Goal: Contribute content: Contribute content

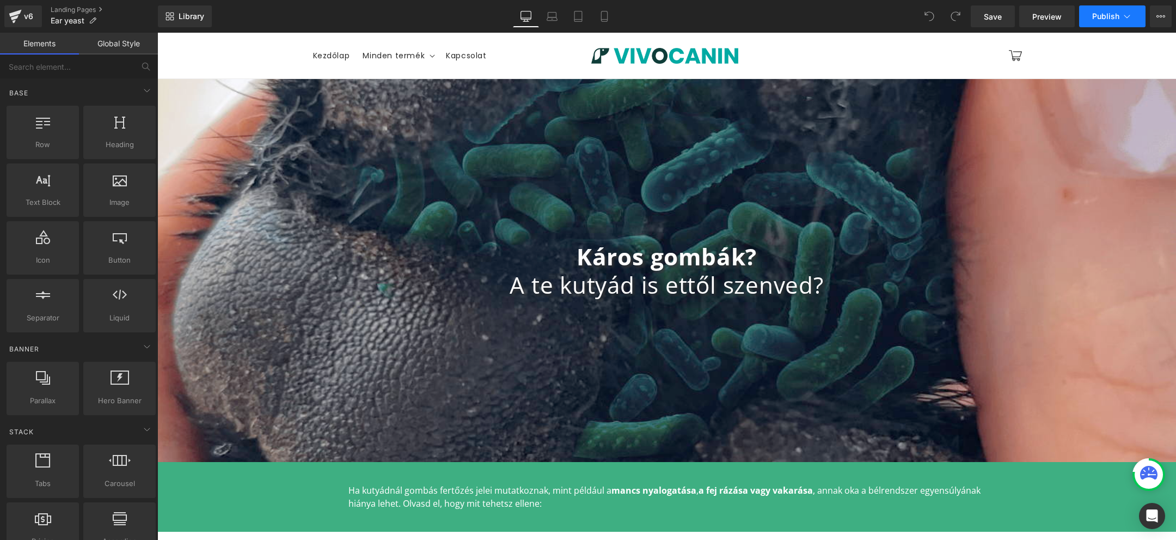
click at [1134, 14] on button "Publish" at bounding box center [1112, 16] width 66 height 22
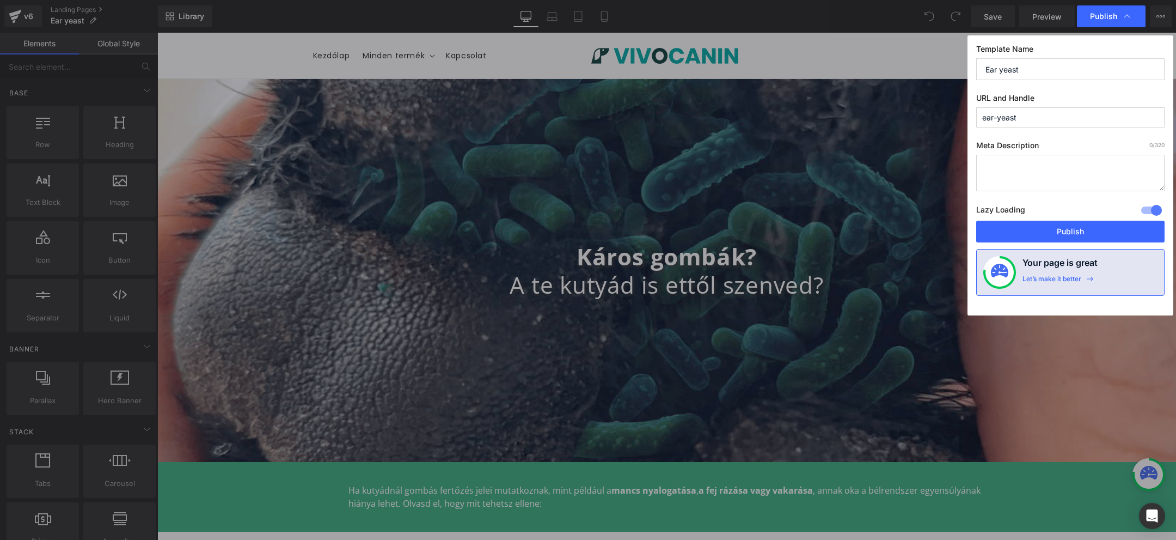
click at [1034, 168] on textarea at bounding box center [1070, 173] width 188 height 36
type textarea "fffdfd"
click at [983, 142] on label "Meta Description 0 /320" at bounding box center [1070, 148] width 188 height 14
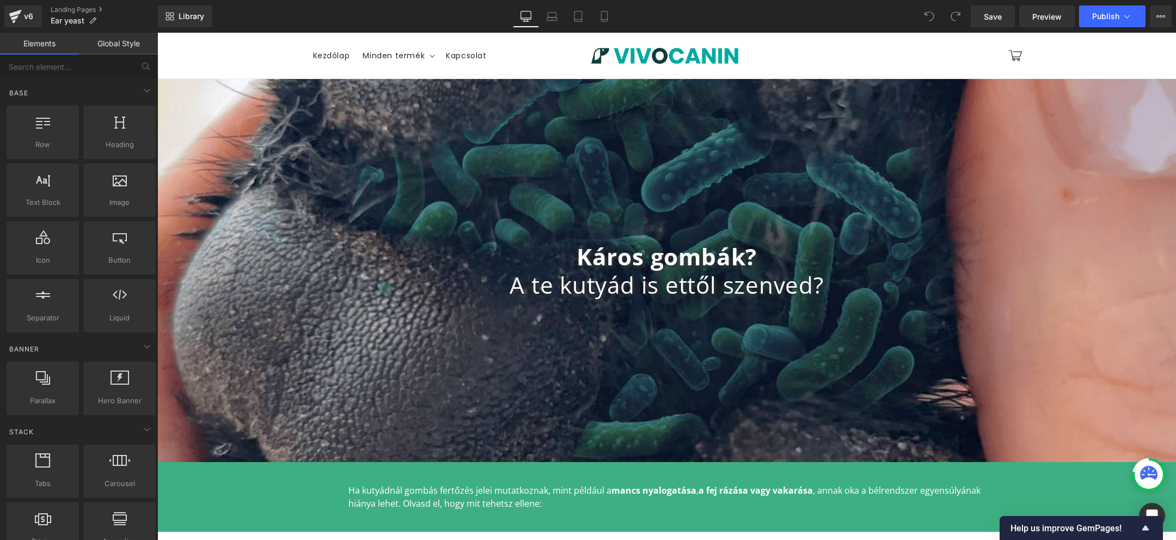
click at [508, 121] on div "Káros gombák? A te kutyád is ettől szenved? Heading Row" at bounding box center [666, 270] width 1019 height 383
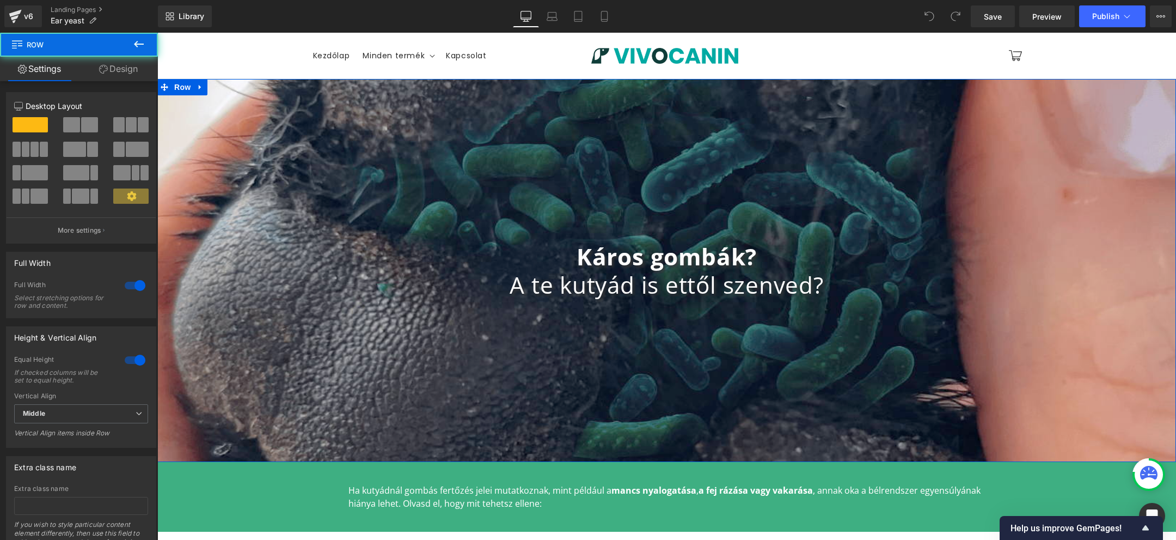
click at [131, 70] on link "Design" at bounding box center [118, 69] width 79 height 25
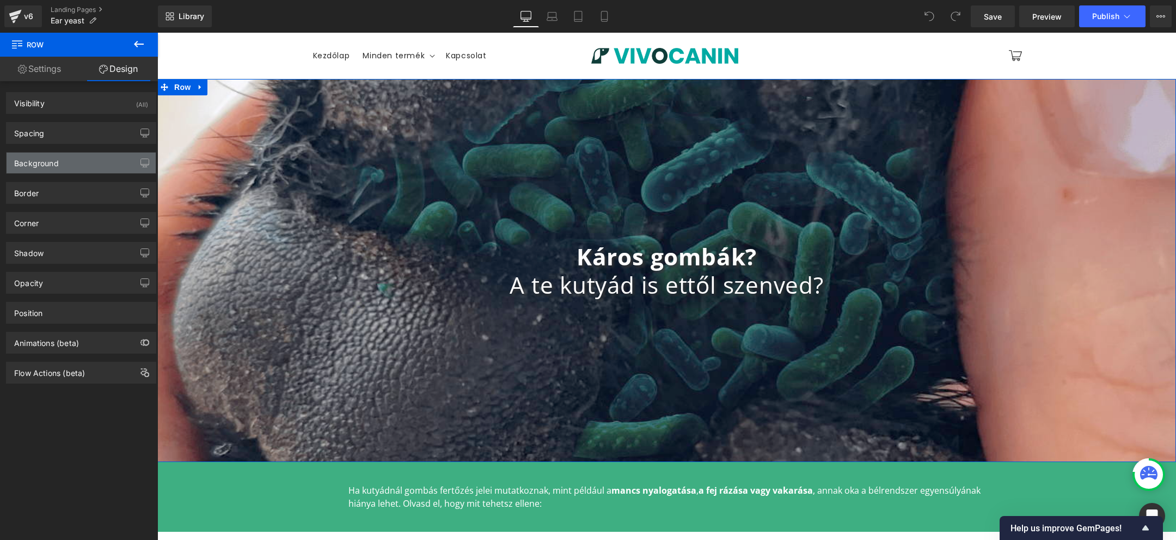
click at [68, 158] on div "Background" at bounding box center [81, 162] width 149 height 21
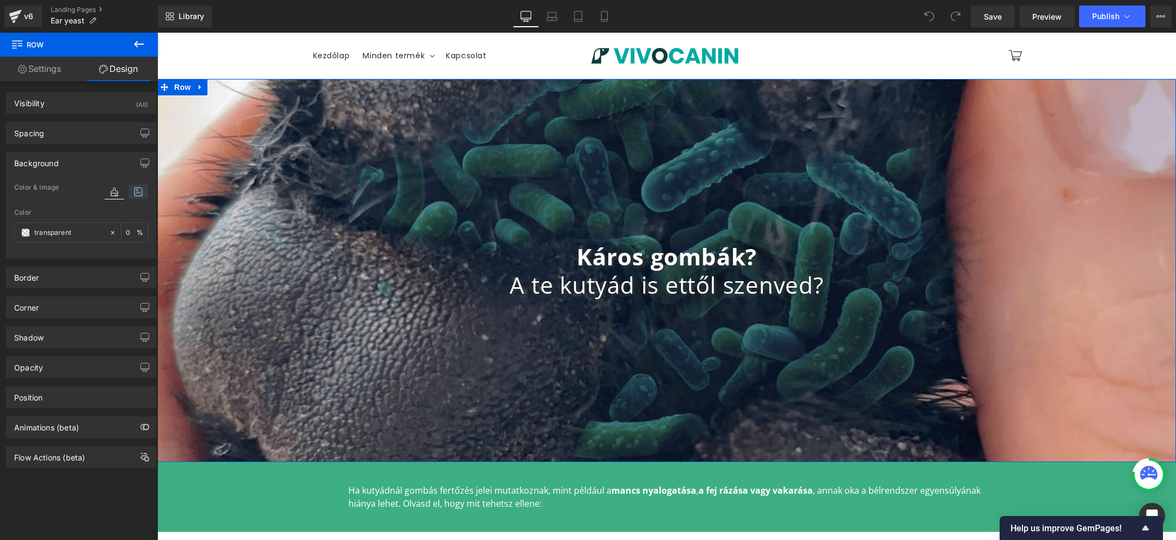
click at [129, 188] on icon at bounding box center [139, 192] width 20 height 14
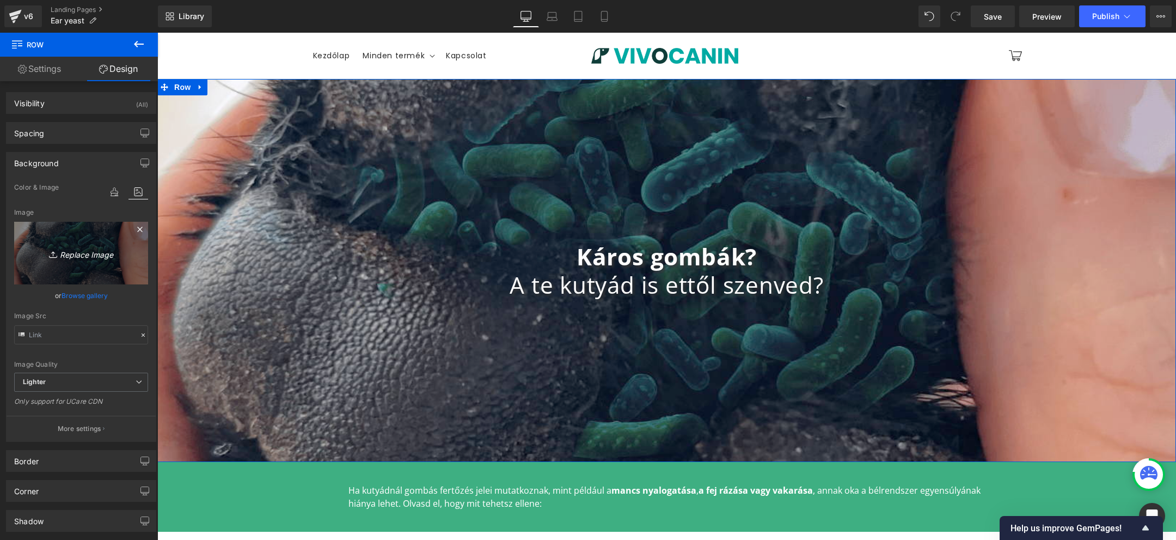
click at [85, 255] on icon "Replace Image" at bounding box center [81, 253] width 87 height 14
type input "C:\fakepath\Screenshot 2024-12-14 at 1.24.18 PM.png"
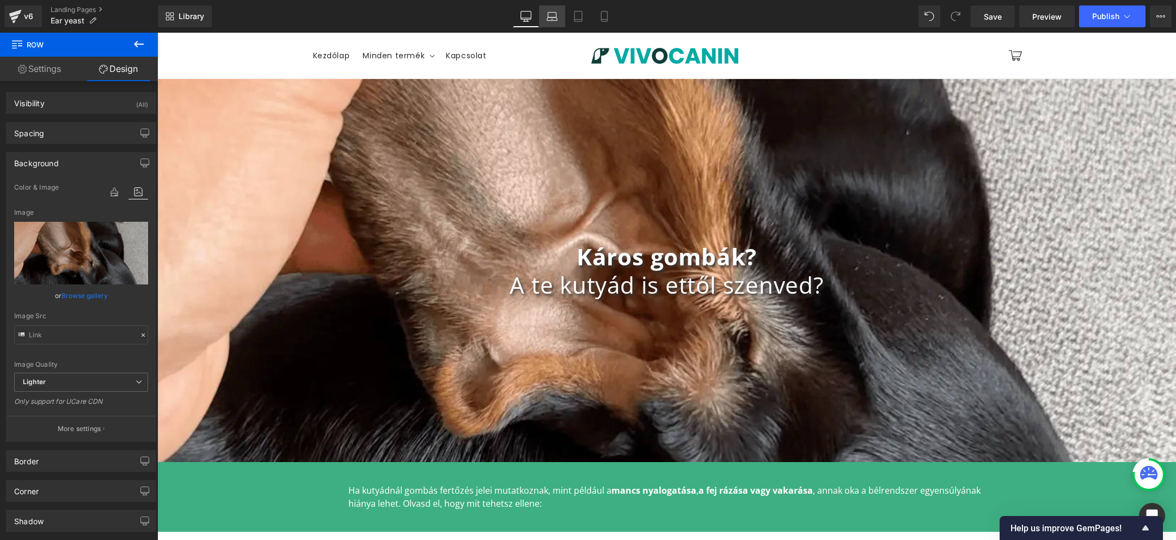
click at [555, 21] on icon at bounding box center [552, 16] width 11 height 11
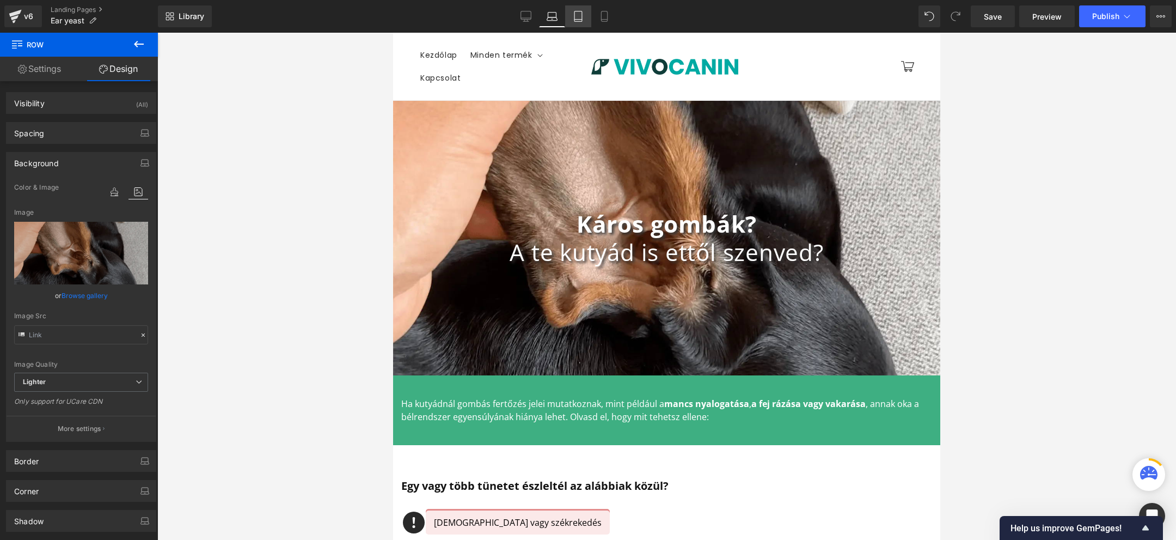
click at [579, 21] on icon at bounding box center [579, 16] width 8 height 10
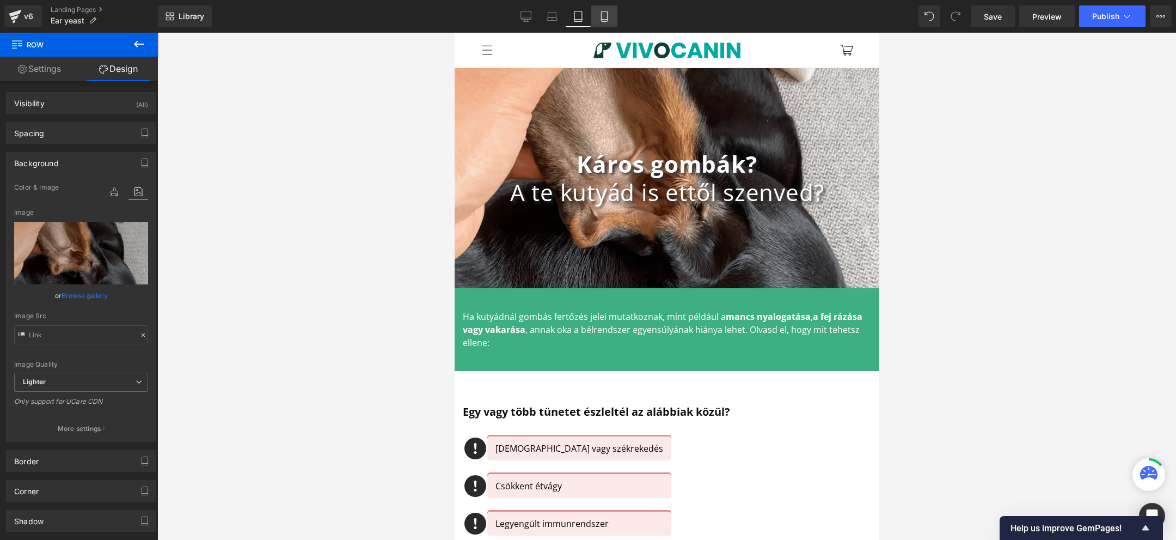
click at [607, 22] on link "Mobile" at bounding box center [604, 16] width 26 height 22
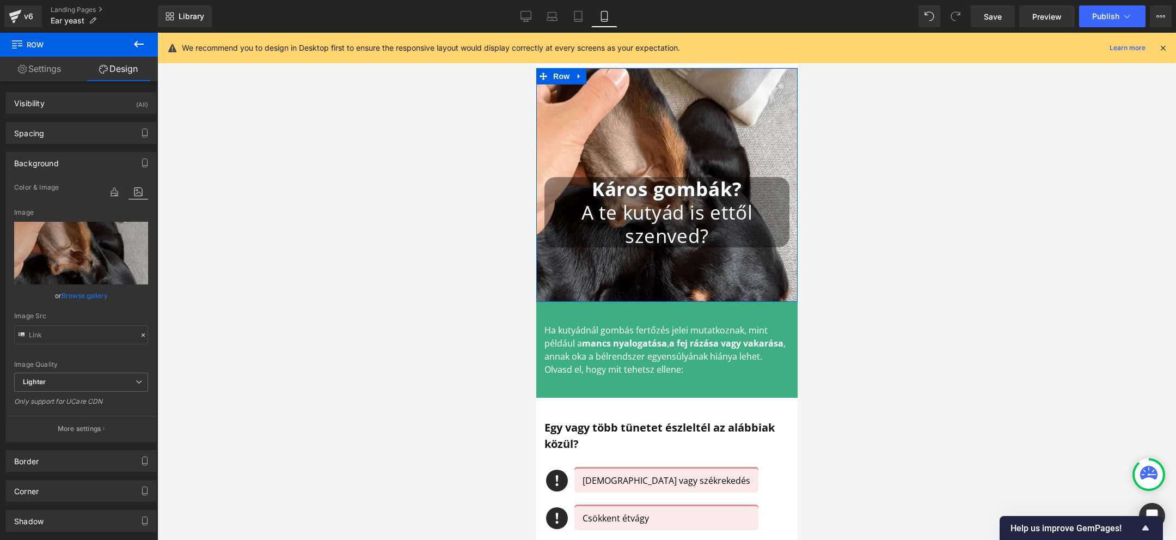
click at [578, 145] on div "Káros gombák? A te kutyád is ettől szenved? Heading Row" at bounding box center [666, 185] width 261 height 234
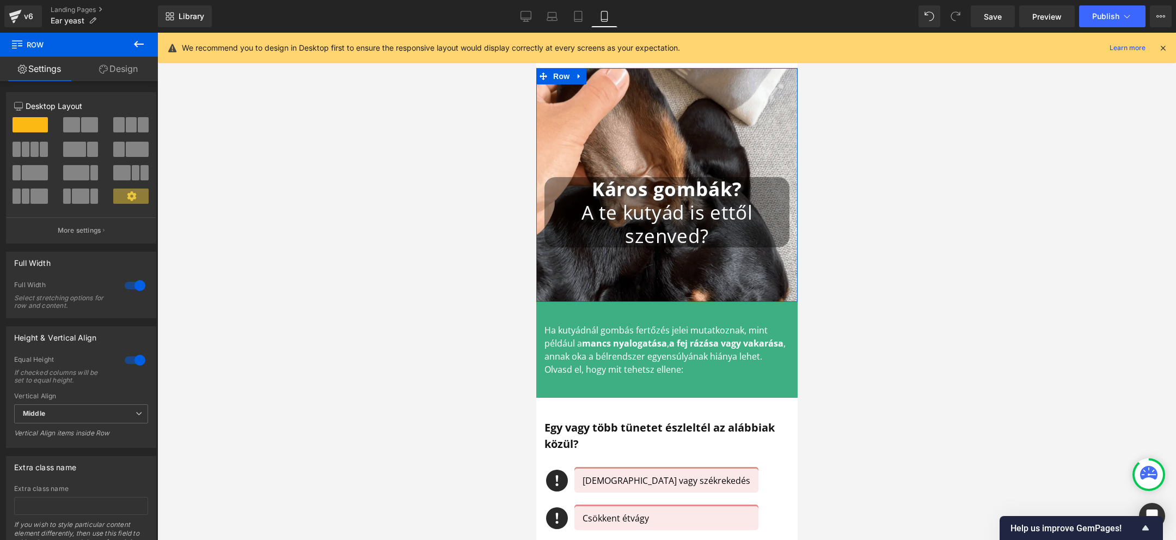
click at [114, 66] on link "Design" at bounding box center [118, 69] width 79 height 25
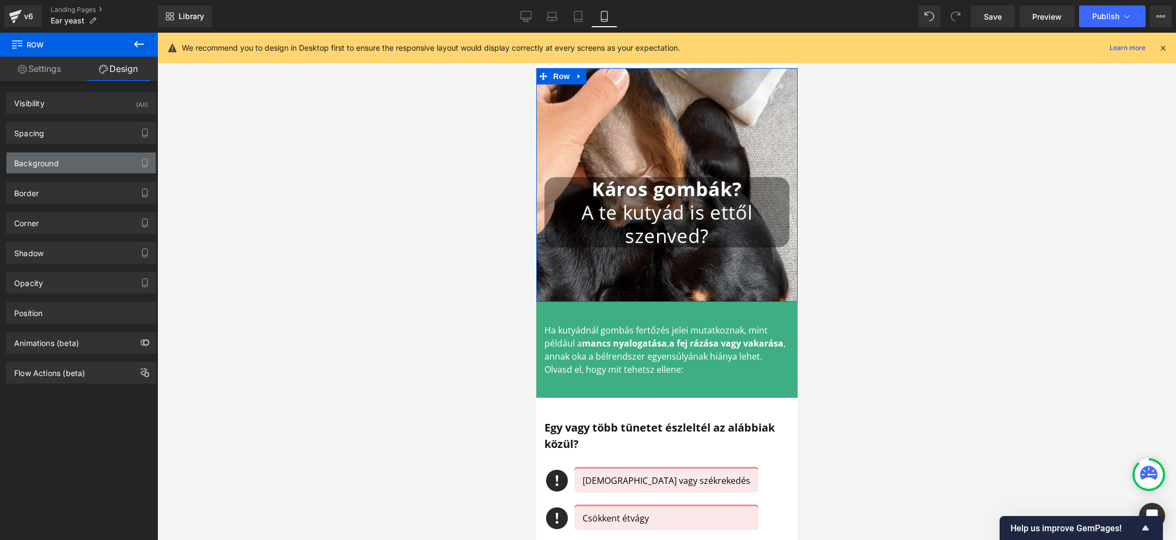
click at [75, 168] on div "Background" at bounding box center [81, 162] width 149 height 21
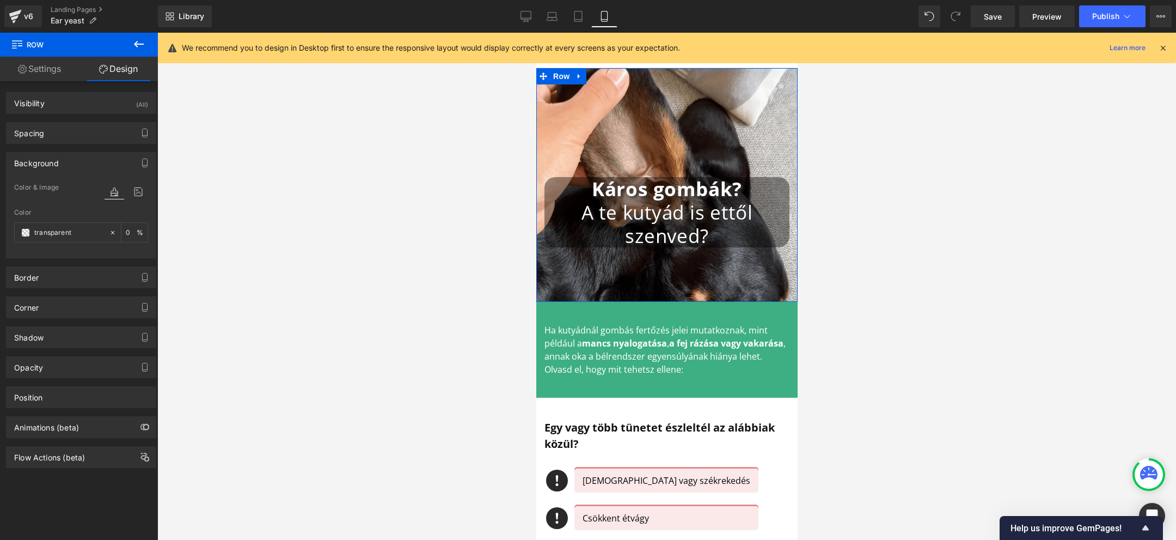
click at [105, 245] on div "Color %" at bounding box center [81, 232] width 134 height 46
click at [137, 196] on icon at bounding box center [139, 192] width 20 height 14
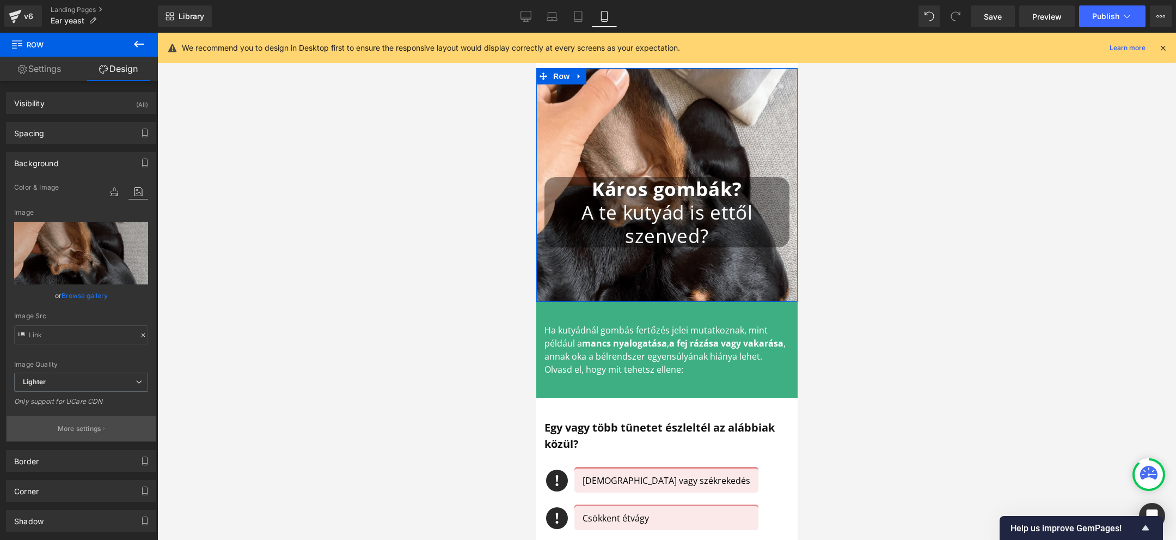
click at [87, 424] on p "More settings" at bounding box center [80, 429] width 44 height 10
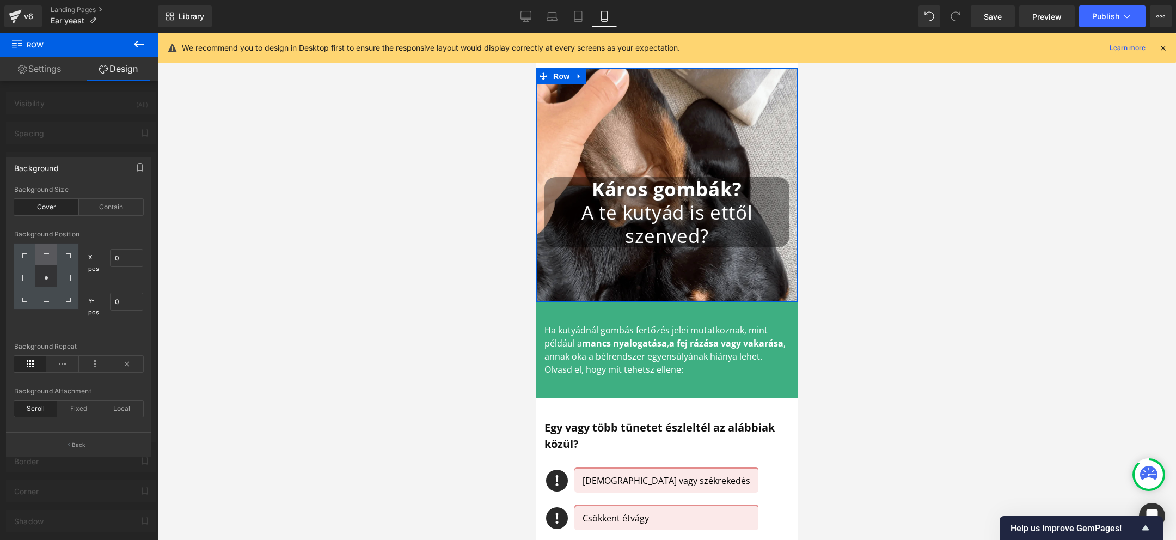
click at [48, 253] on icon at bounding box center [46, 253] width 5 height 1
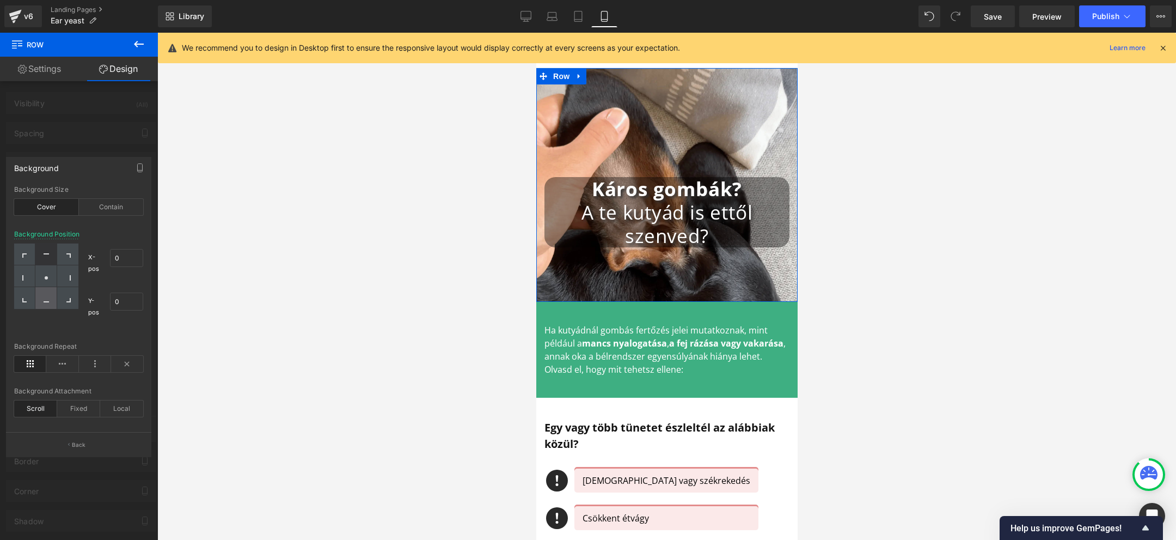
click at [49, 290] on div at bounding box center [45, 298] width 21 height 22
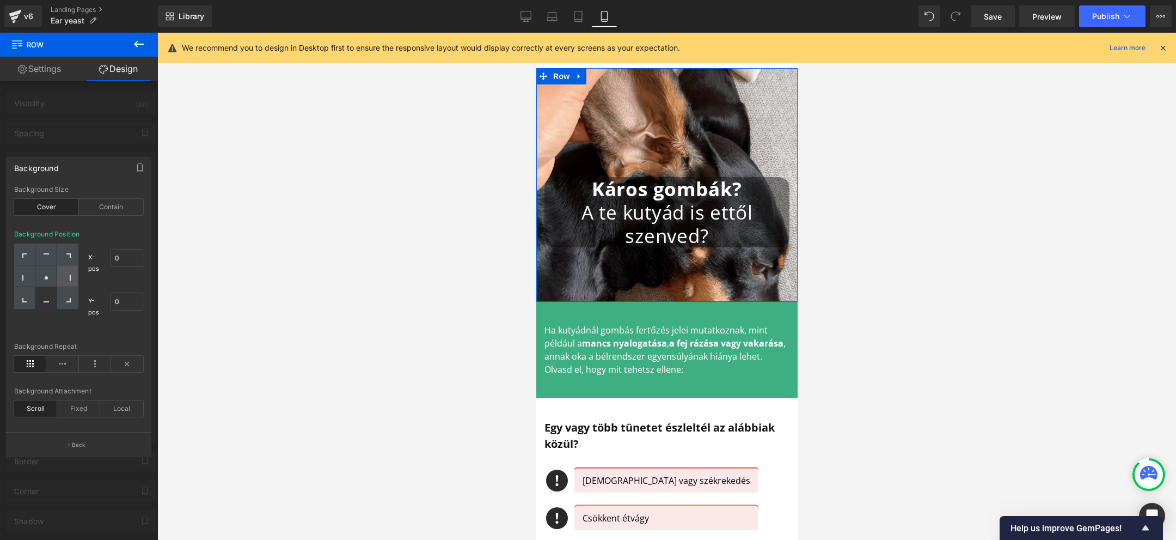
click at [62, 277] on div at bounding box center [67, 276] width 21 height 22
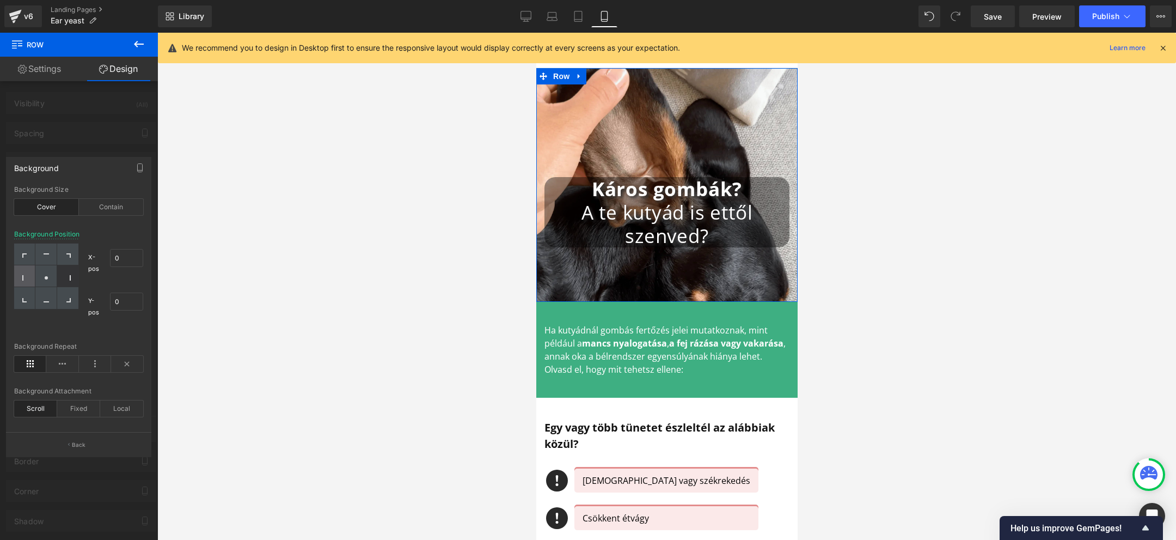
click at [23, 275] on icon at bounding box center [22, 277] width 1 height 5
click at [46, 254] on icon at bounding box center [46, 255] width 5 height 5
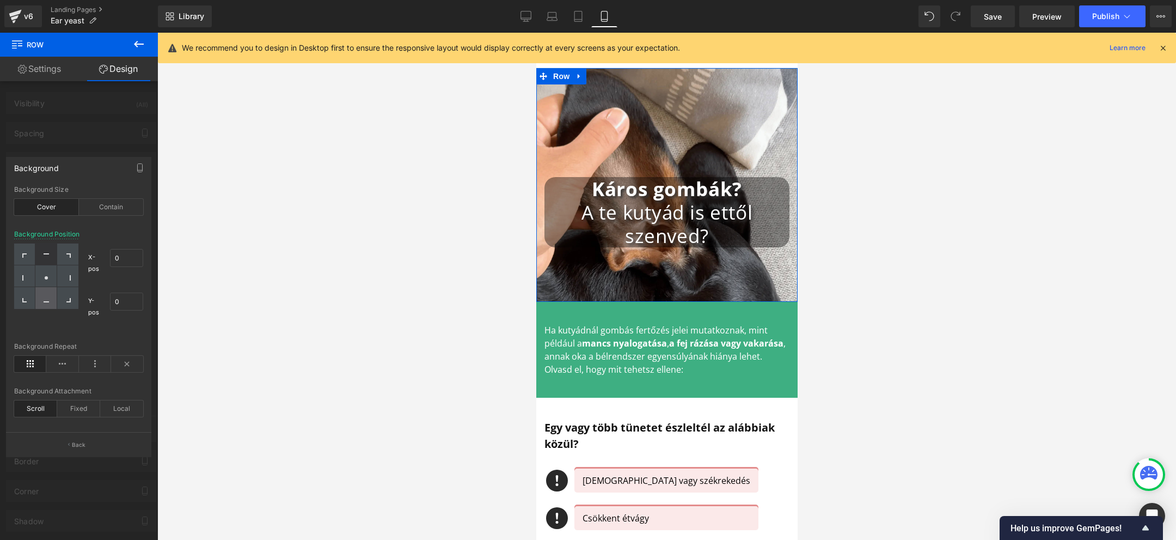
click at [44, 304] on div at bounding box center [45, 298] width 21 height 22
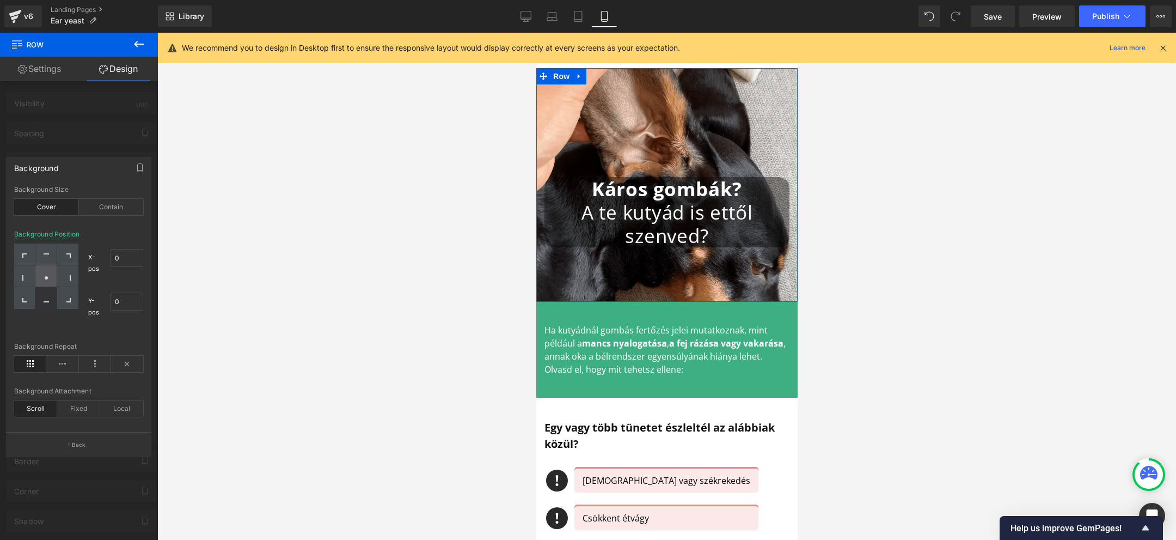
click at [44, 286] on div at bounding box center [45, 276] width 21 height 22
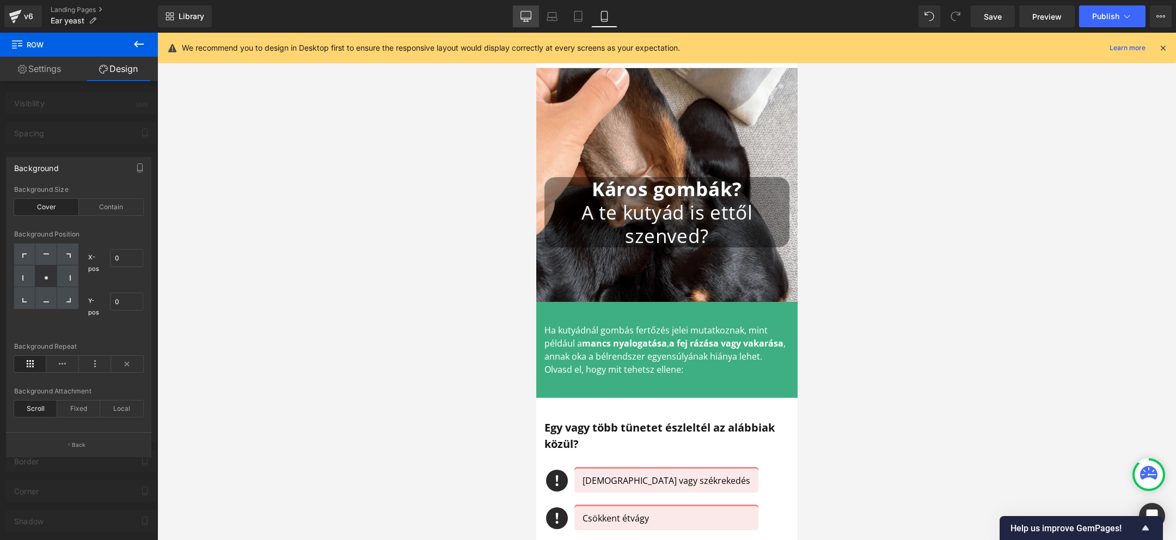
click at [522, 9] on link "Desktop" at bounding box center [526, 16] width 26 height 22
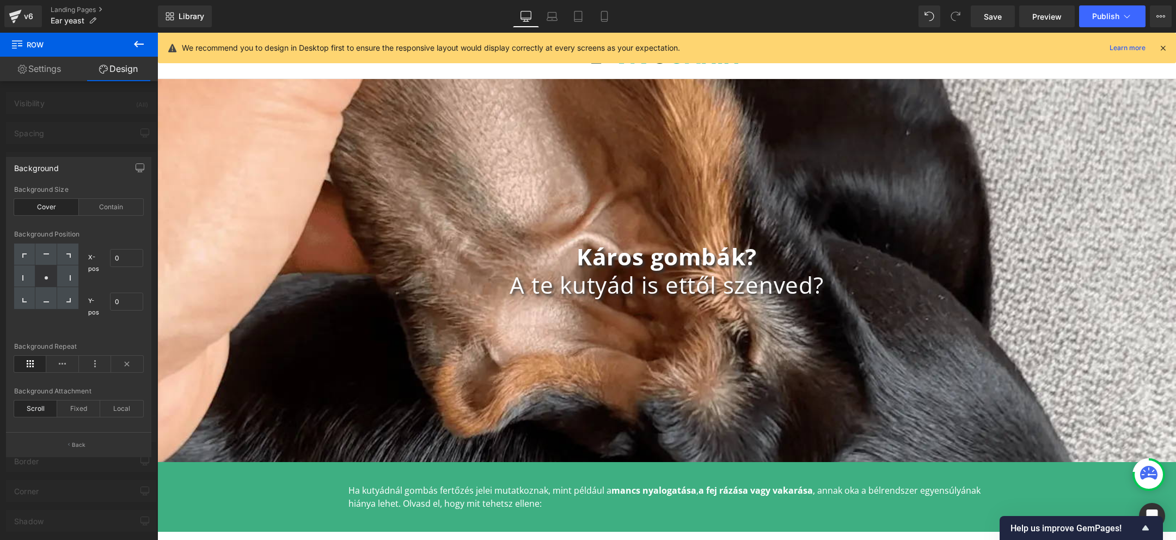
scroll to position [11, 0]
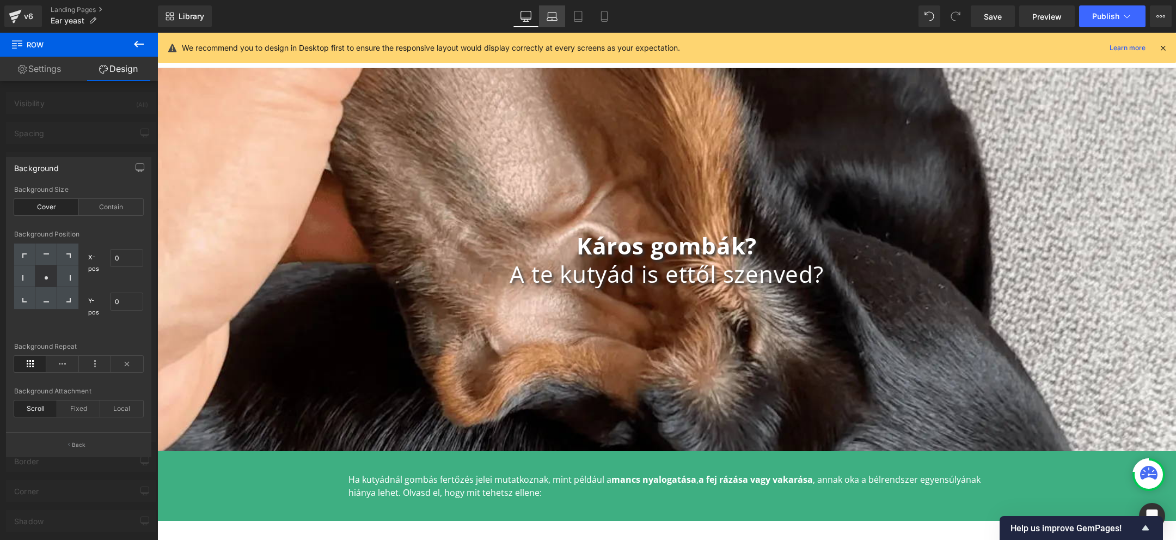
click at [558, 10] on link "Laptop" at bounding box center [552, 16] width 26 height 22
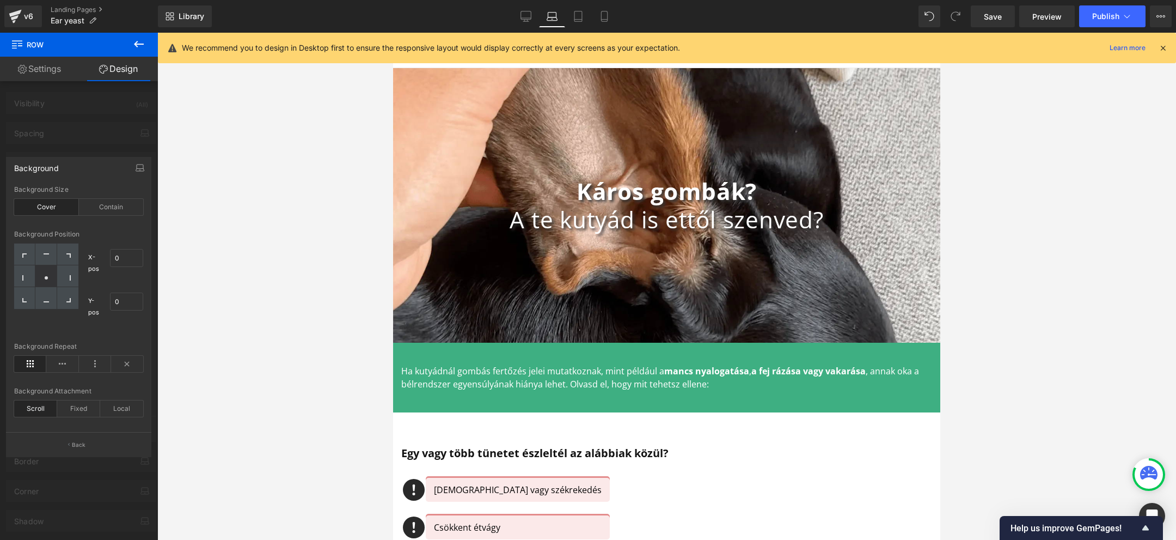
scroll to position [33, 0]
click at [530, 12] on icon at bounding box center [526, 16] width 11 height 11
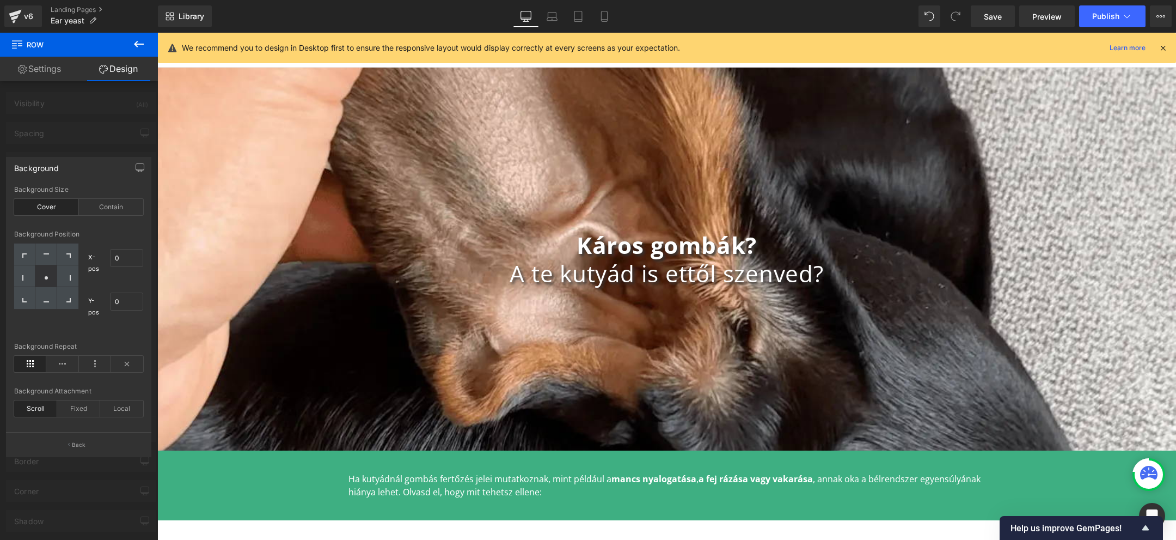
scroll to position [11, 0]
click at [557, 9] on link "Laptop" at bounding box center [552, 16] width 26 height 22
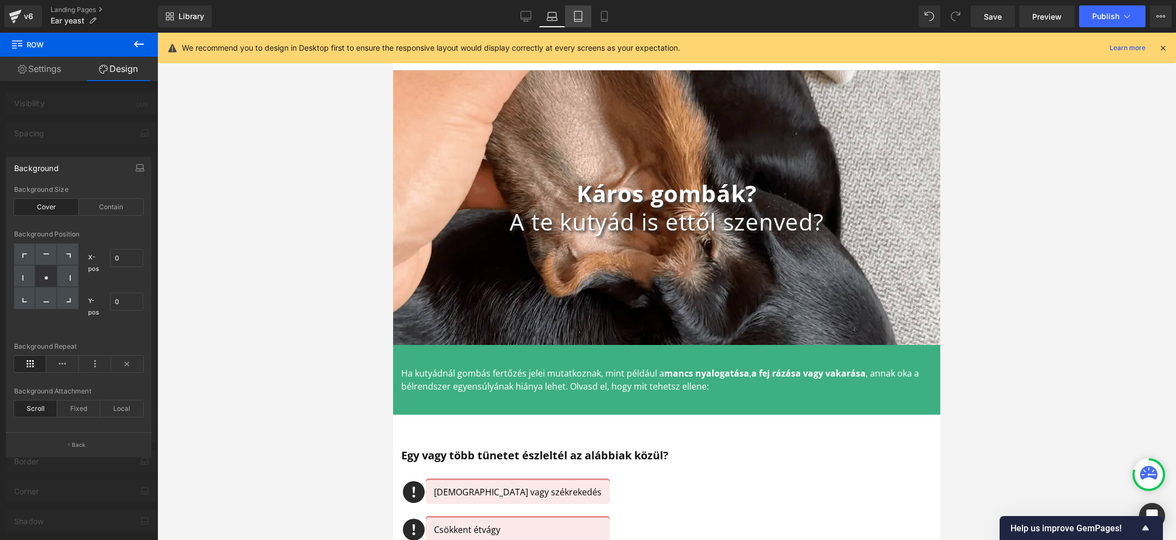
scroll to position [33, 0]
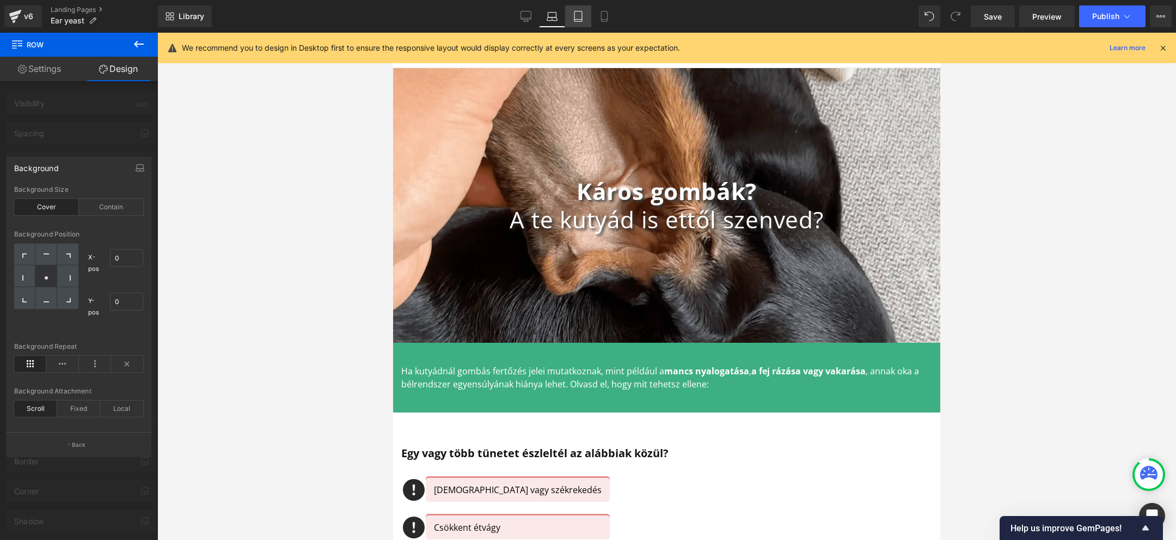
click at [578, 16] on icon at bounding box center [578, 16] width 11 height 11
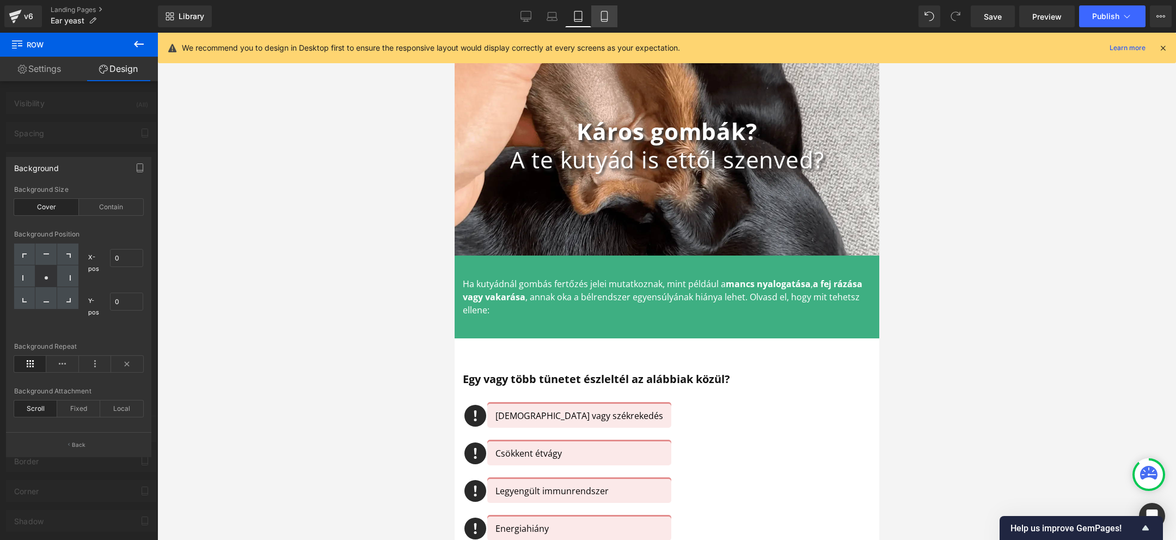
scroll to position [0, 0]
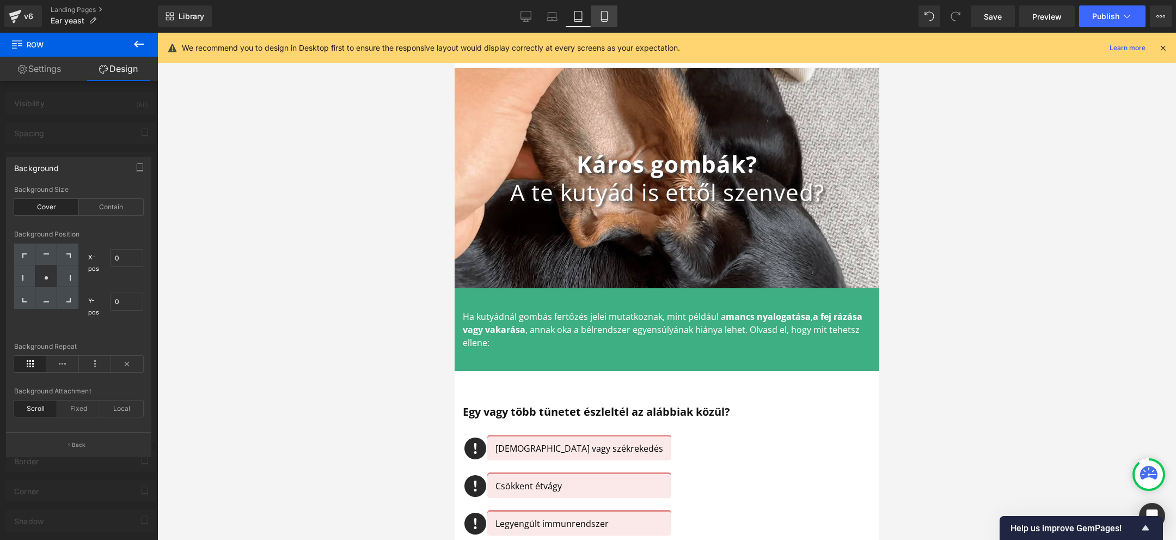
click at [608, 23] on link "Mobile" at bounding box center [604, 16] width 26 height 22
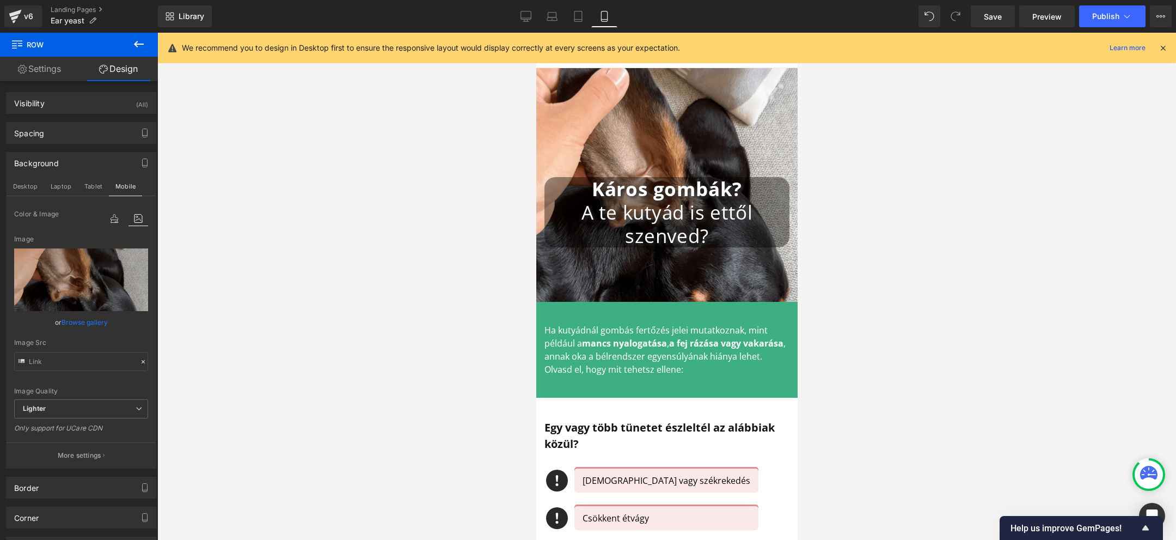
click at [704, 233] on h1 "A te kutyád is ettől szenved?" at bounding box center [666, 223] width 245 height 47
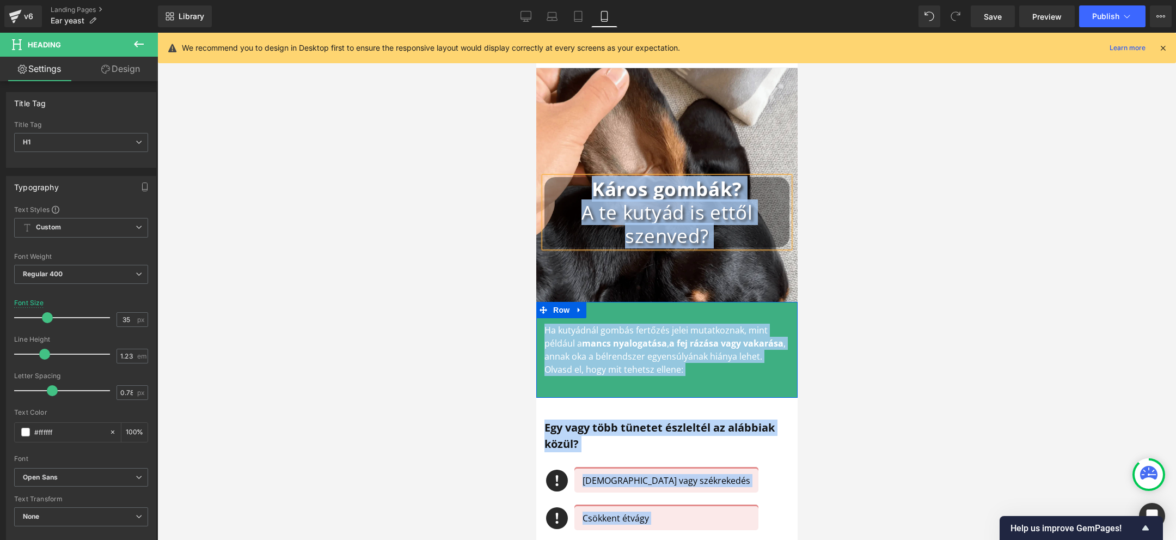
click at [584, 353] on p "Ha kutyádnál gombás fertőzés jelei mutatkoznak, mint például a mancs nyalogatás…" at bounding box center [666, 349] width 245 height 52
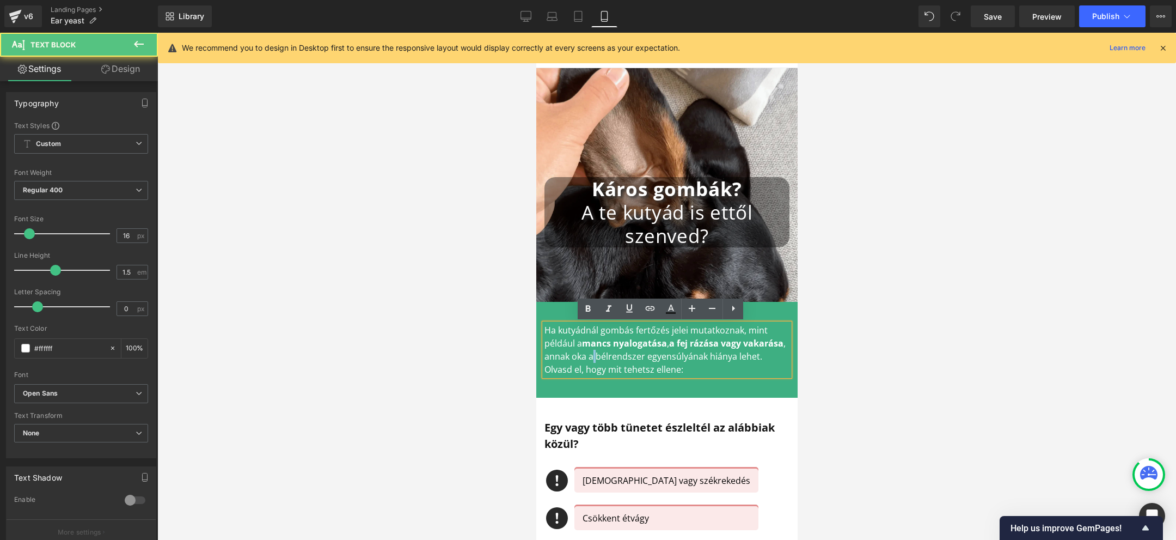
click at [584, 353] on p "Ha kutyádnál gombás fertőzés jelei mutatkoznak, mint például a mancs nyalogatás…" at bounding box center [666, 349] width 245 height 52
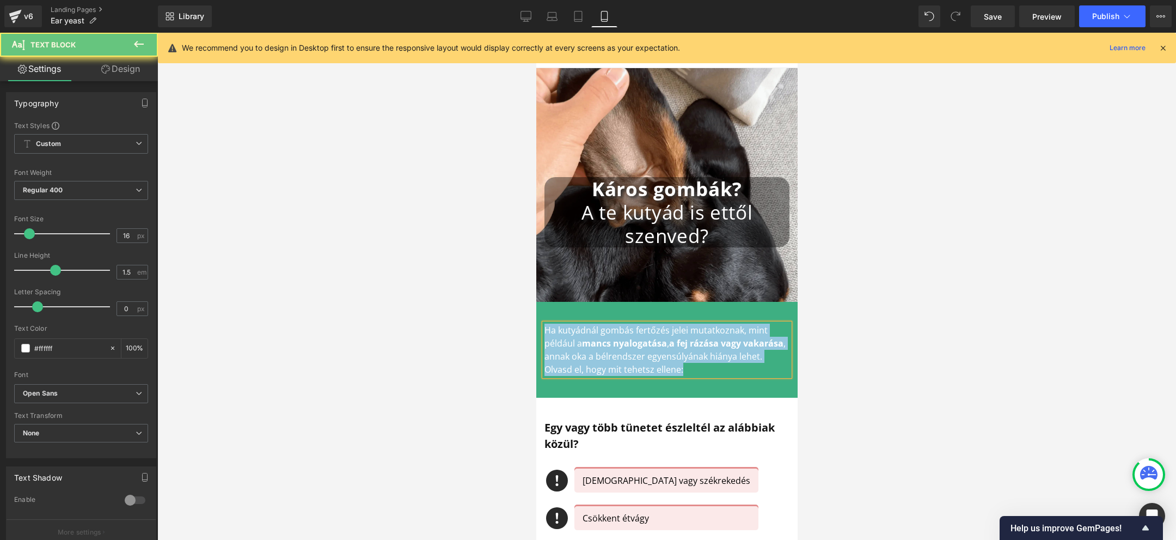
copy p "Ha kutyádnál gombás fertőzés jelei mutatkoznak, mint például a mancs nyalogatás…"
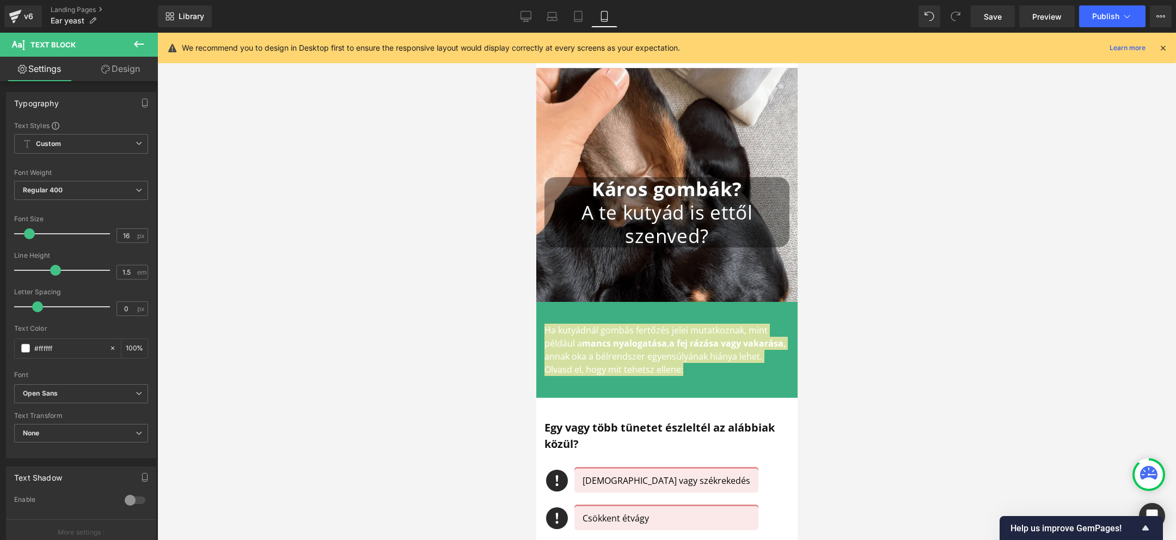
click at [370, 244] on div at bounding box center [666, 286] width 1019 height 507
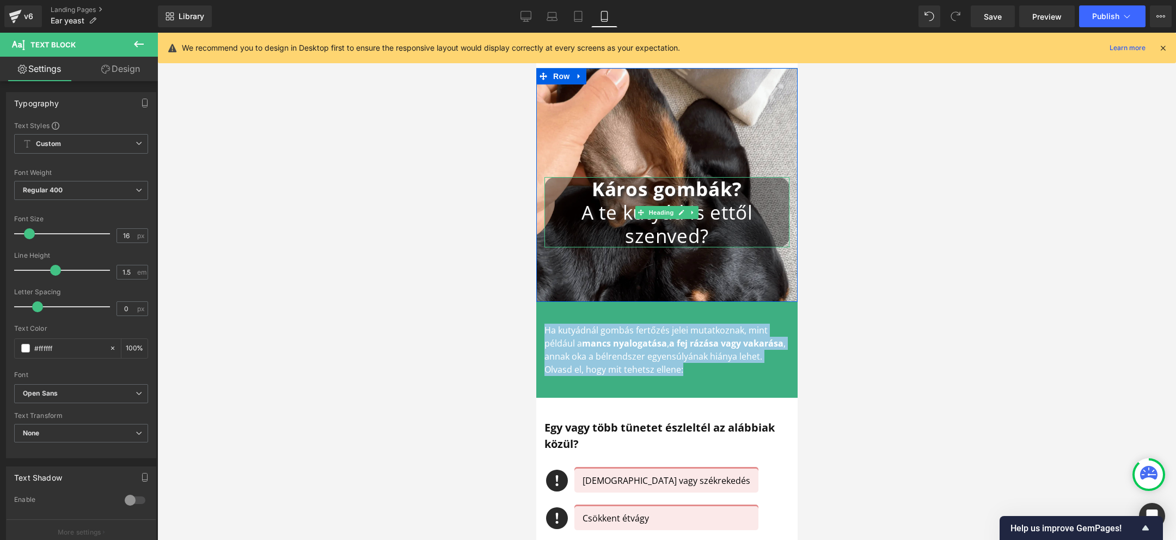
click at [692, 224] on span "A te kutyád is ettől szenved?" at bounding box center [667, 223] width 172 height 49
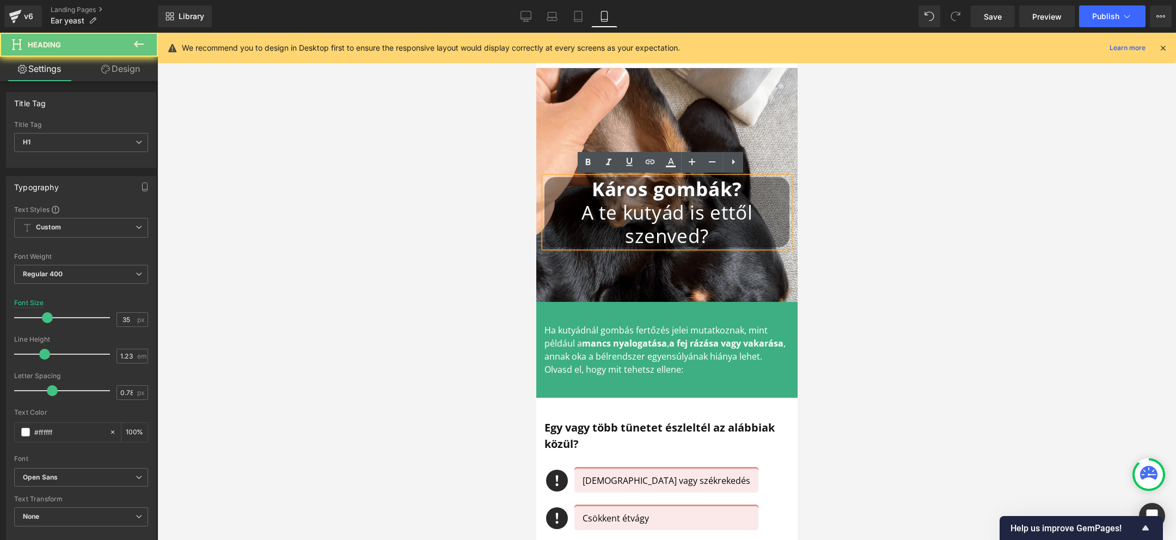
click at [688, 234] on span "A te kutyád is ettől szenved?" at bounding box center [667, 223] width 172 height 49
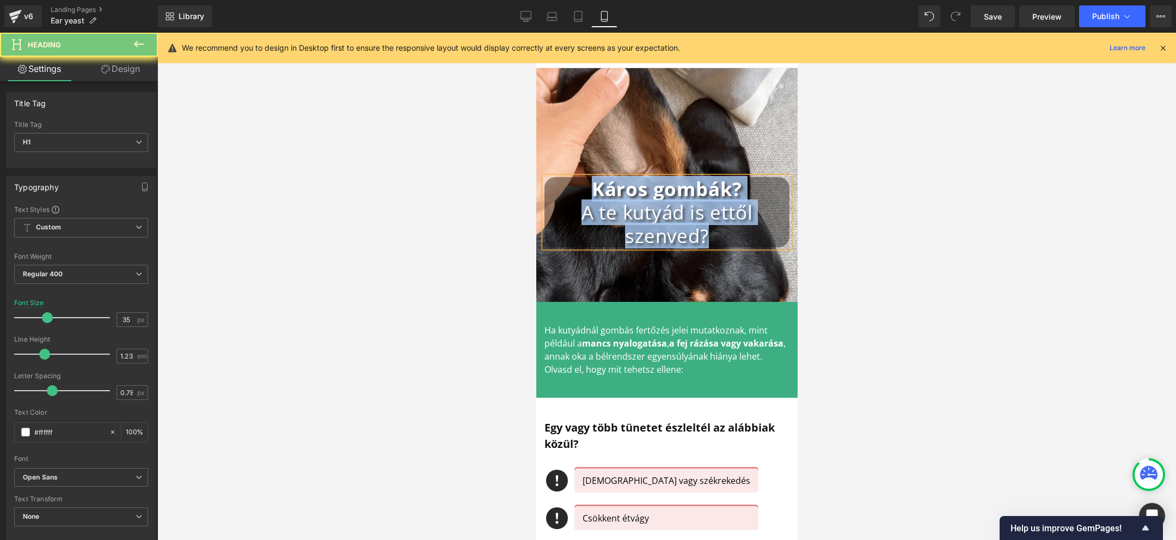
copy div "Káros gombák? A te kutyád is ettől szenved?"
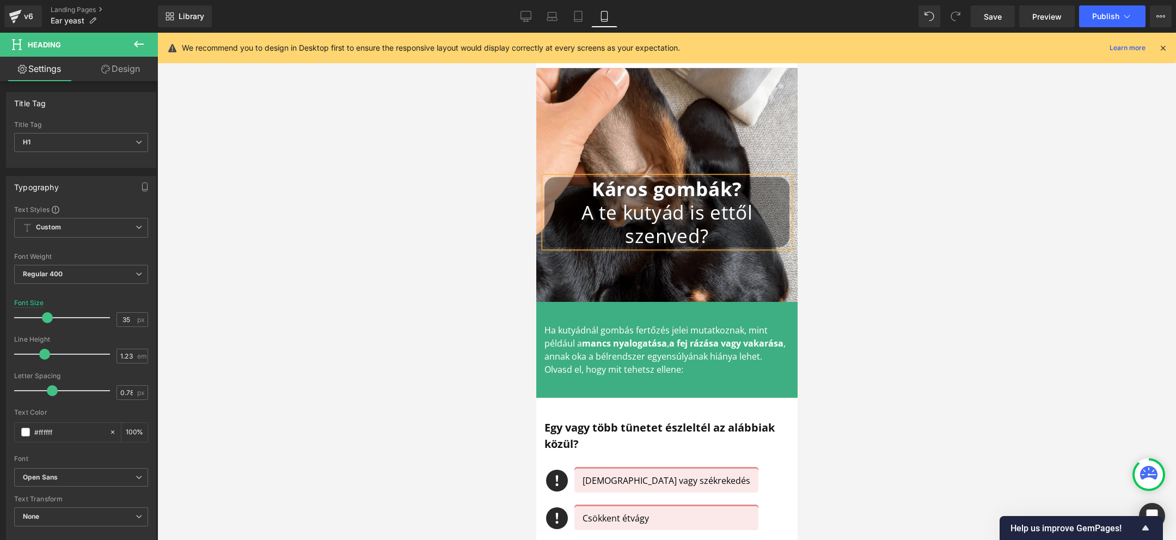
click at [720, 237] on h1 "A te kutyád is ettől szenved?" at bounding box center [666, 223] width 245 height 47
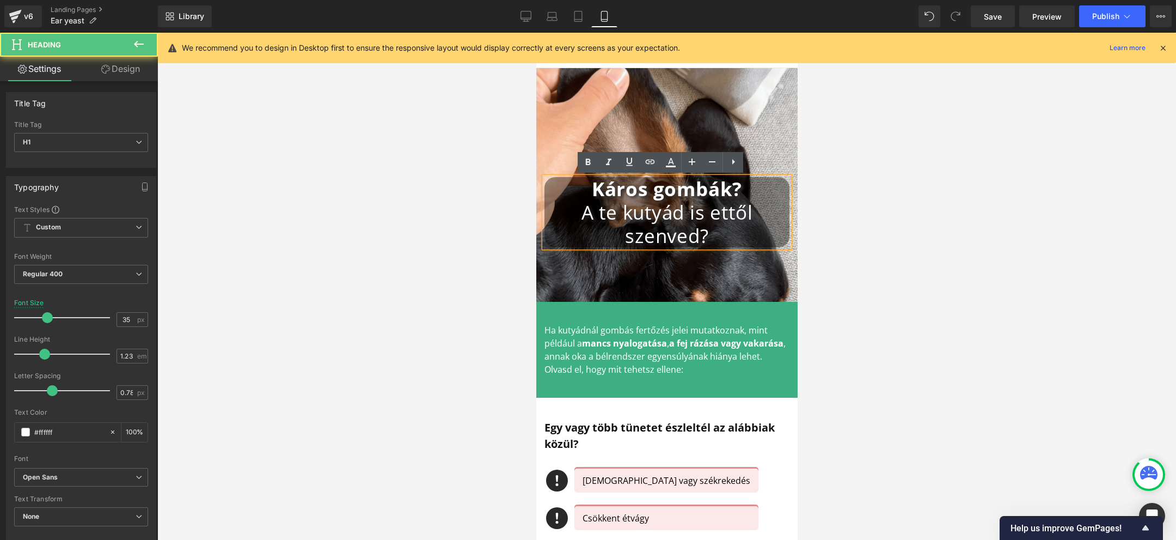
click at [670, 213] on span "A te kutyád is ettől szenved?" at bounding box center [667, 223] width 172 height 49
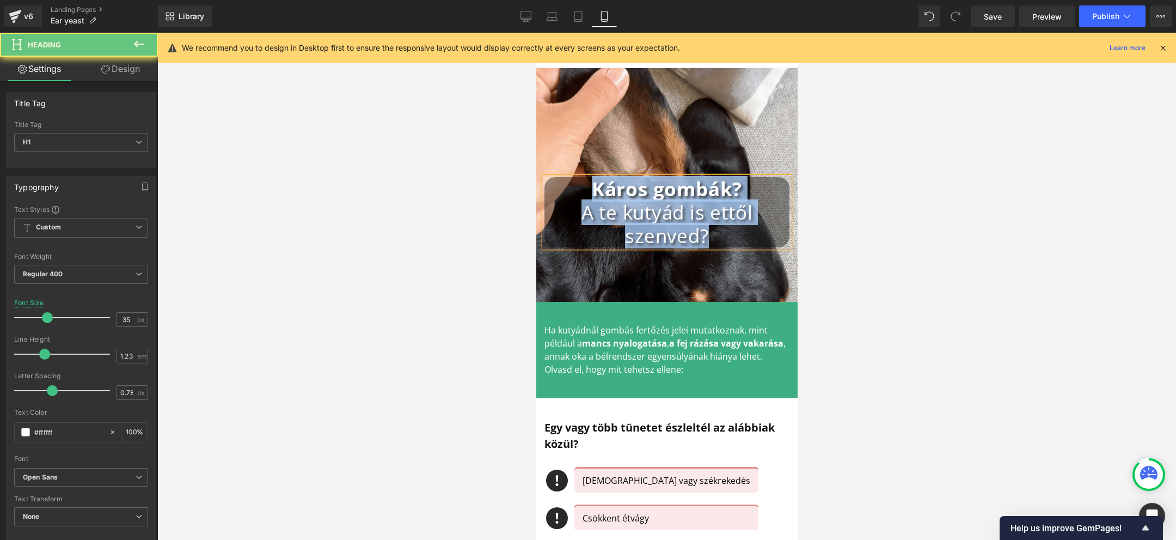
copy div "Káros gombák? A te kutyád is ettől szenved?"
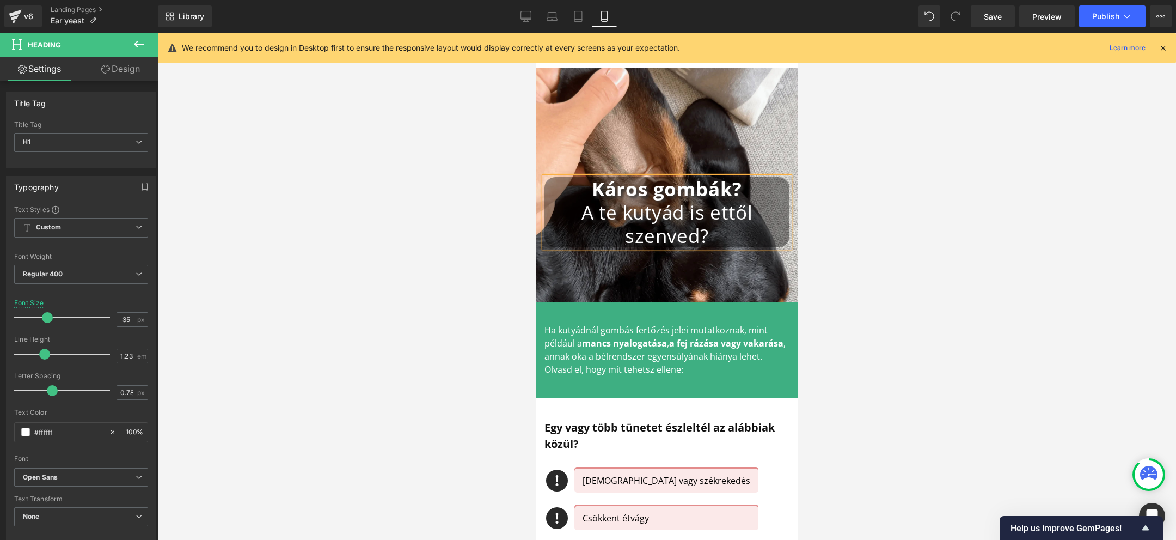
click at [706, 224] on span "A te kutyád is ettől szenved?" at bounding box center [667, 223] width 172 height 49
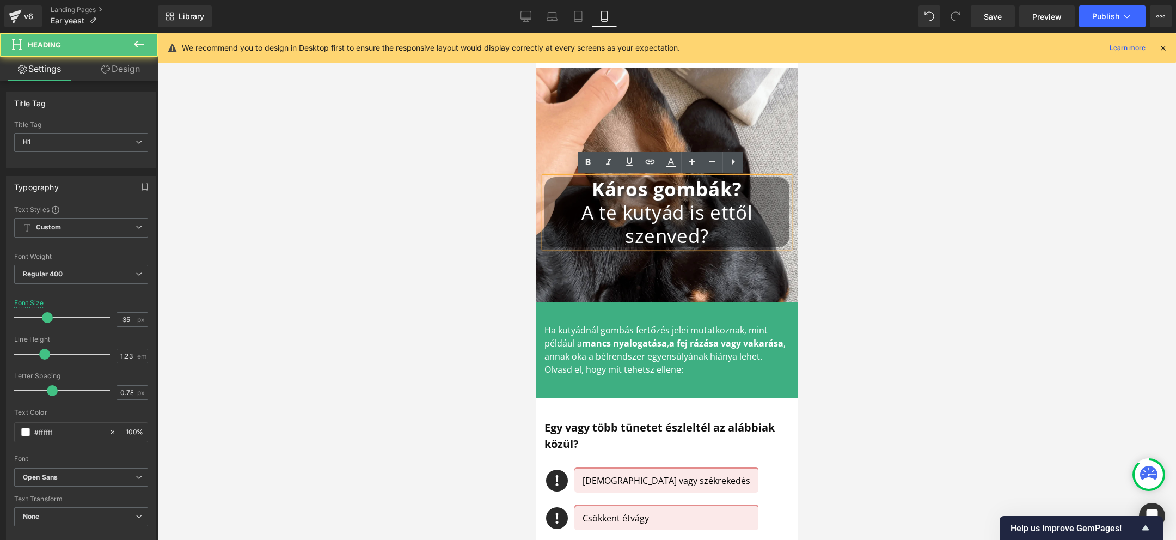
click at [729, 235] on h1 "A te kutyád is ettől szenved?" at bounding box center [666, 223] width 245 height 47
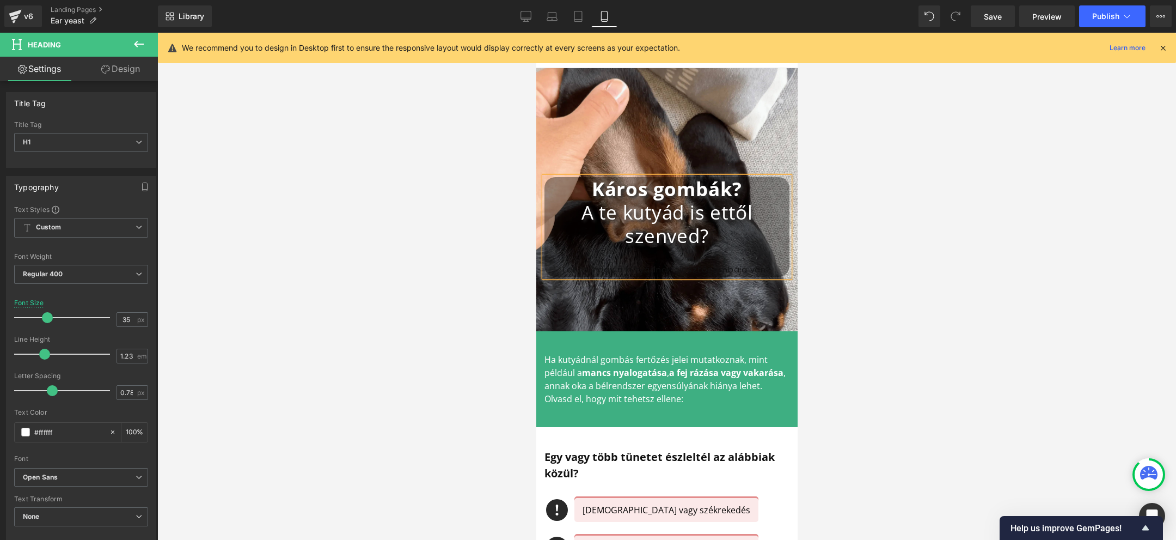
click at [704, 260] on div at bounding box center [666, 254] width 245 height 15
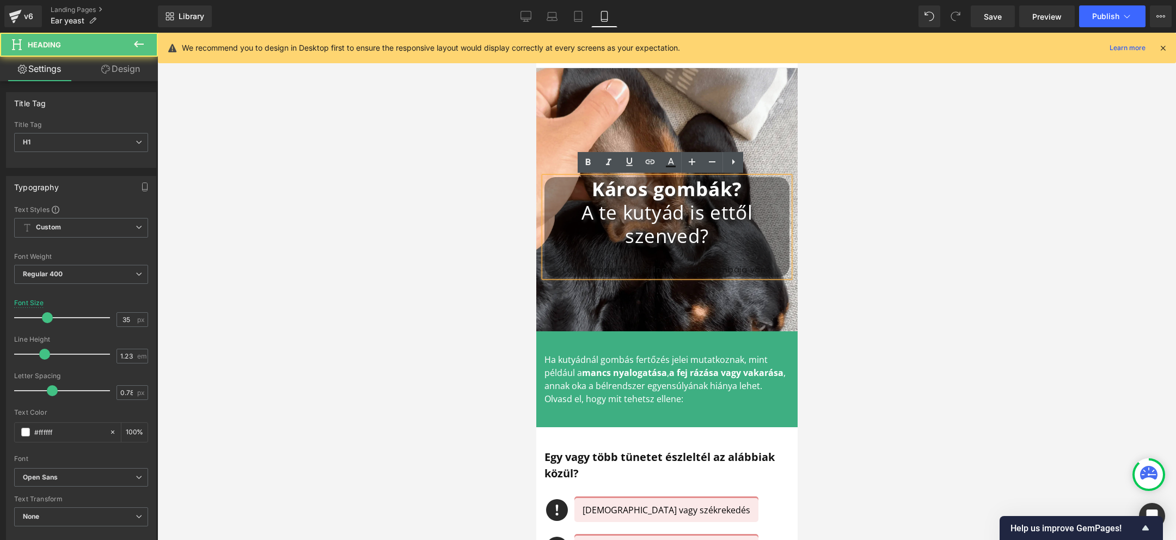
click at [719, 255] on div at bounding box center [666, 254] width 245 height 15
click at [713, 236] on h1 "A te kutyád is ettől szenved?" at bounding box center [666, 223] width 245 height 47
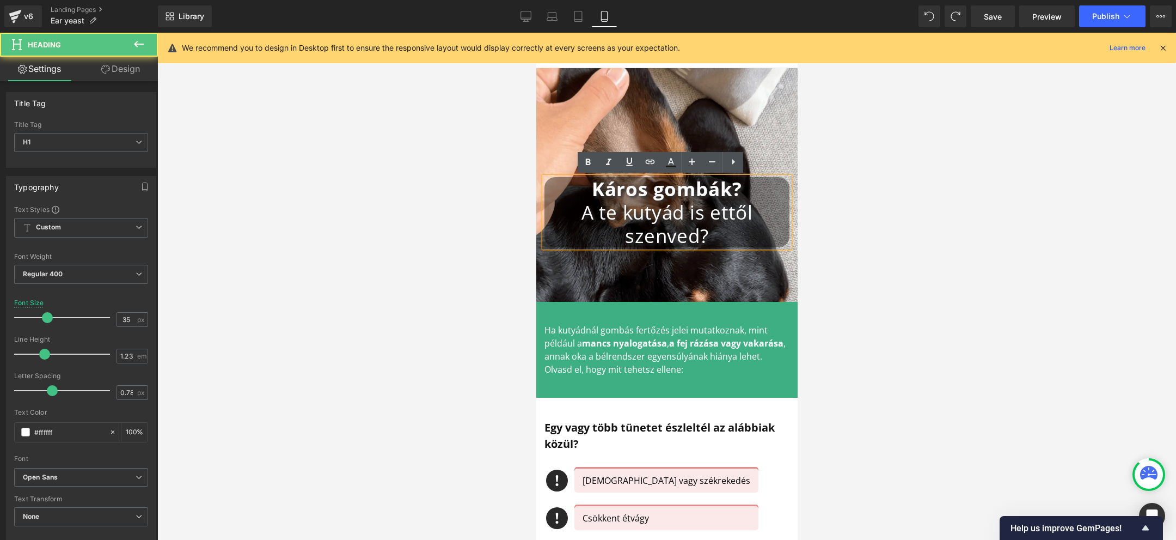
click at [725, 238] on h1 "A te kutyád is ettől szenved?" at bounding box center [666, 223] width 245 height 47
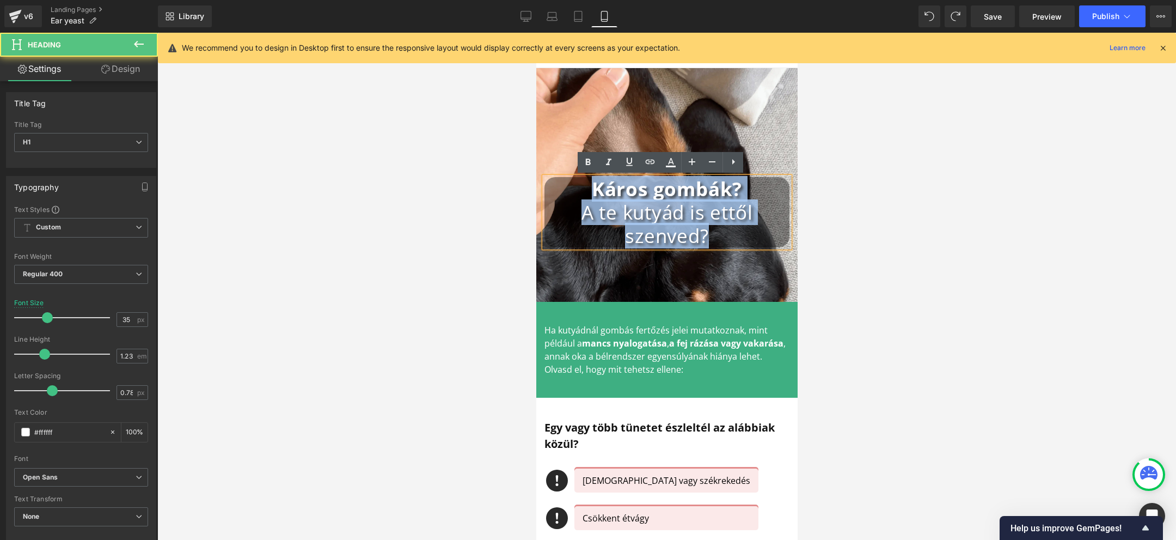
drag, startPoint x: 714, startPoint y: 234, endPoint x: 587, endPoint y: 186, distance: 136.1
click at [587, 186] on div "Káros gombák? A te kutyád is ettől szenved?" at bounding box center [666, 212] width 245 height 70
copy div "Káros gombák? A te kutyád is ettől szenved?"
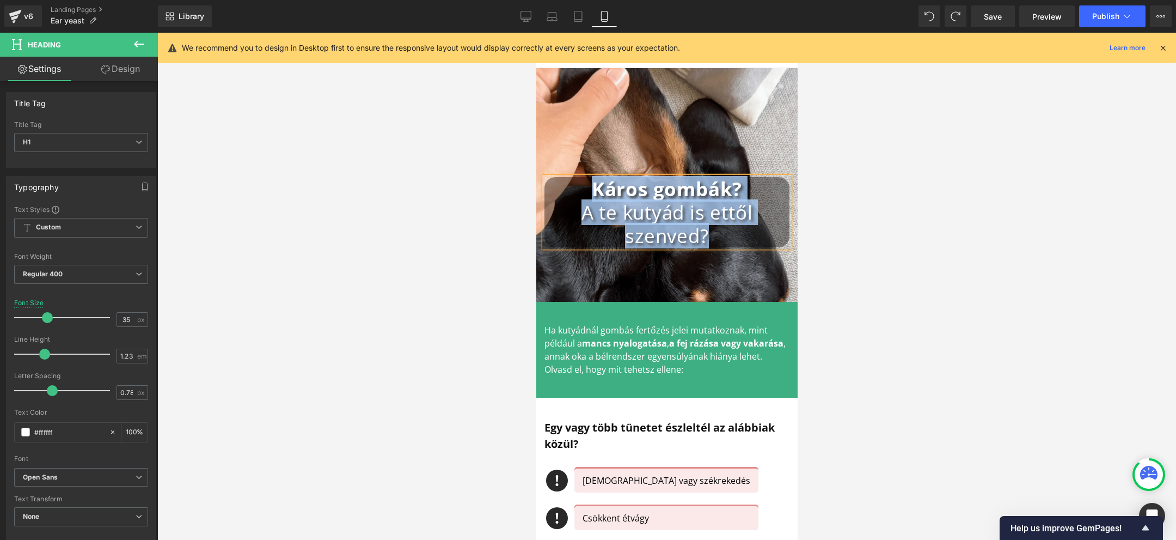
click at [694, 218] on span "A te kutyád is ettől szenved?" at bounding box center [667, 223] width 172 height 49
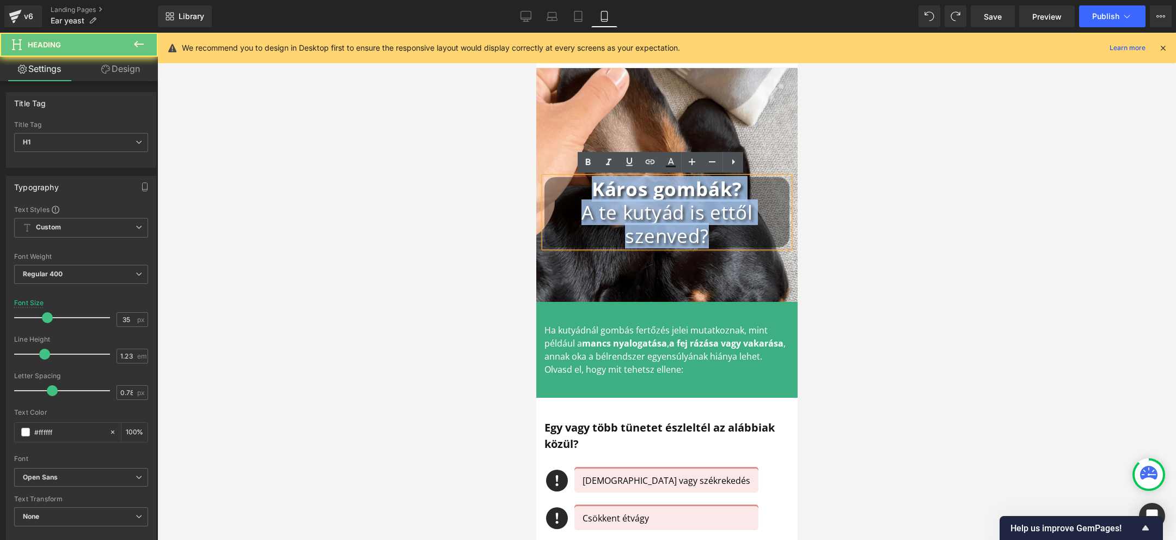
drag, startPoint x: 715, startPoint y: 238, endPoint x: 564, endPoint y: 179, distance: 161.4
click at [564, 179] on div "Káros gombák? A te kutyád is ettől szenved?" at bounding box center [666, 212] width 245 height 70
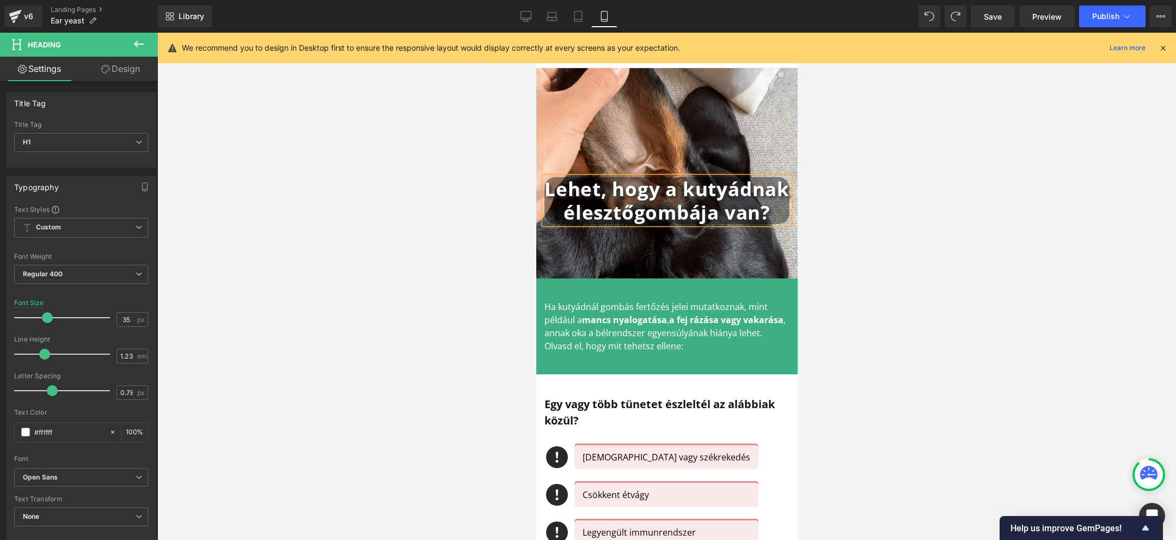
click at [608, 188] on b "Lehet, hogy a kutyádnak élesztőgombája van?" at bounding box center [666, 200] width 245 height 49
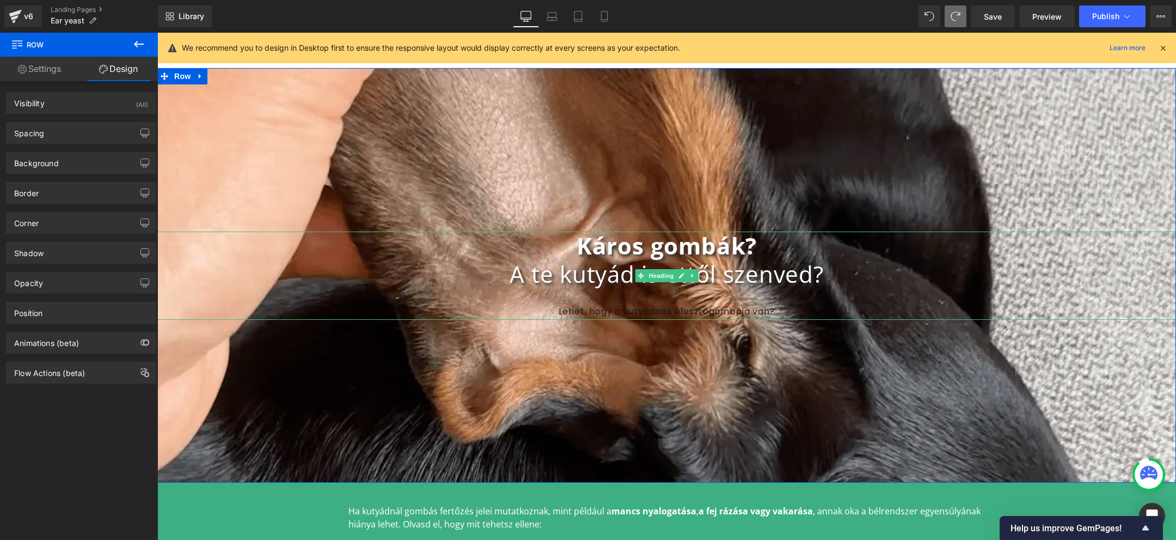
scroll to position [118, 0]
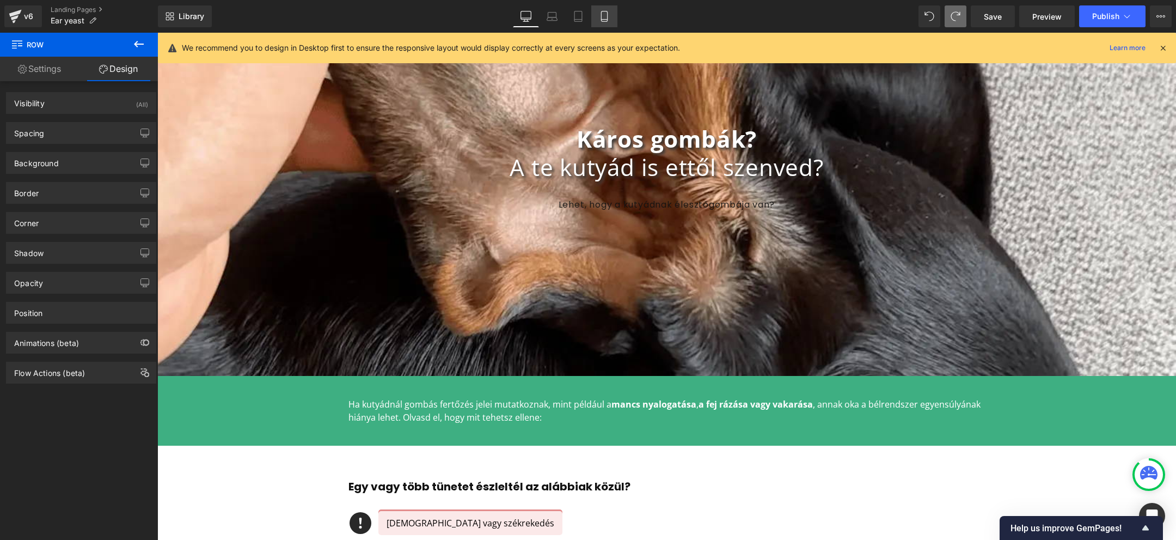
click at [604, 23] on link "Mobile" at bounding box center [604, 16] width 26 height 22
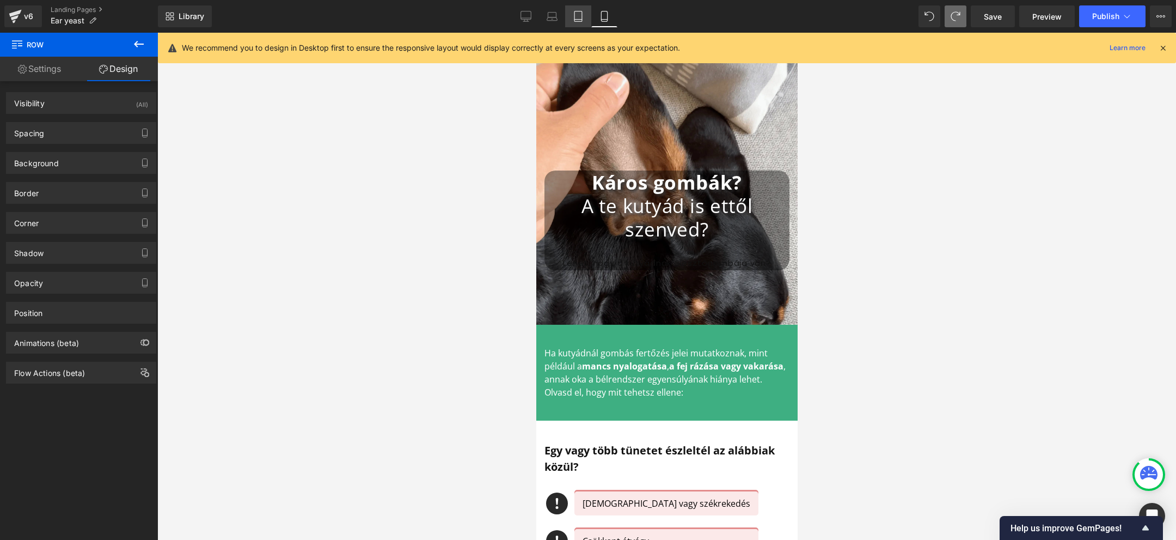
scroll to position [0, 0]
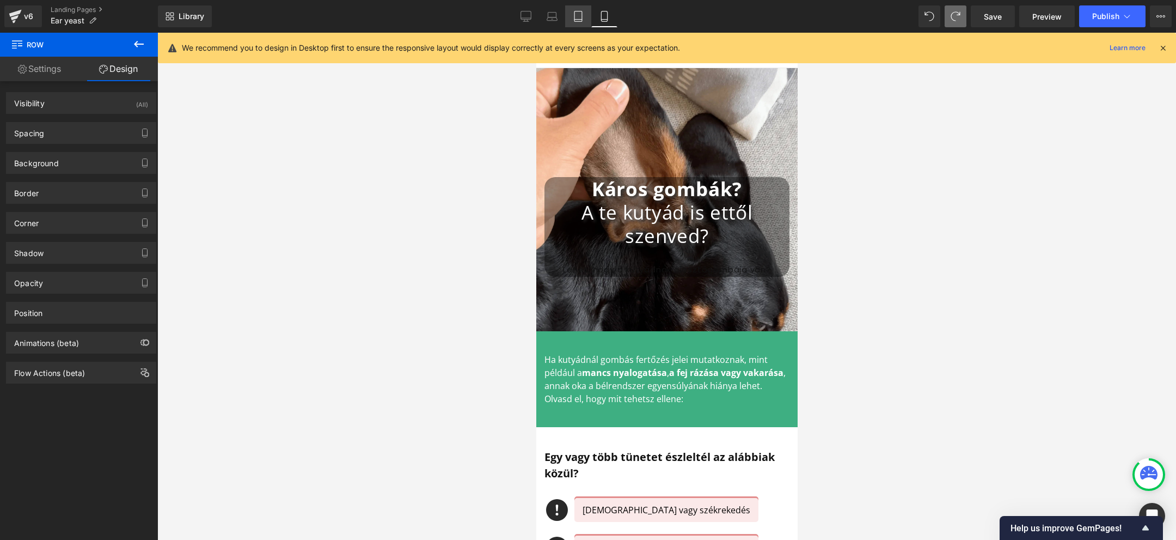
click at [575, 13] on icon at bounding box center [578, 16] width 11 height 11
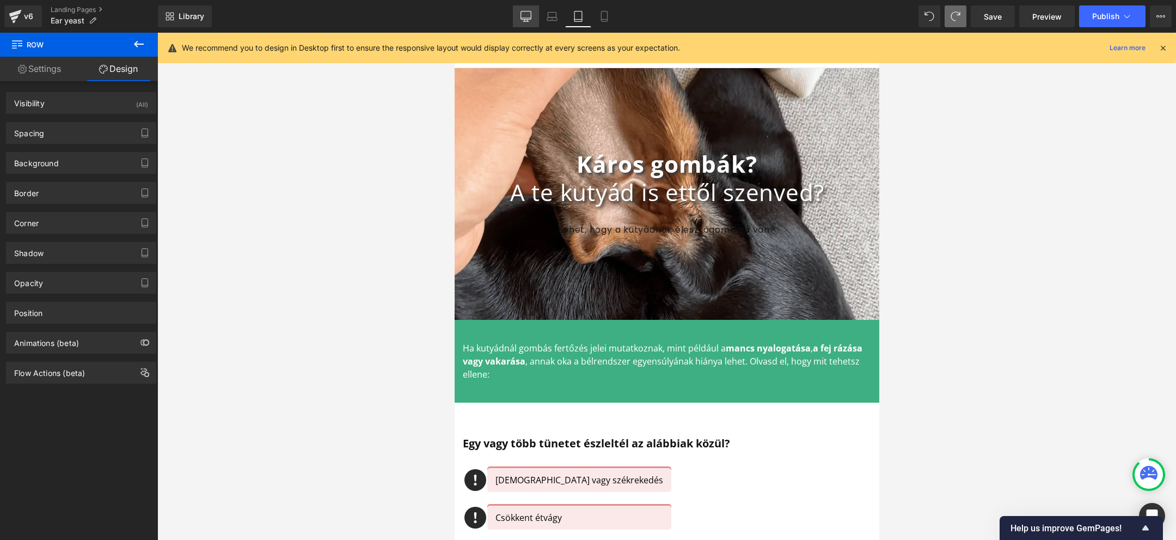
click at [532, 15] on icon at bounding box center [526, 16] width 11 height 11
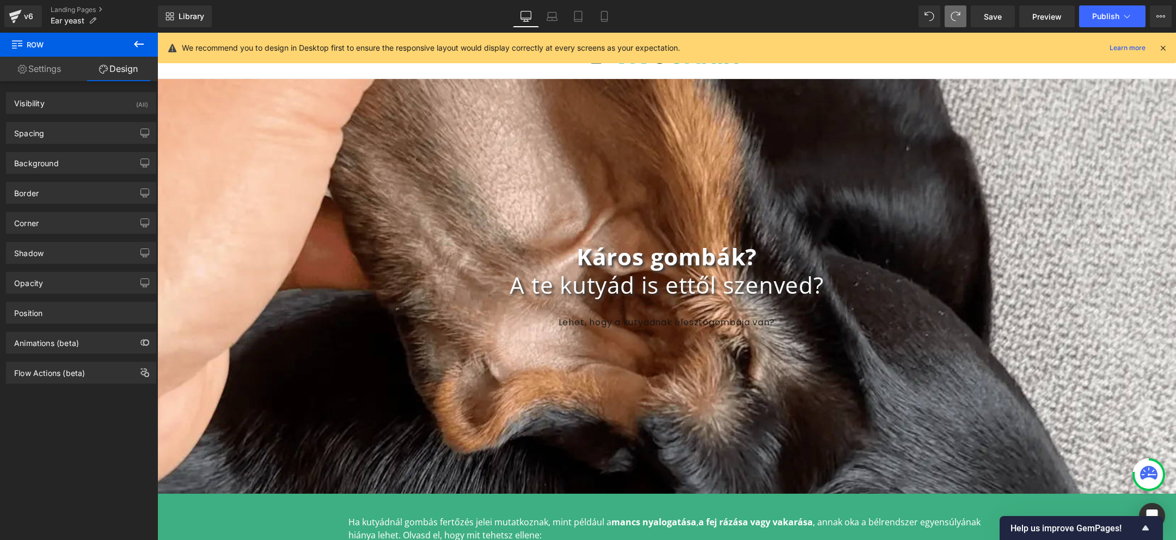
scroll to position [11, 0]
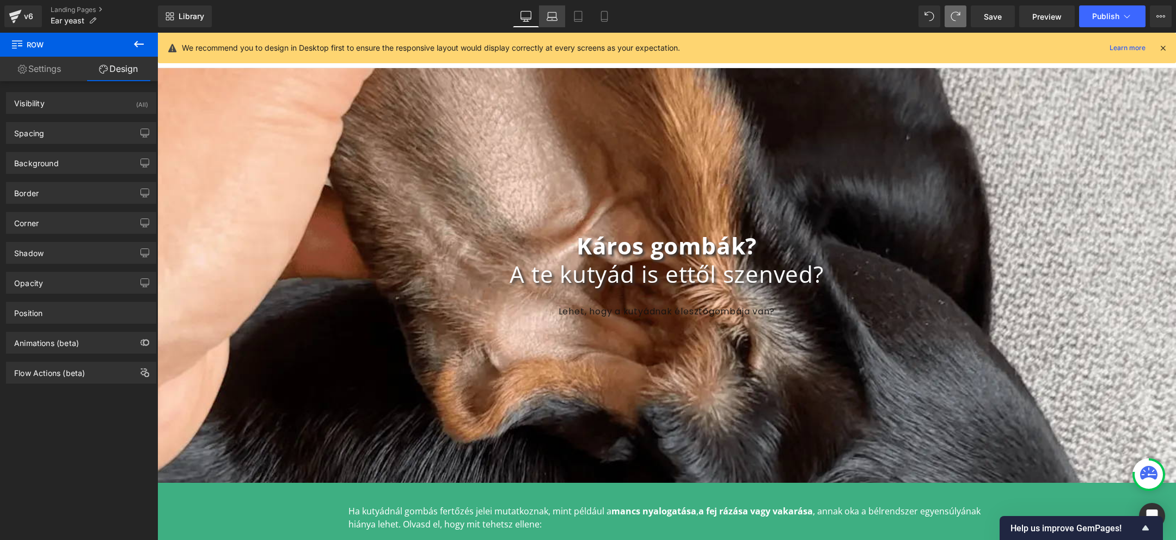
click at [558, 14] on icon at bounding box center [552, 16] width 11 height 11
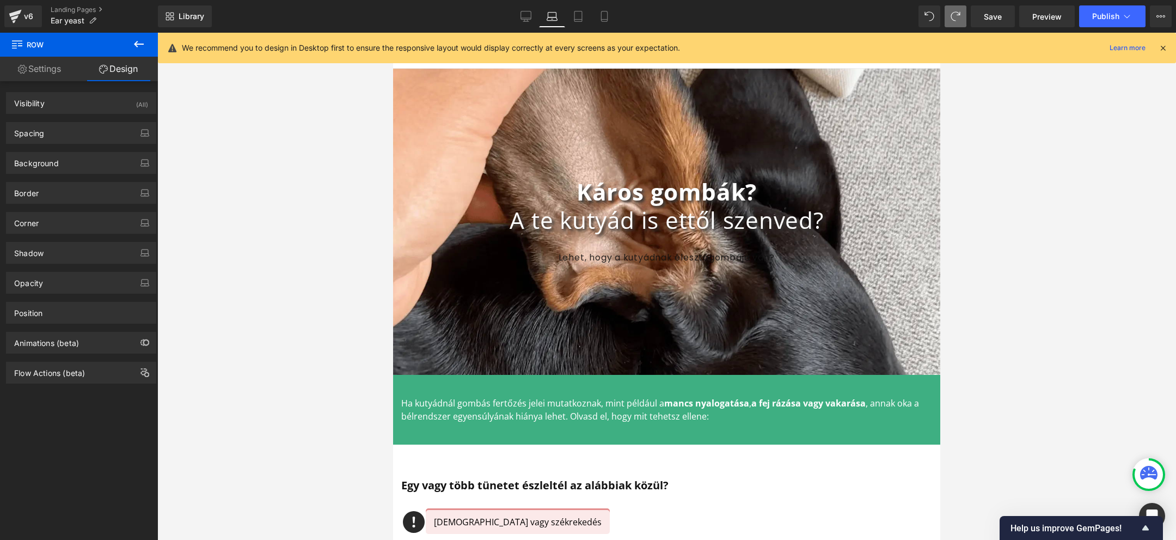
scroll to position [33, 0]
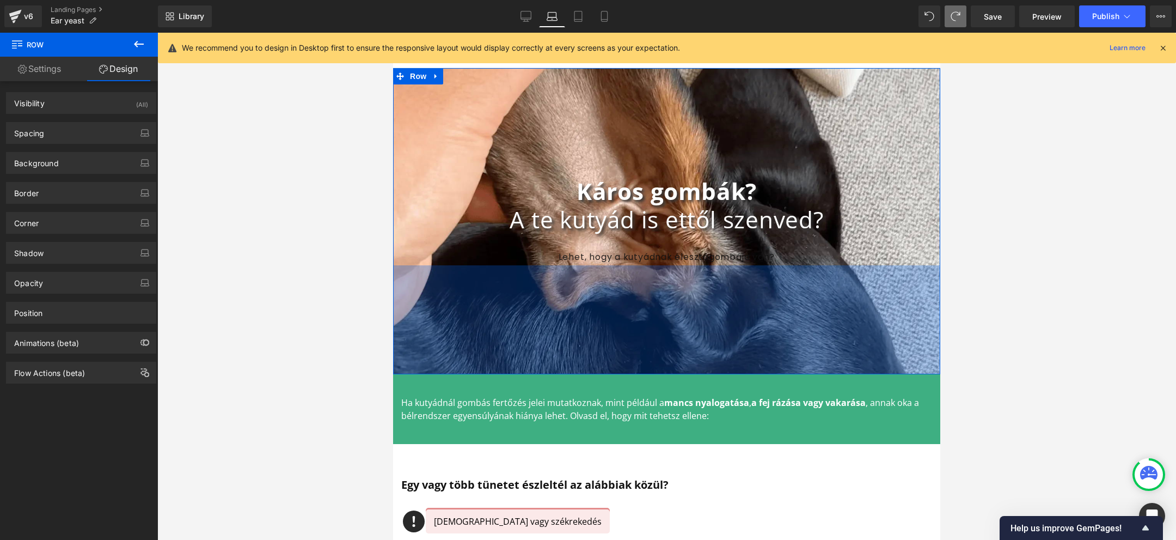
click at [630, 258] on span "Lehet, hogy a kutyádnak élesztőgombája van?" at bounding box center [667, 257] width 217 height 13
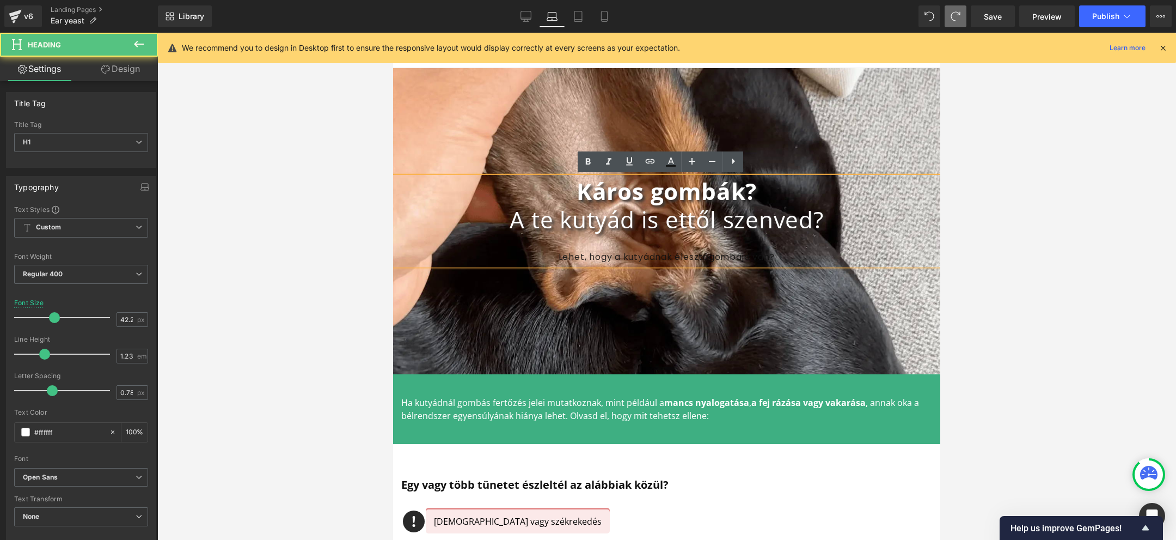
click at [636, 255] on span "Lehet, hogy a kutyádnak élesztőgombája van?" at bounding box center [667, 257] width 217 height 13
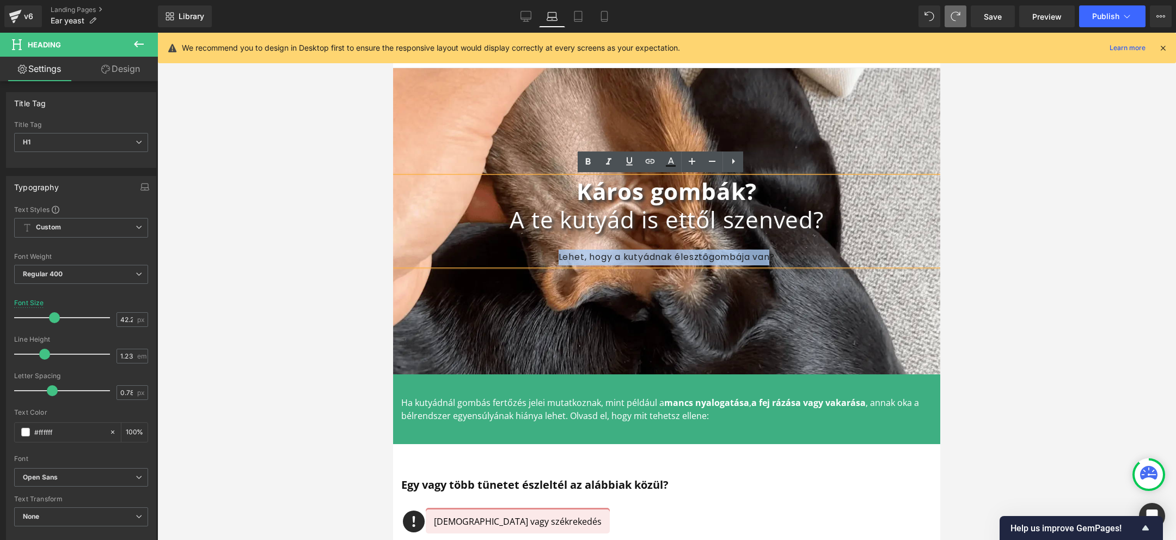
drag, startPoint x: 765, startPoint y: 255, endPoint x: 510, endPoint y: 255, distance: 254.9
click at [510, 255] on div "Lehet, hogy a kutyádnak élesztőgombája van?" at bounding box center [666, 257] width 547 height 16
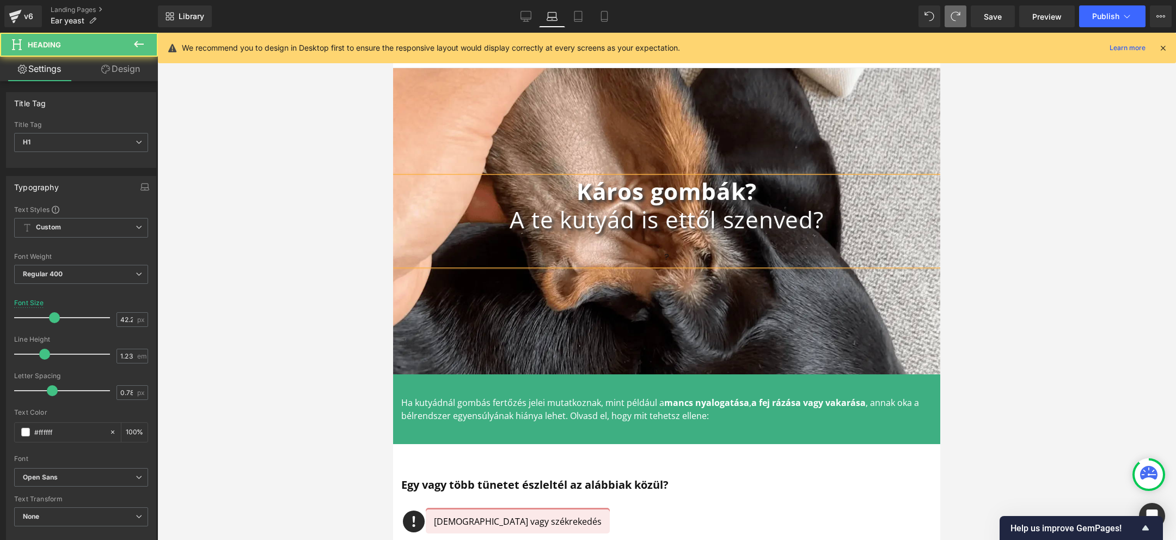
drag, startPoint x: 591, startPoint y: 255, endPoint x: 480, endPoint y: 253, distance: 111.1
click at [480, 253] on div "?" at bounding box center [666, 257] width 547 height 16
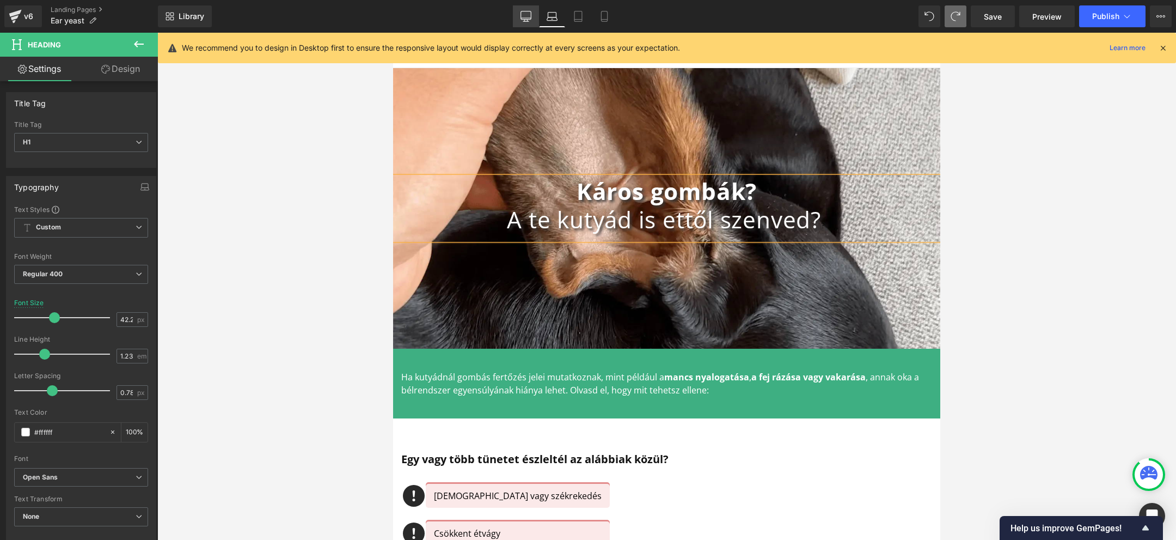
click at [517, 15] on link "Desktop" at bounding box center [526, 16] width 26 height 22
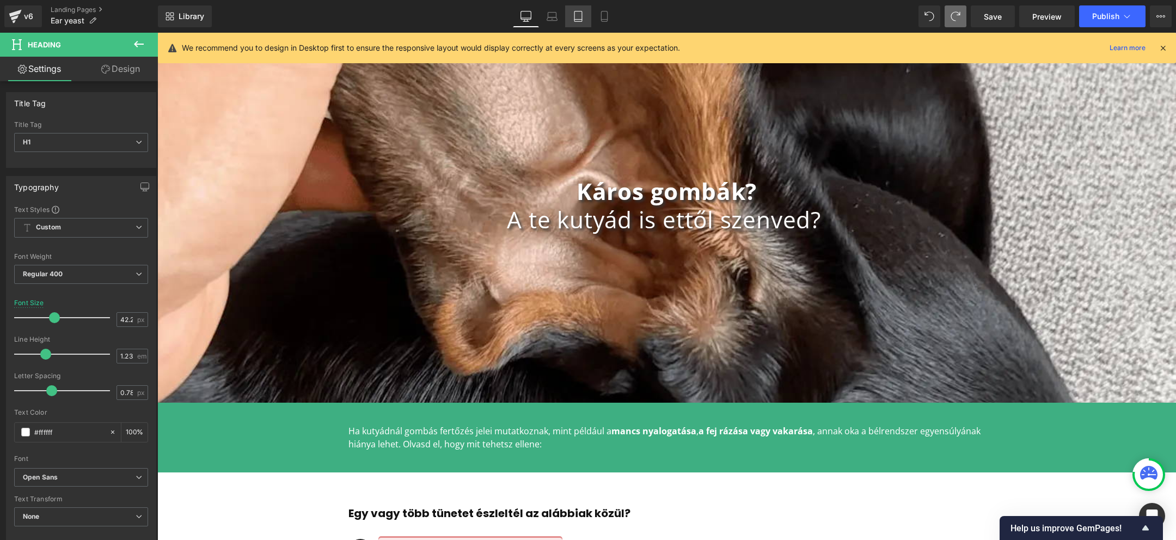
click at [577, 13] on icon at bounding box center [578, 16] width 11 height 11
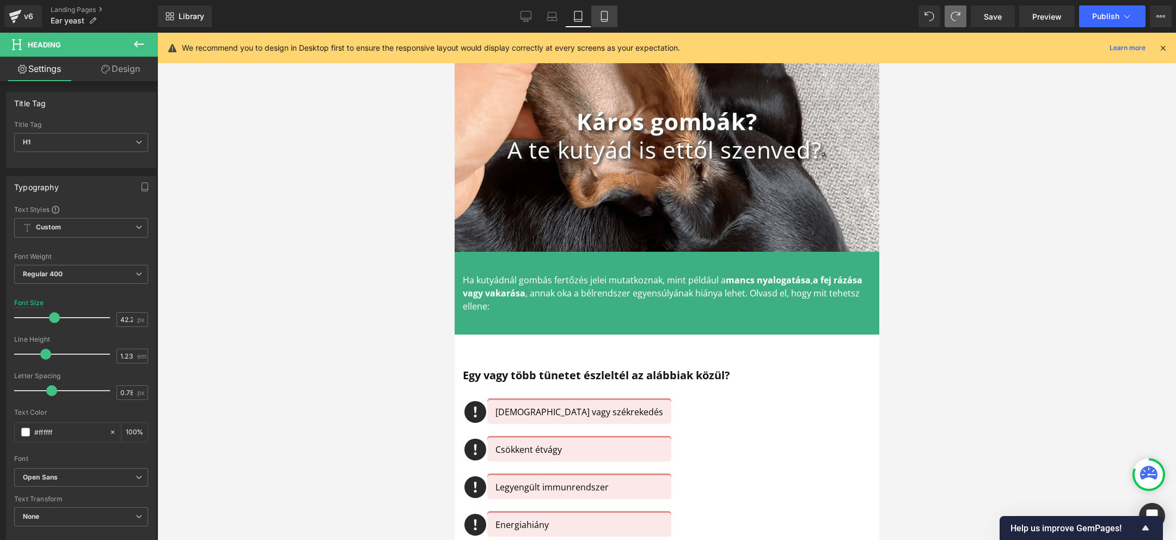
scroll to position [0, 0]
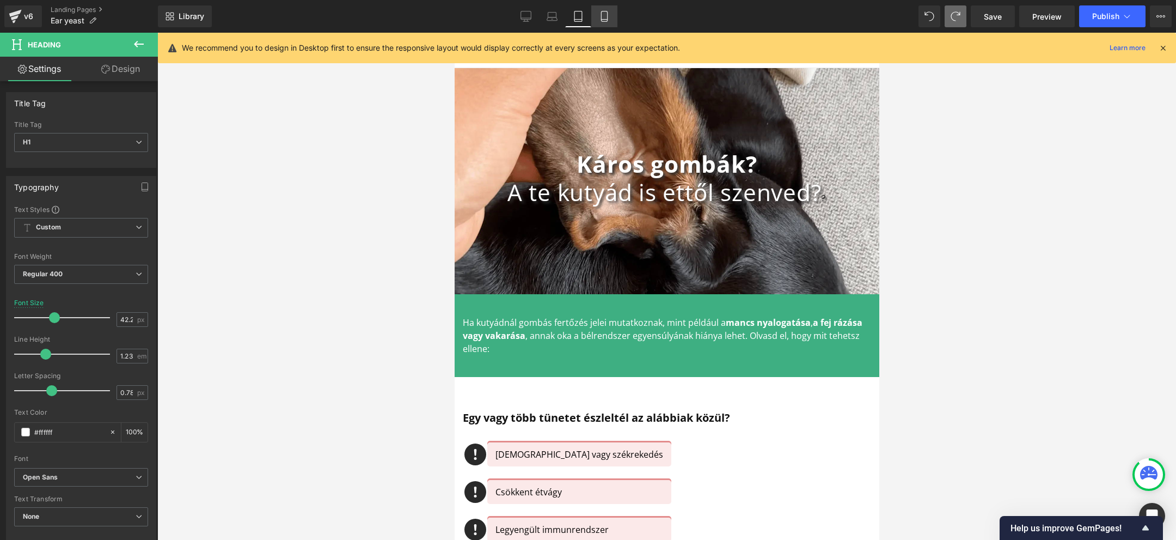
click at [605, 22] on link "Mobile" at bounding box center [604, 16] width 26 height 22
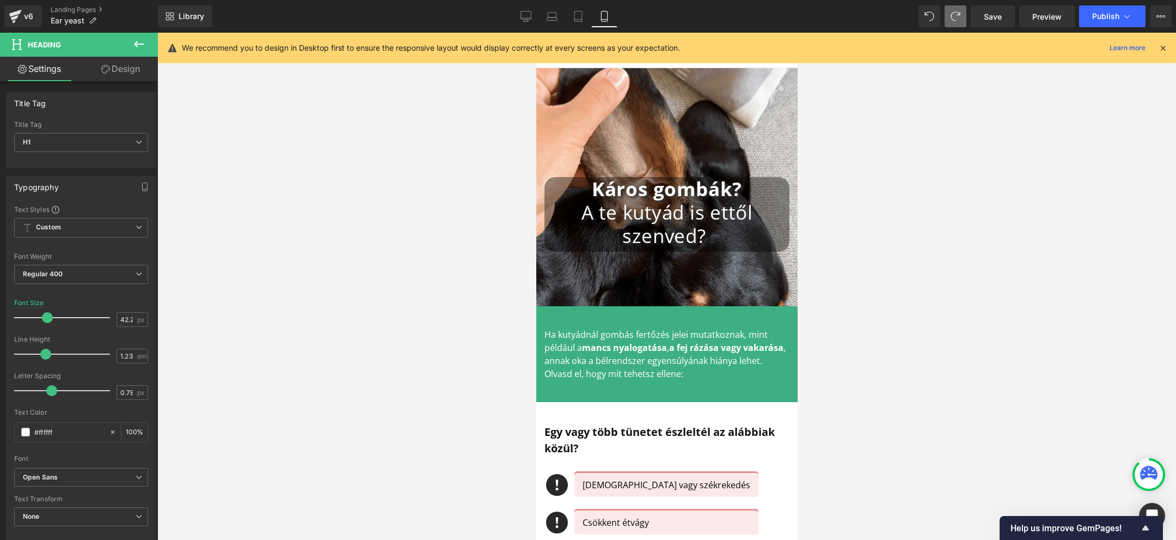
scroll to position [27, 0]
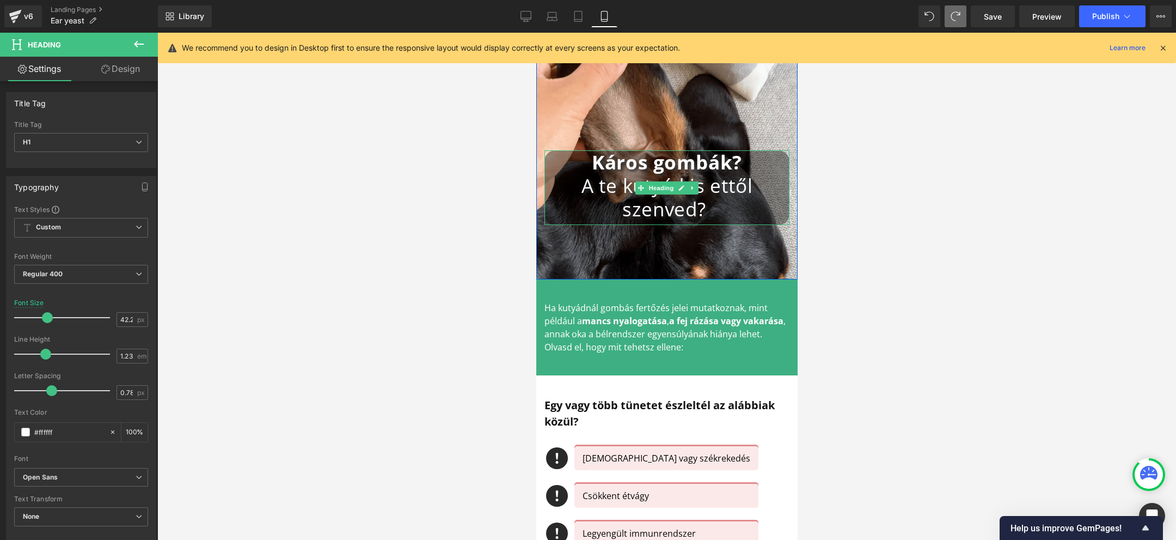
click at [648, 179] on span "A te kutyád is ettől szenved?" at bounding box center [667, 197] width 172 height 49
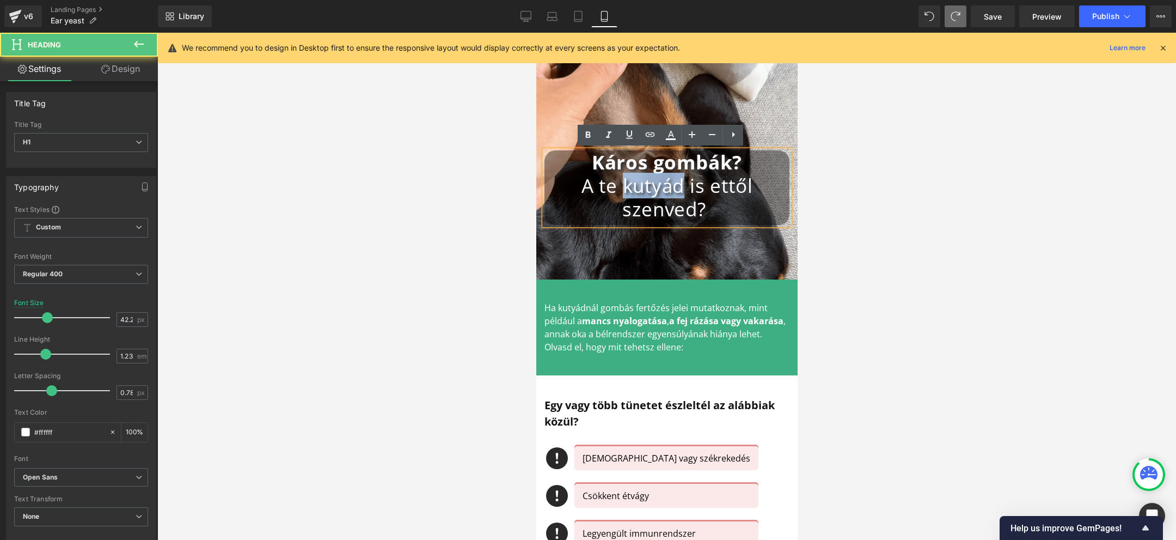
click at [648, 179] on span "A te kutyád is ettől szenved?" at bounding box center [667, 197] width 172 height 49
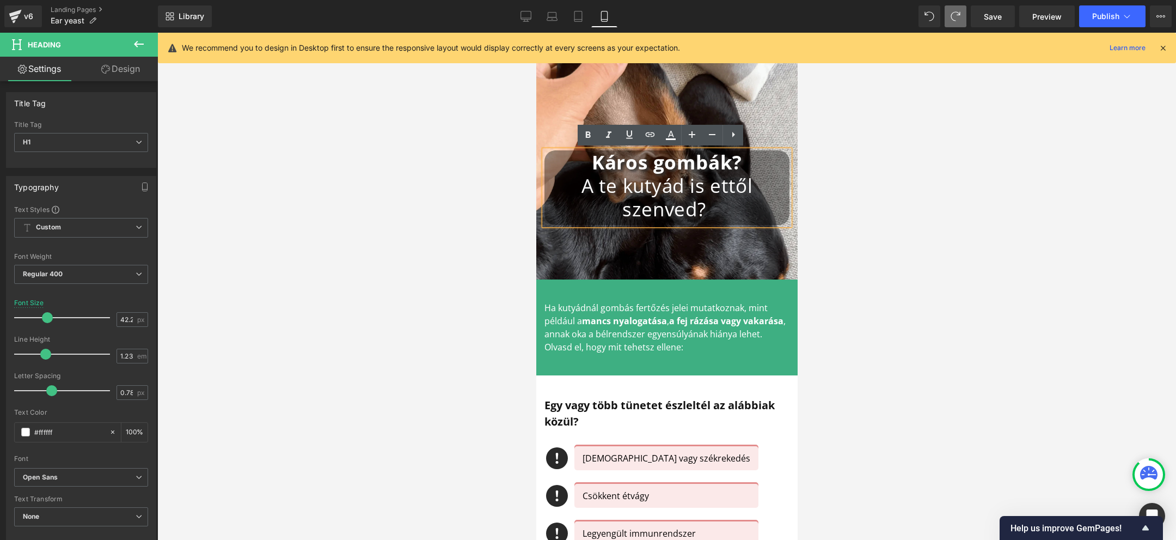
click at [700, 182] on span "A te kutyád is ettől szenved?" at bounding box center [667, 197] width 172 height 49
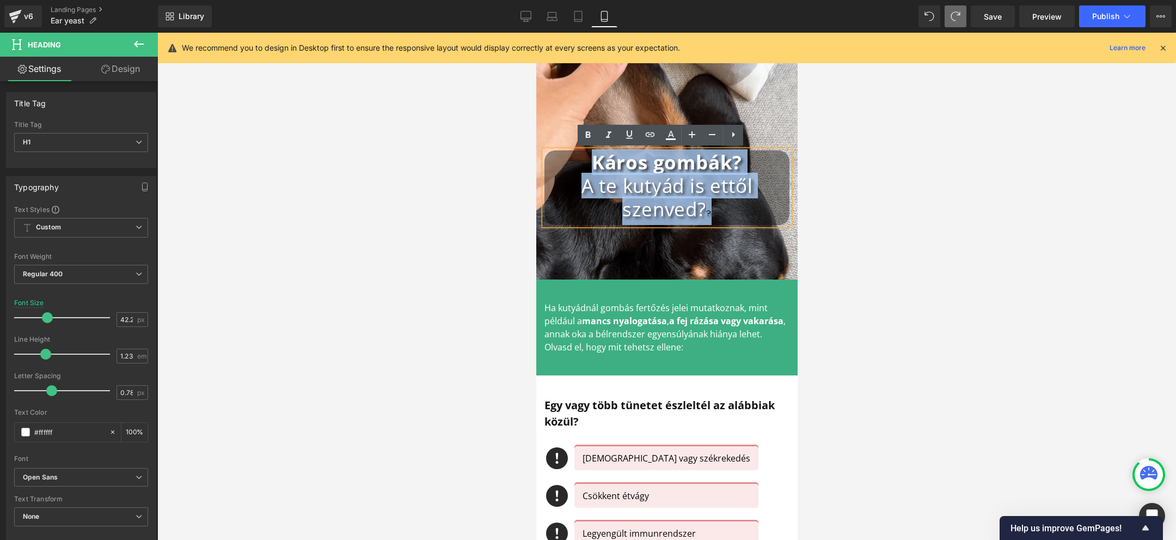
drag, startPoint x: 708, startPoint y: 204, endPoint x: 582, endPoint y: 163, distance: 132.4
click at [582, 163] on div "Káros gombák? A te kutyád is ettől szenved? ?" at bounding box center [666, 187] width 245 height 75
copy div "Káros gombák? A te kutyád is ettől szenved? ?"
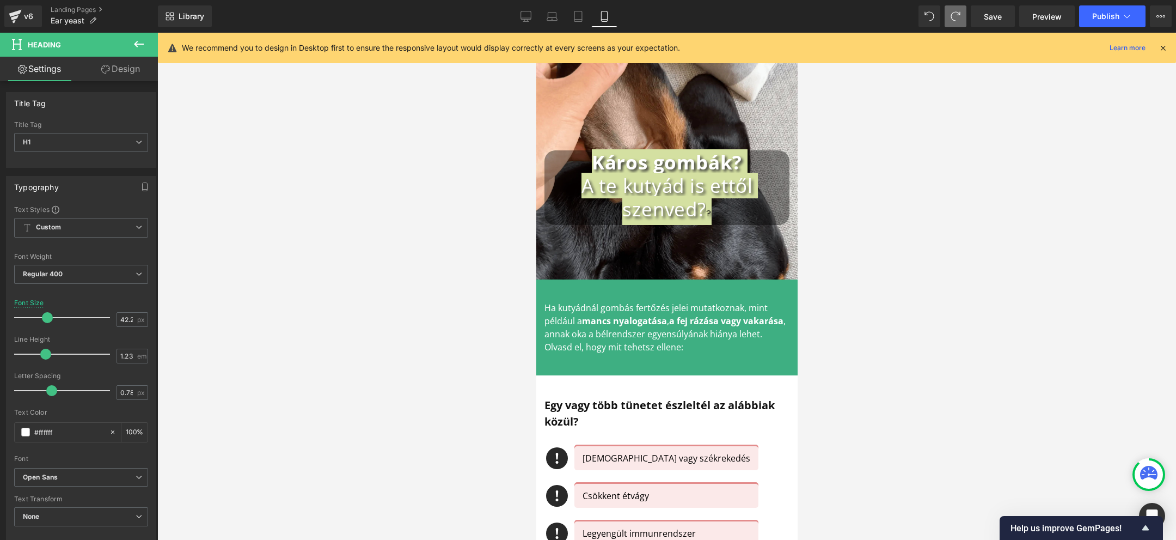
click at [913, 357] on div at bounding box center [666, 286] width 1019 height 507
click at [443, 349] on div at bounding box center [666, 286] width 1019 height 507
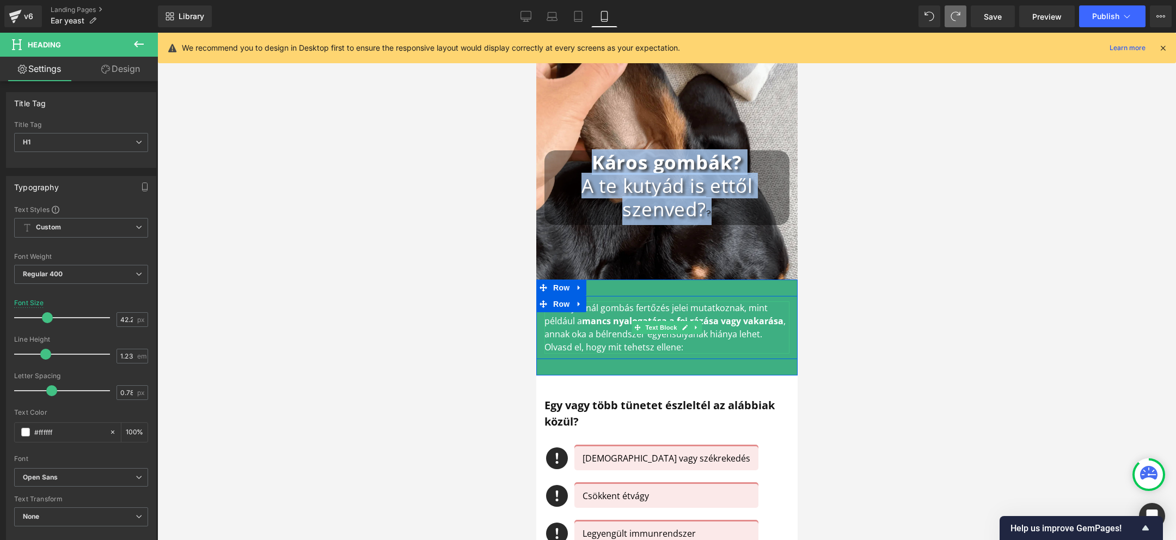
click at [634, 313] on p "Ha kutyádnál gombás fertőzés jelei mutatkoznak, mint például a mancs nyalogatás…" at bounding box center [666, 327] width 245 height 52
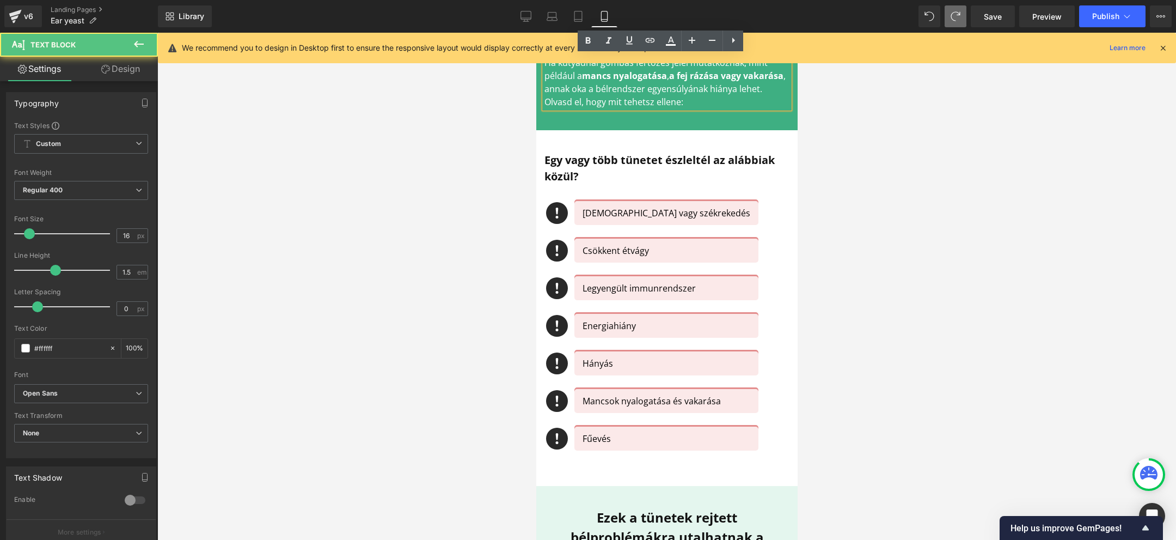
scroll to position [270, 0]
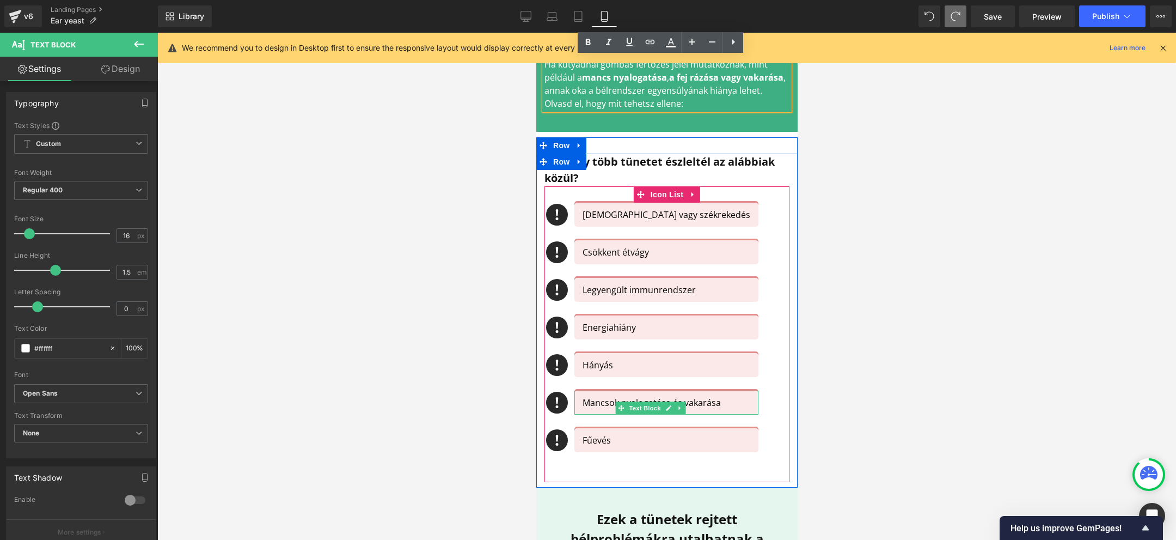
click at [703, 399] on p "Mancsok nyalogatása és vakarása" at bounding box center [670, 402] width 176 height 13
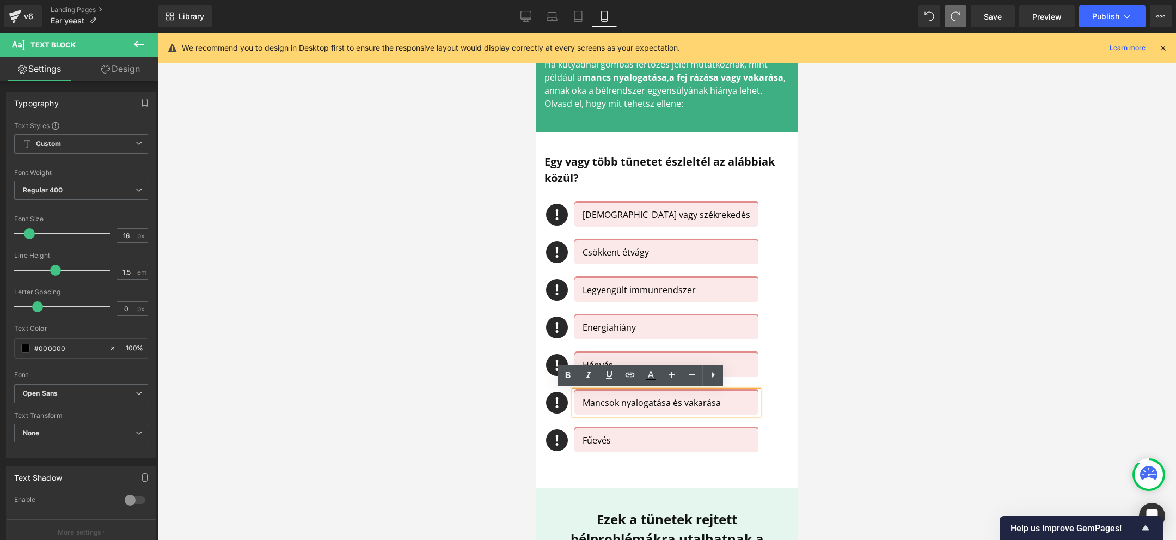
click at [667, 396] on p "Mancsok nyalogatása és vakarása" at bounding box center [670, 402] width 176 height 13
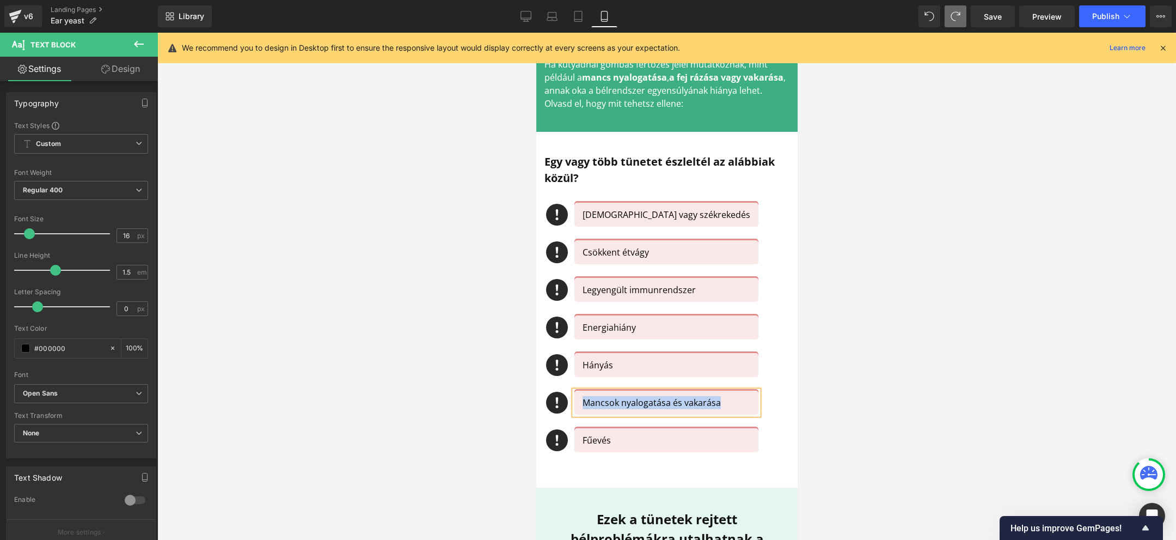
click at [691, 404] on p "Mancsok nyalogatása és vakarása" at bounding box center [670, 402] width 176 height 13
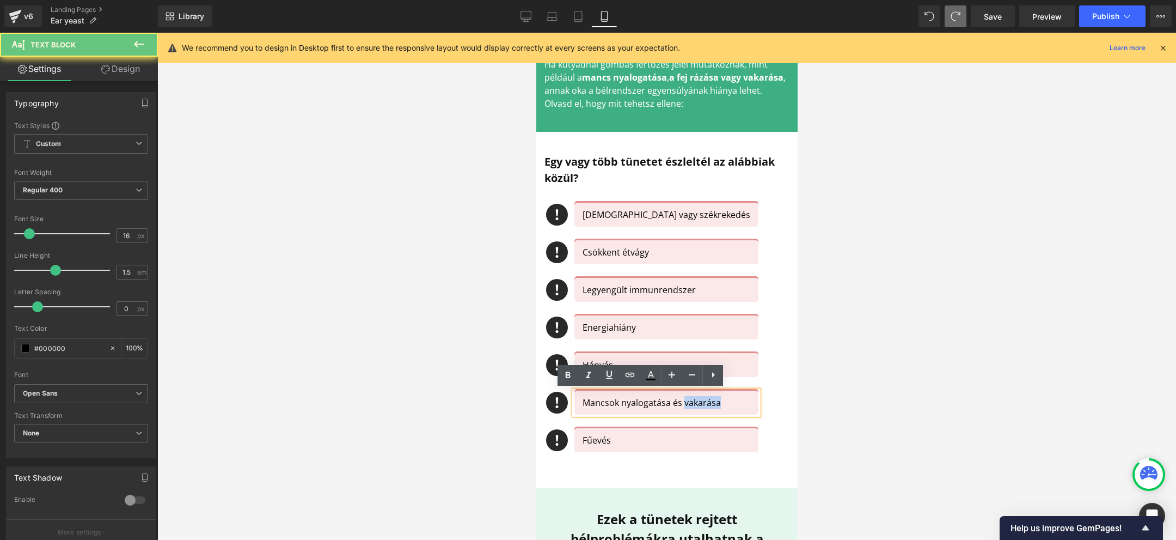
click at [691, 404] on p "Mancsok nyalogatása és vakarása" at bounding box center [670, 402] width 176 height 13
click at [706, 404] on p "Mancsok nyalogatása és vakarása" at bounding box center [670, 402] width 176 height 13
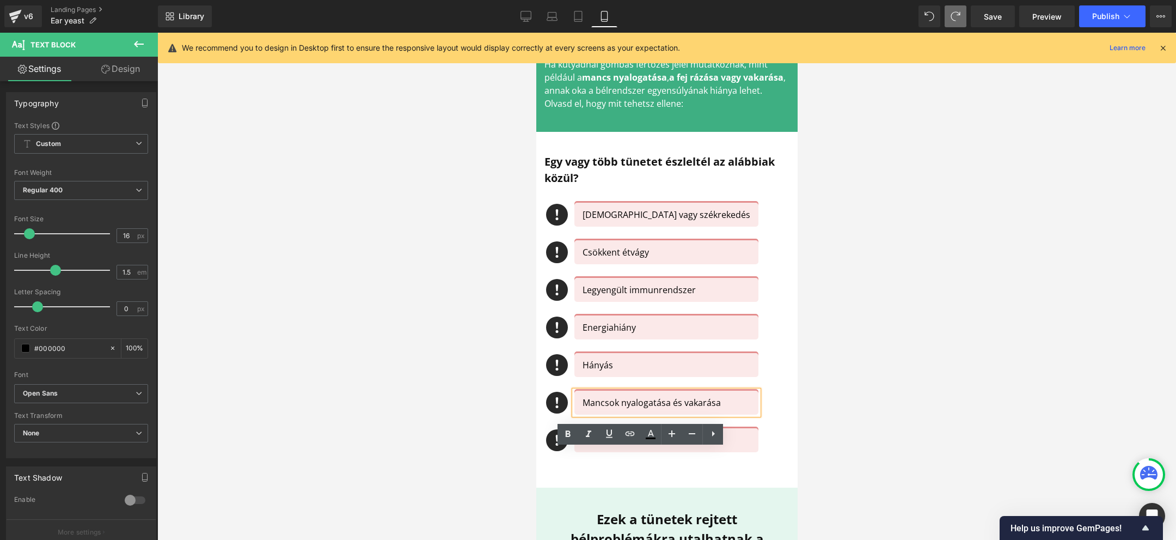
scroll to position [0, 0]
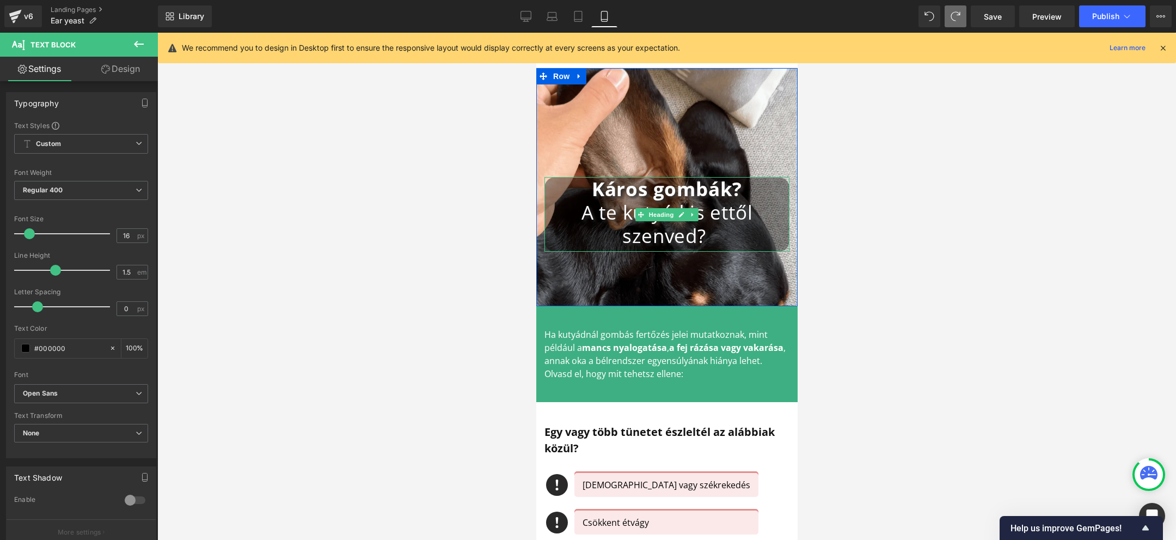
click at [665, 201] on span "A te kutyád is ettől szenved?" at bounding box center [667, 223] width 172 height 49
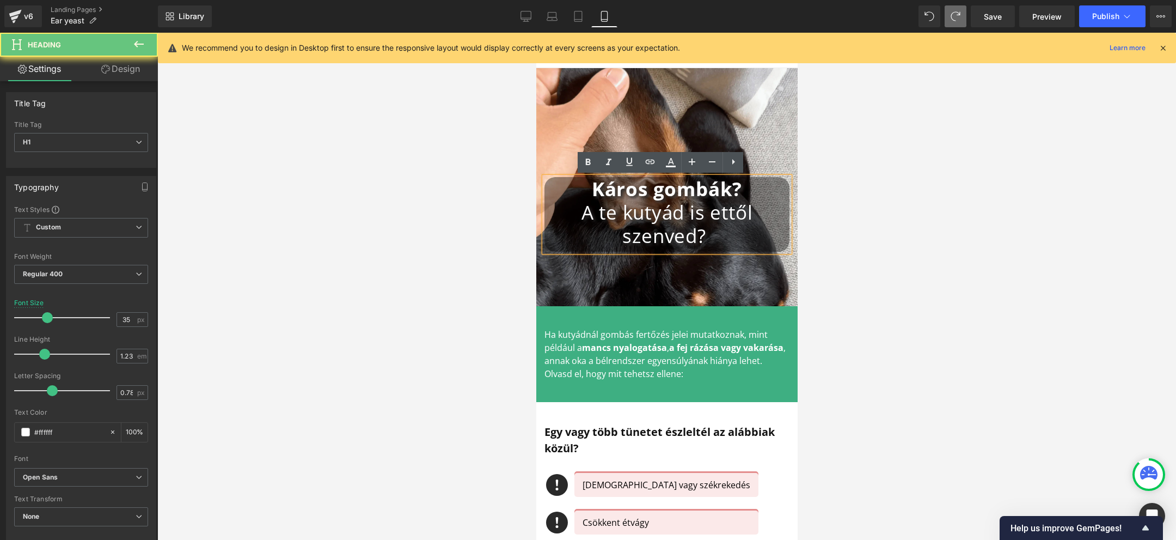
click at [665, 201] on span "A te kutyád is ettől szenved?" at bounding box center [667, 223] width 172 height 49
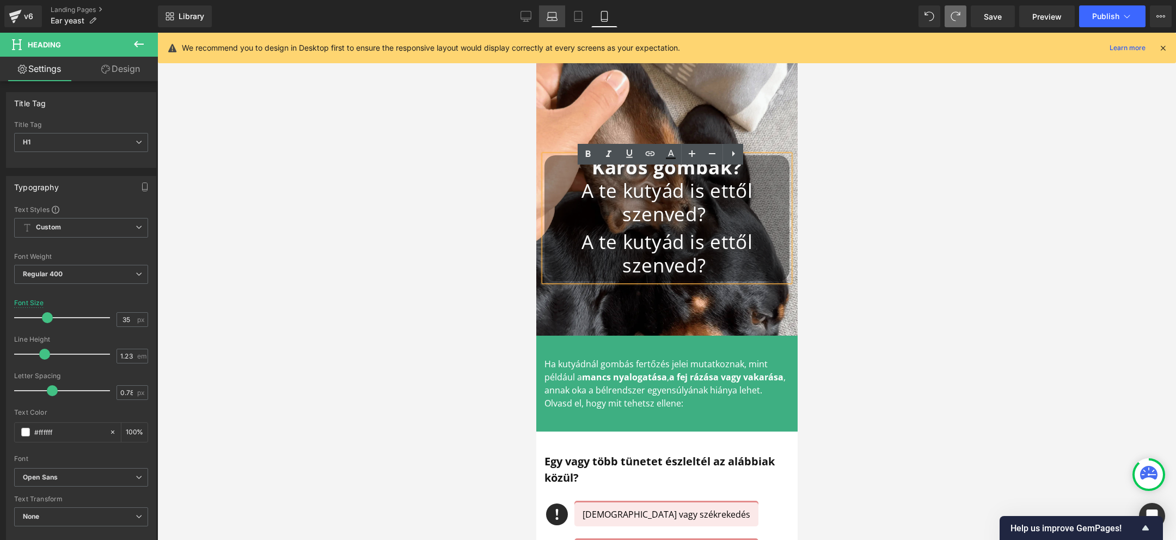
scroll to position [7, 0]
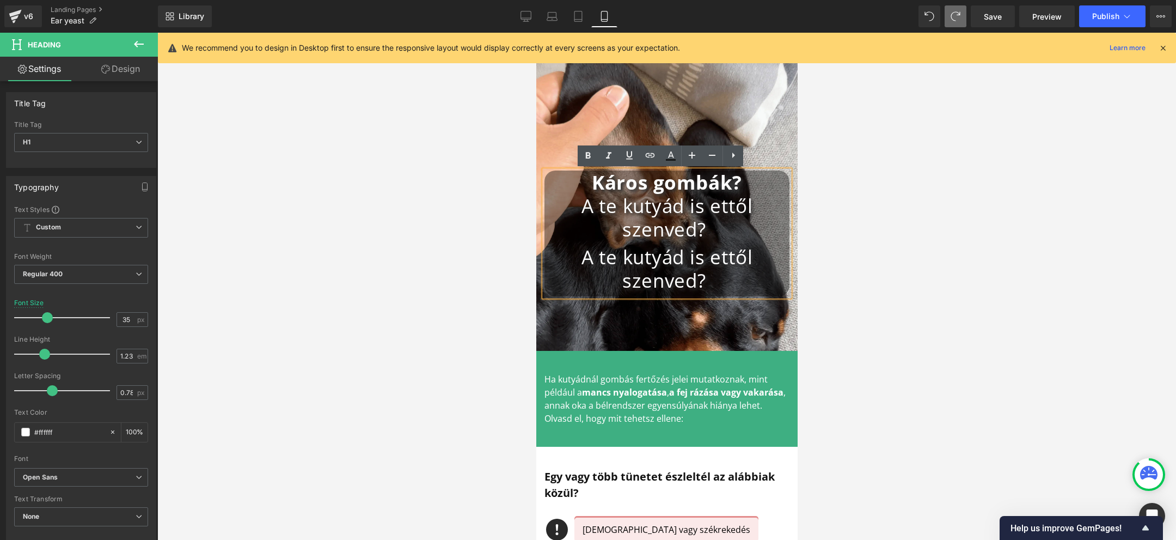
click at [668, 221] on span "A te kutyád is ettől szenved?" at bounding box center [667, 217] width 172 height 49
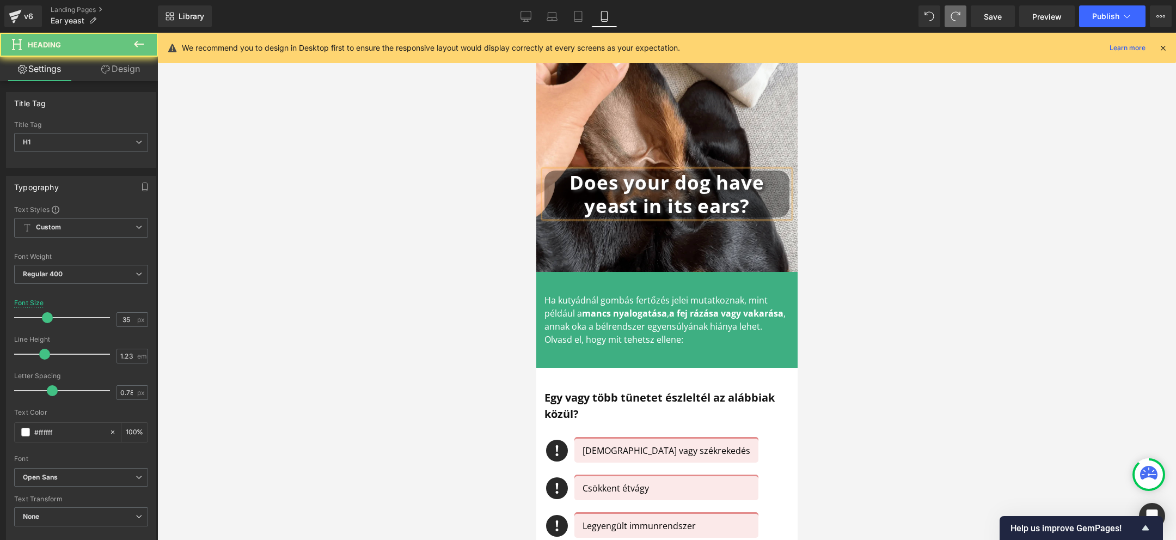
click at [919, 252] on div at bounding box center [666, 286] width 1019 height 507
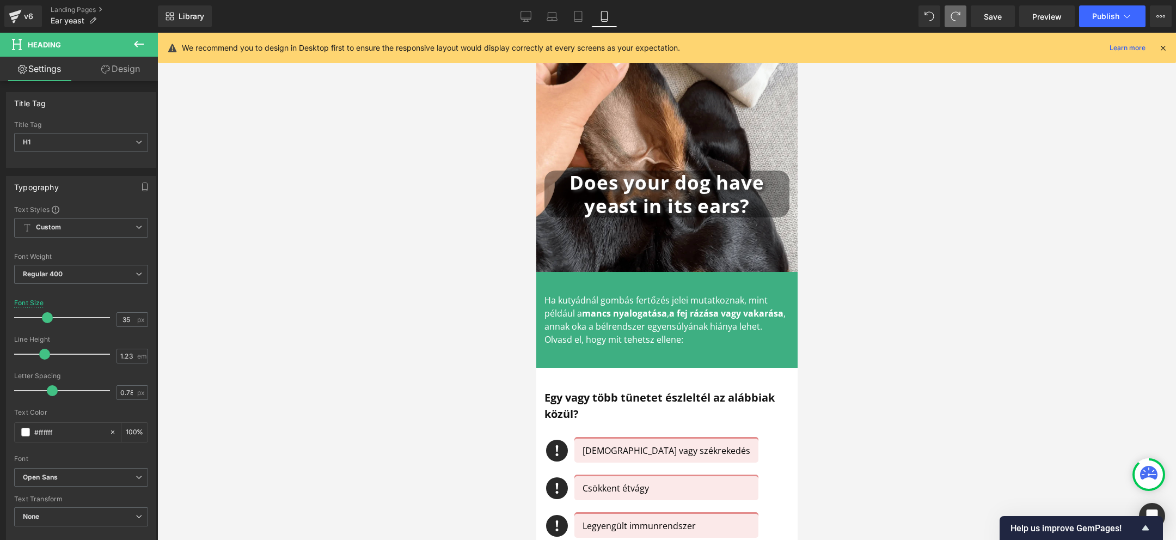
click at [850, 306] on div at bounding box center [666, 286] width 1019 height 507
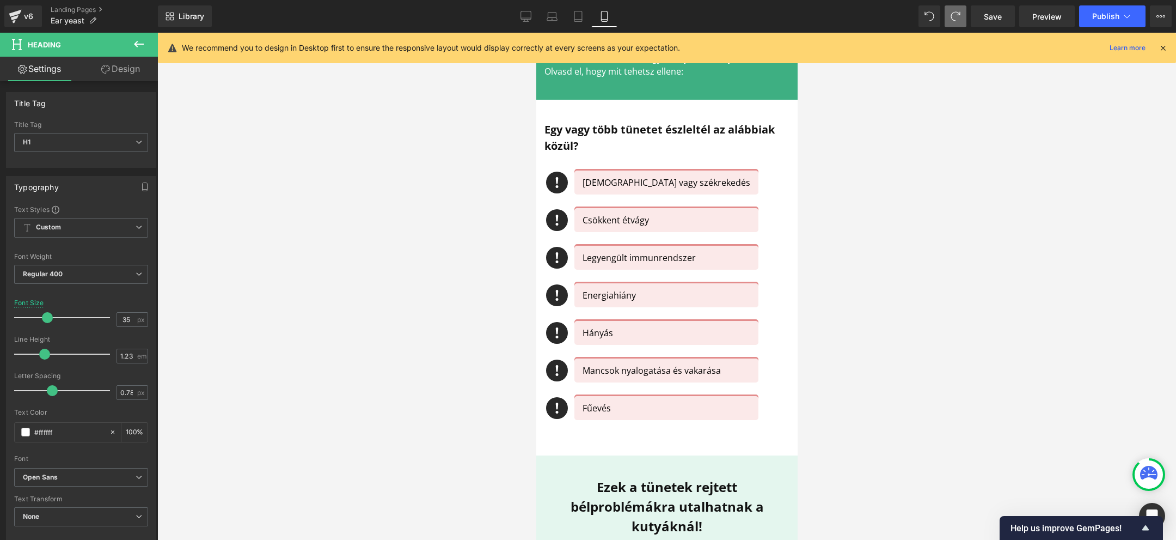
scroll to position [276, 0]
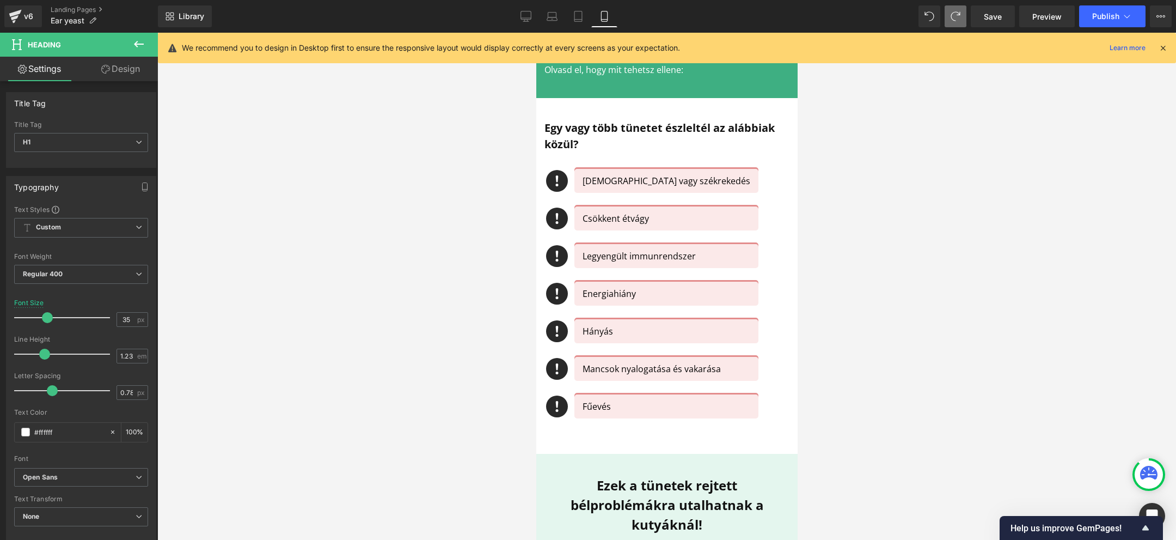
click at [819, 267] on div at bounding box center [666, 286] width 1019 height 507
click at [410, 256] on div at bounding box center [666, 286] width 1019 height 507
click at [1126, 16] on icon at bounding box center [1127, 16] width 11 height 11
click at [996, 16] on span "Save" at bounding box center [993, 16] width 18 height 11
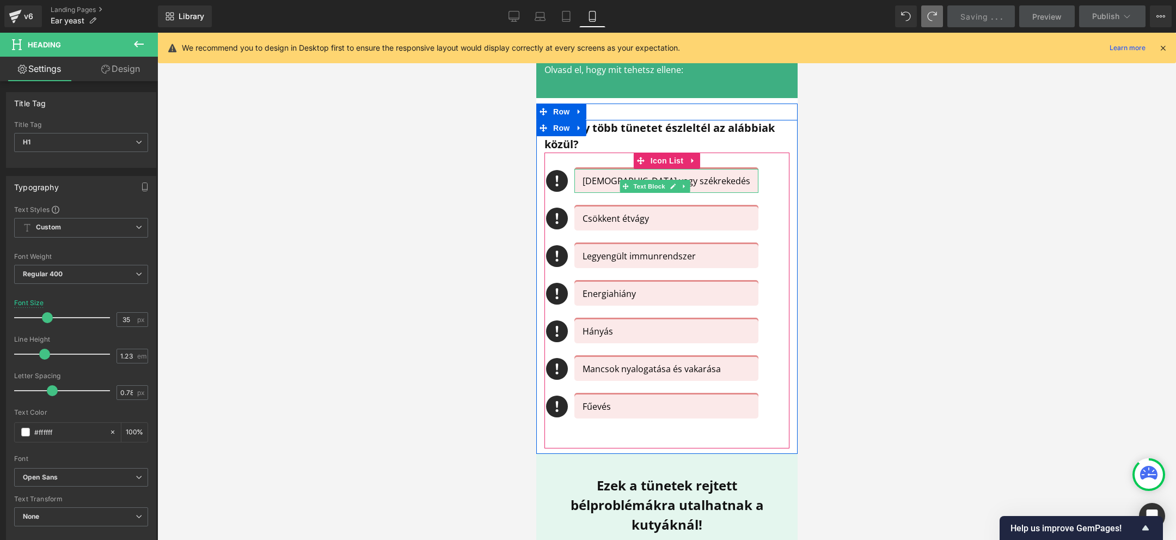
scroll to position [344, 0]
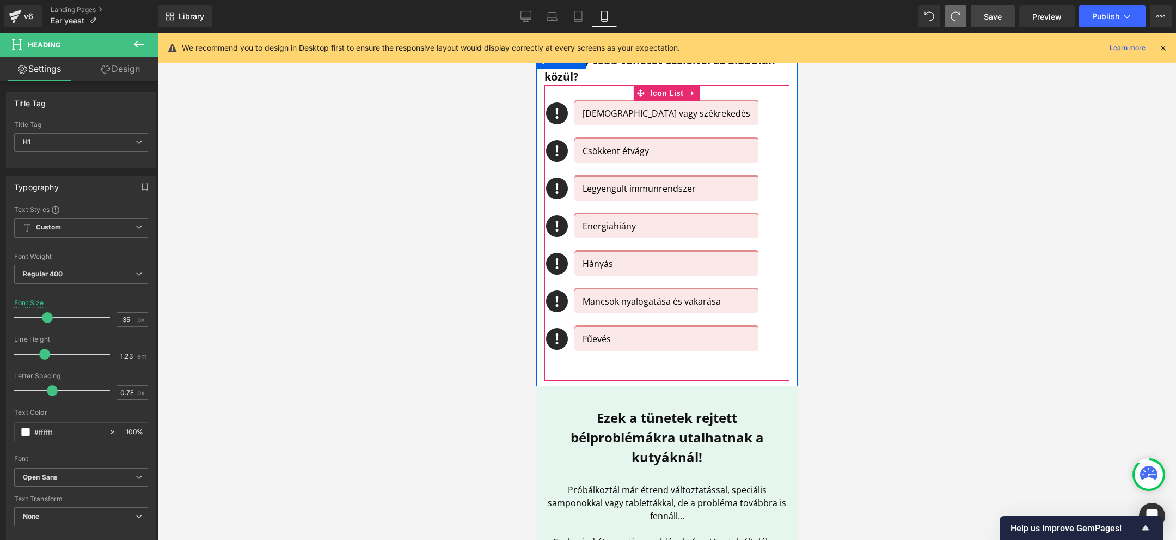
click at [575, 361] on ul "Icon Hasmenés vagy székrekedés Text Block Icon Csökkent étvágy Text Block Icon …" at bounding box center [651, 232] width 214 height 263
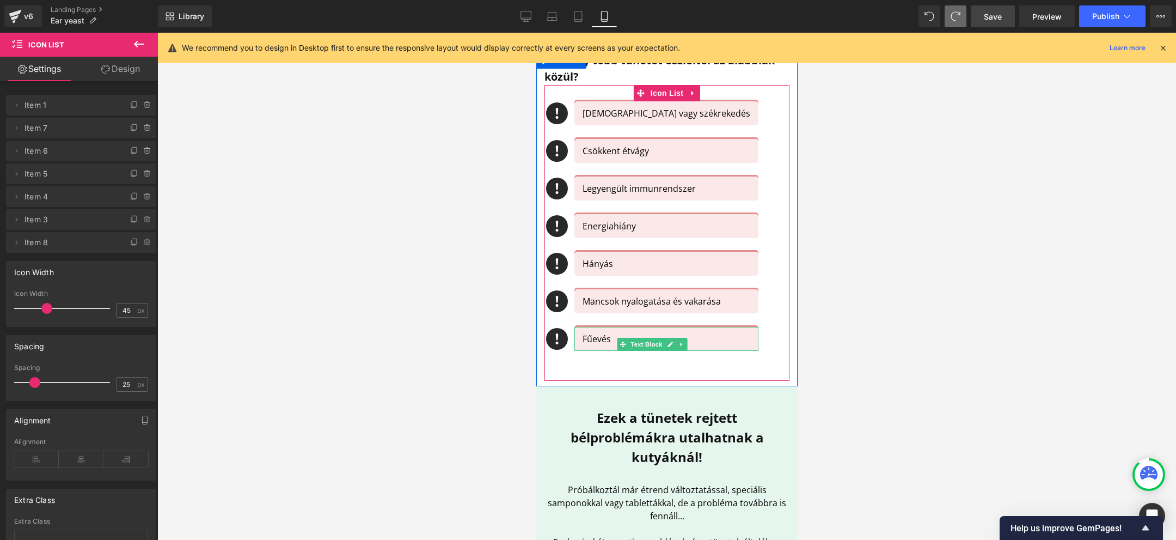
click at [652, 331] on div "Fűevés" at bounding box center [666, 339] width 184 height 24
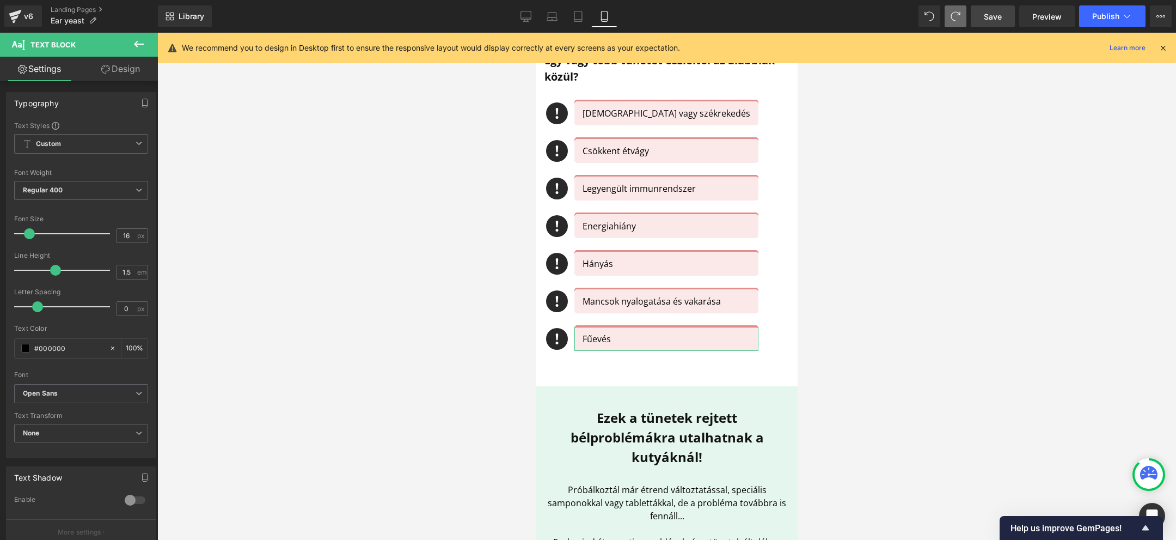
click at [123, 69] on link "Design" at bounding box center [120, 69] width 79 height 25
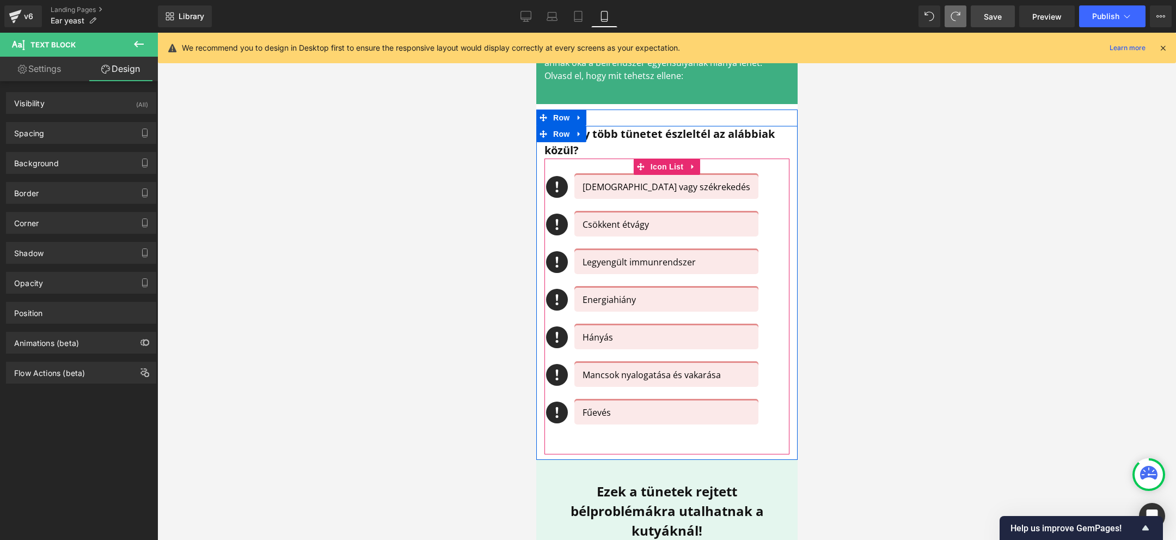
scroll to position [255, 0]
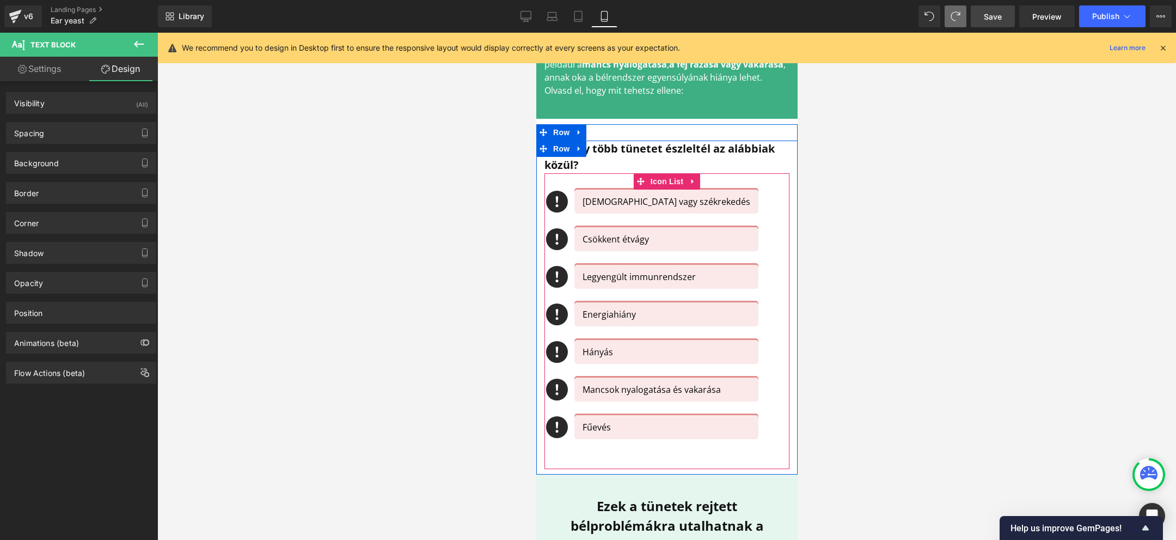
click at [561, 181] on div "Icon Hasmenés vagy székrekedés Text Block Icon Csökkent étvágy Text Block Icon …" at bounding box center [666, 321] width 245 height 296
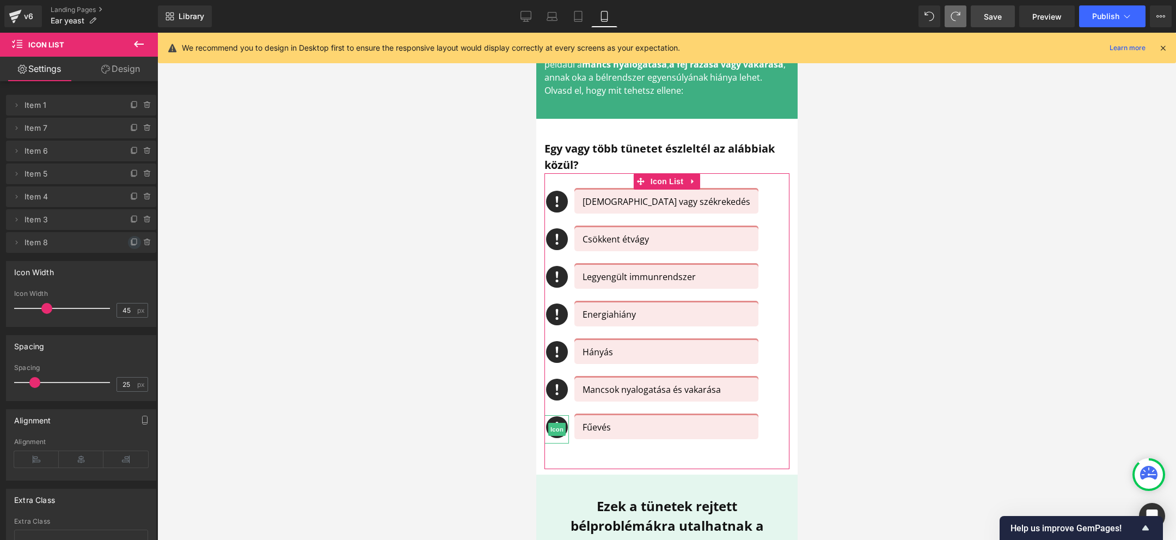
click at [131, 242] on icon at bounding box center [134, 242] width 9 height 9
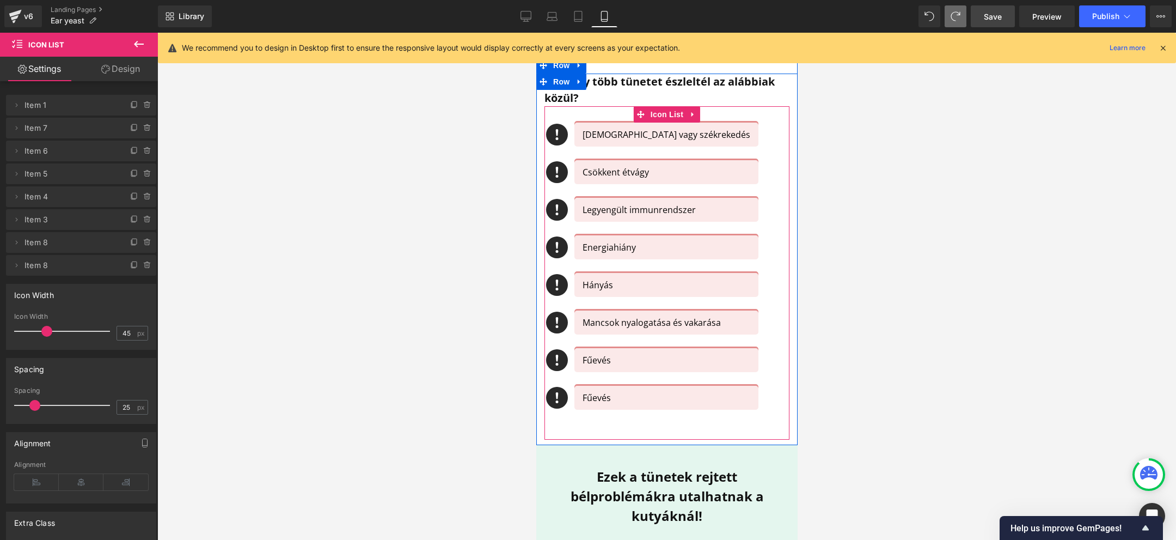
scroll to position [326, 0]
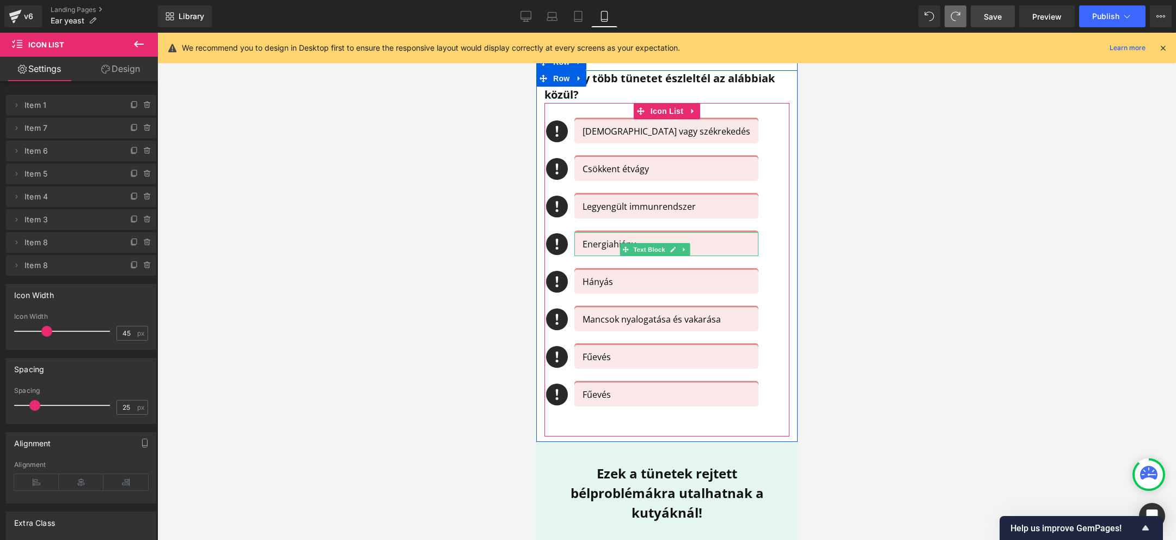
click at [589, 240] on p "Energiahiány" at bounding box center [666, 243] width 168 height 13
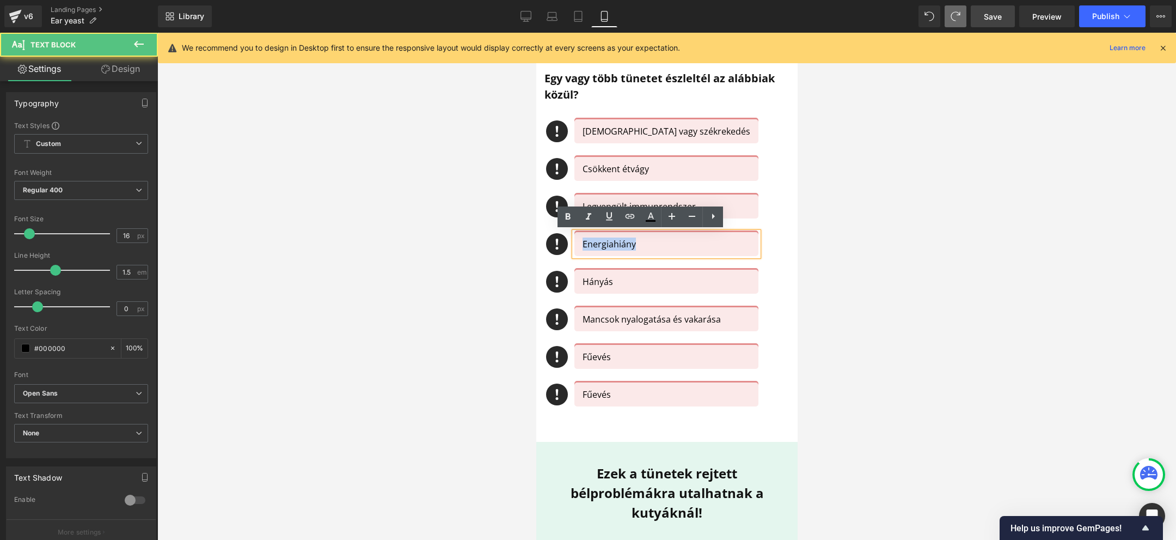
click at [589, 240] on p "Energiahiány" at bounding box center [666, 243] width 168 height 13
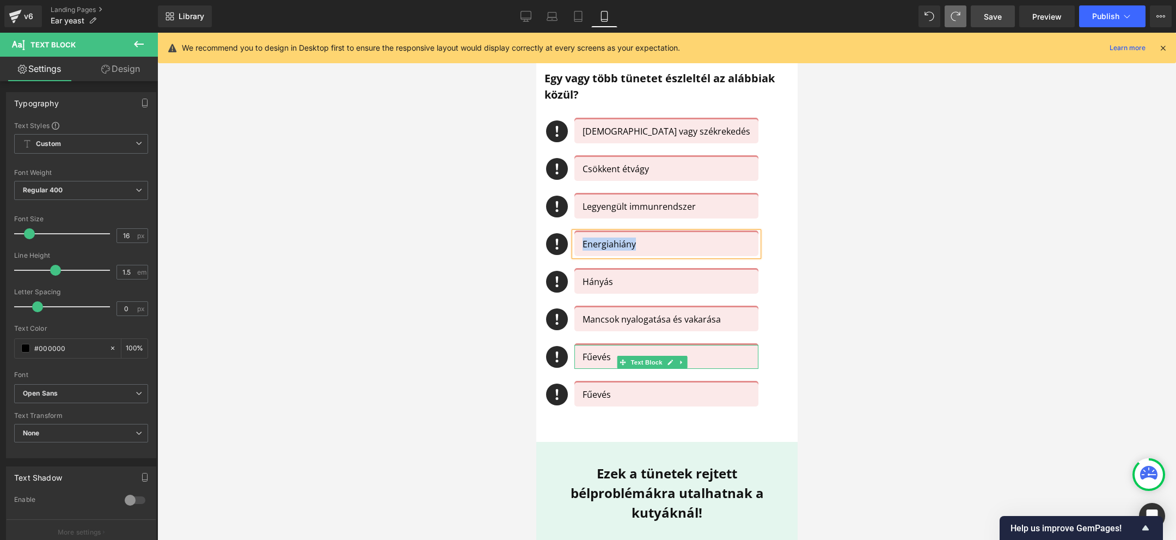
copy p "Energiahiány"
click at [589, 392] on p "Fűevés" at bounding box center [668, 394] width 173 height 13
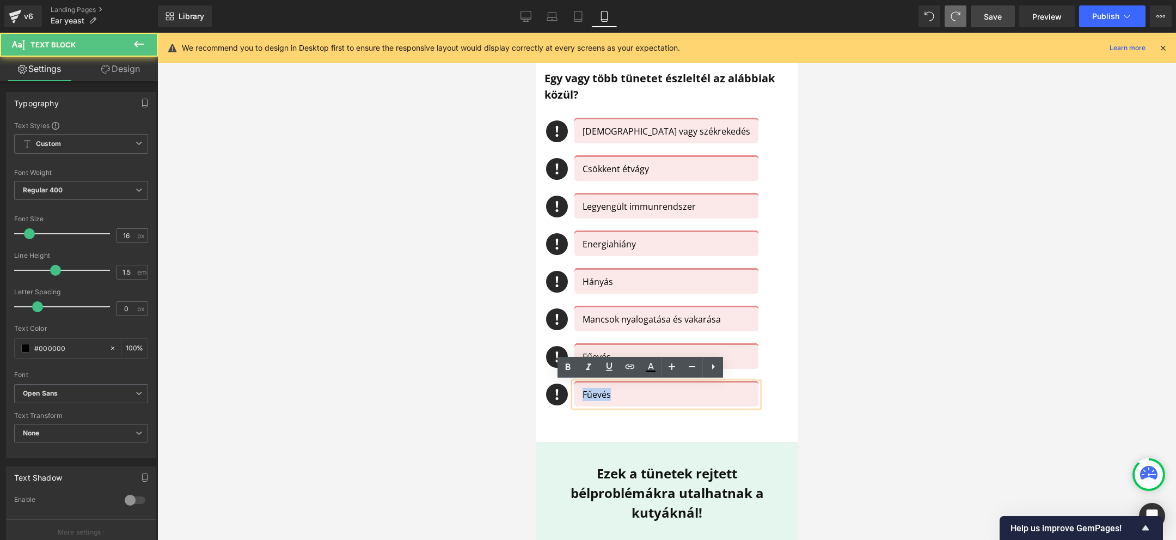
click at [589, 392] on p "Fűevés" at bounding box center [668, 394] width 173 height 13
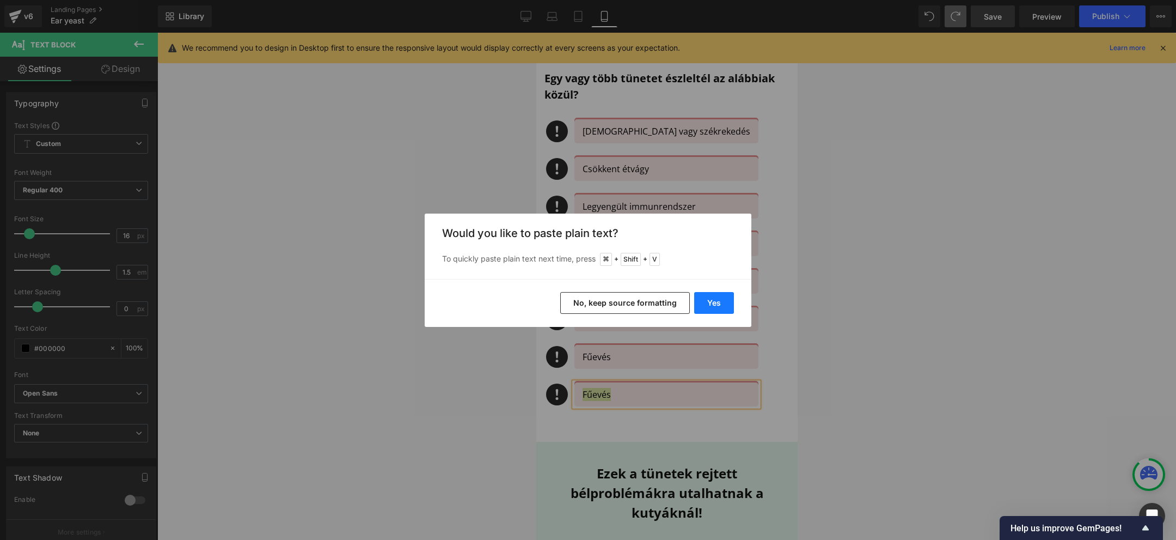
click at [709, 292] on button "Yes" at bounding box center [714, 303] width 40 height 22
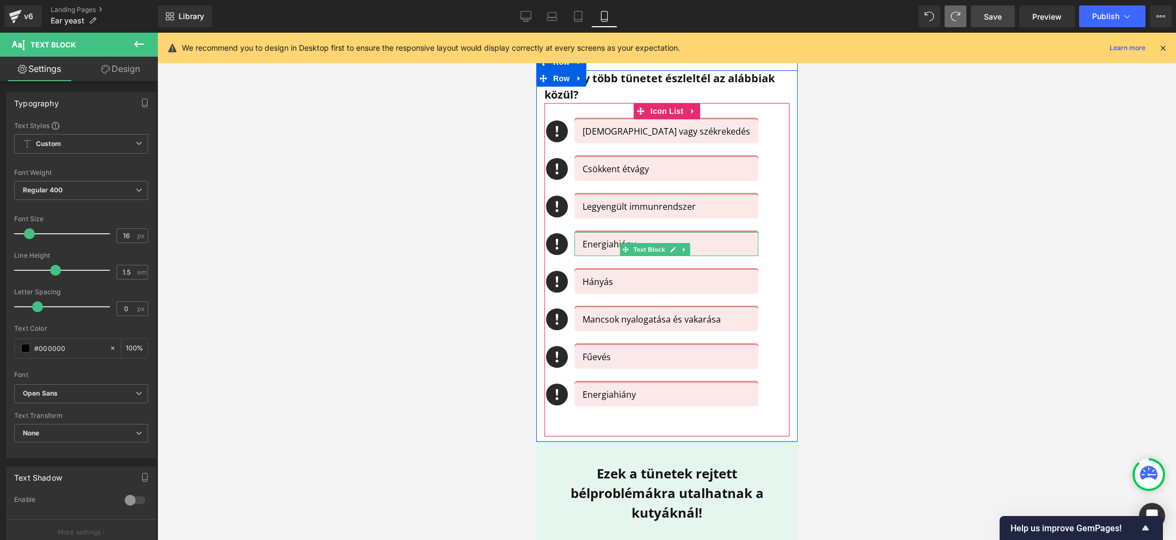
click at [595, 249] on p "Energiahiány" at bounding box center [666, 243] width 168 height 13
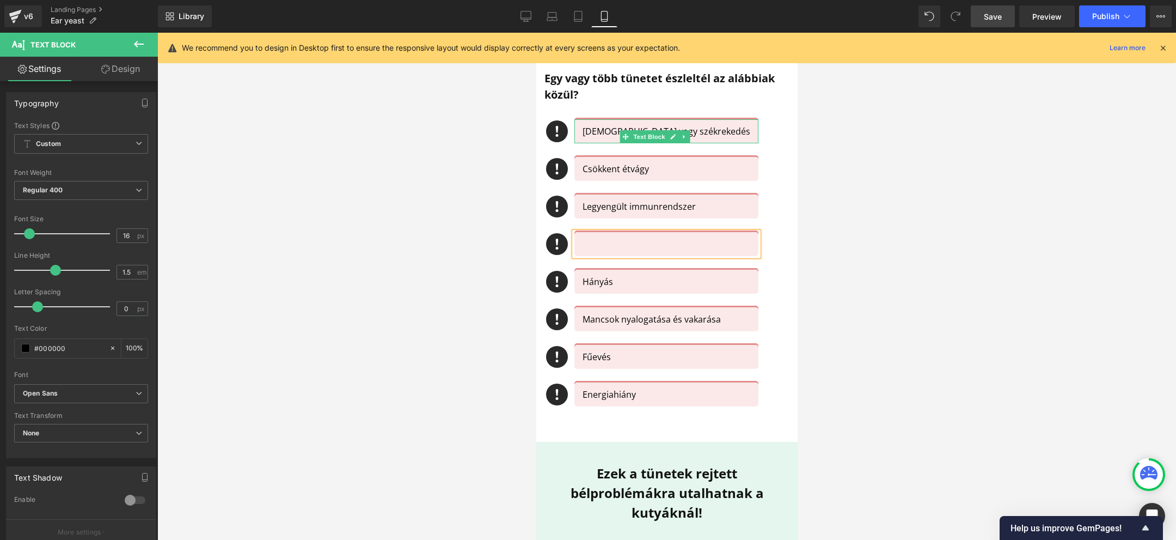
click at [601, 126] on p "[DEMOGRAPHIC_DATA] vagy székrekedés" at bounding box center [666, 131] width 168 height 13
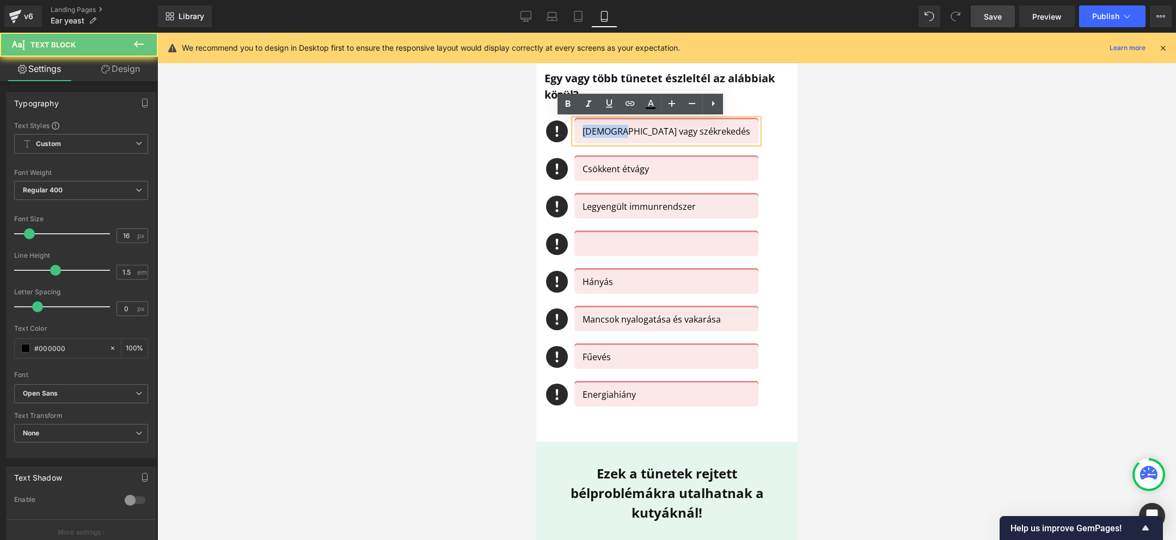
click at [601, 126] on p "[DEMOGRAPHIC_DATA] vagy székrekedés" at bounding box center [666, 131] width 168 height 13
copy p "[DEMOGRAPHIC_DATA] vagy székrekedés"
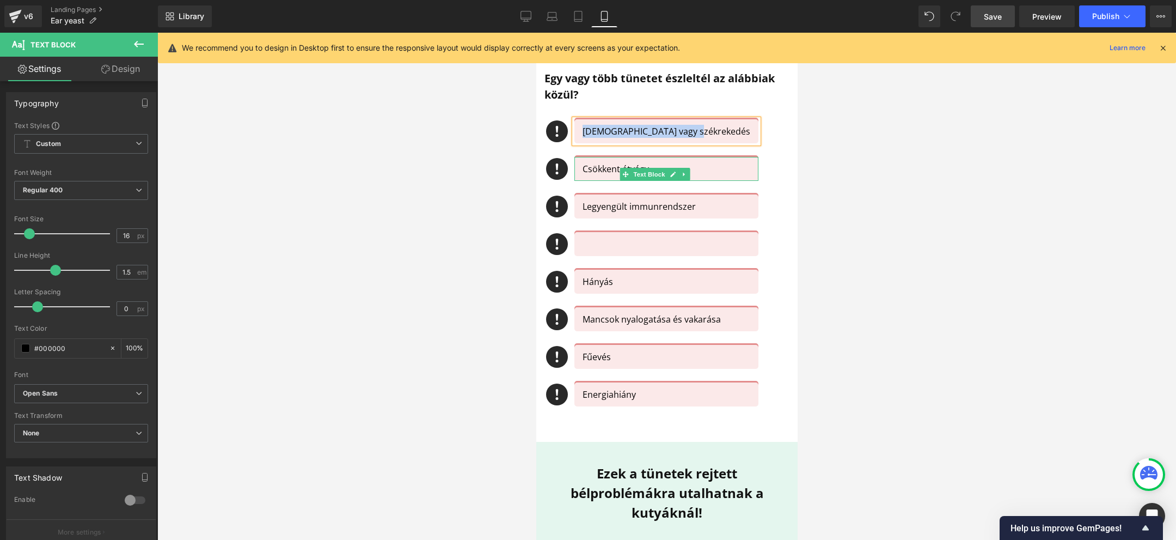
click at [588, 170] on p "Csökkent étvágy" at bounding box center [666, 168] width 168 height 13
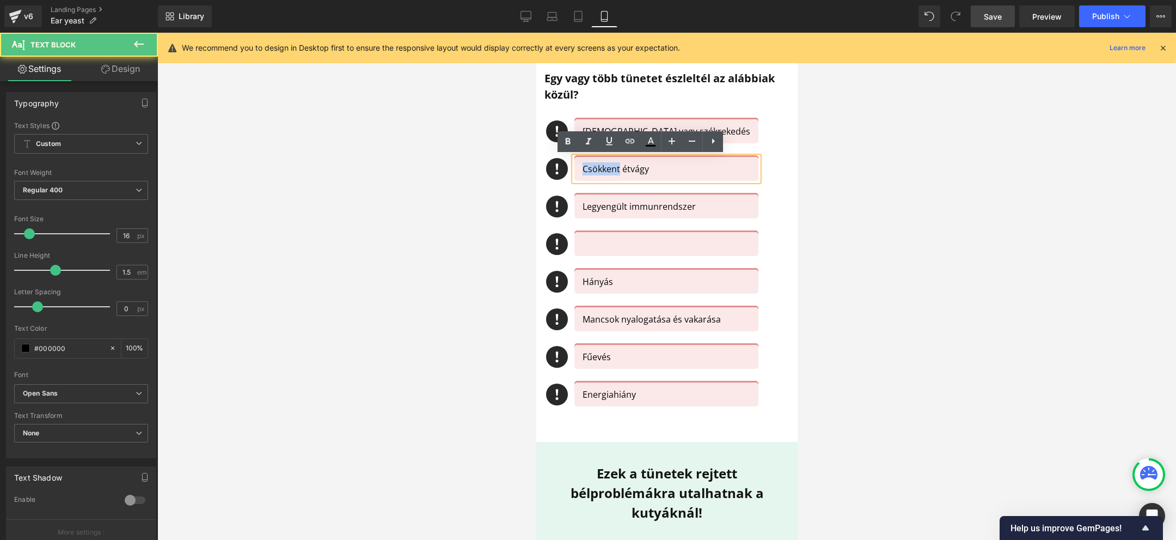
click at [588, 170] on p "Csökkent étvágy" at bounding box center [666, 168] width 168 height 13
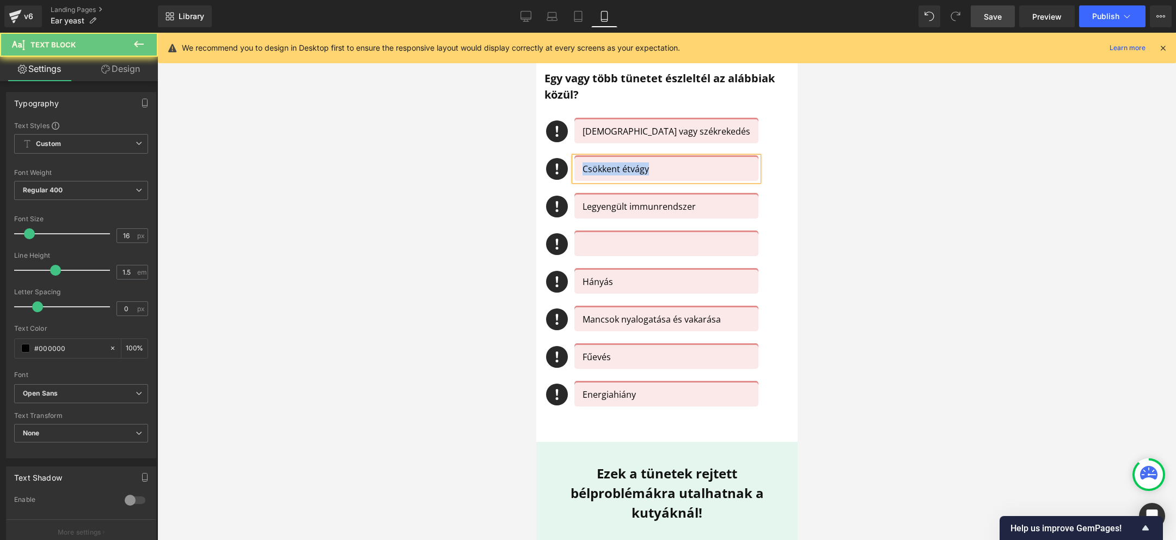
copy p "Csökkent étvágy"
click at [585, 243] on p at bounding box center [666, 243] width 168 height 13
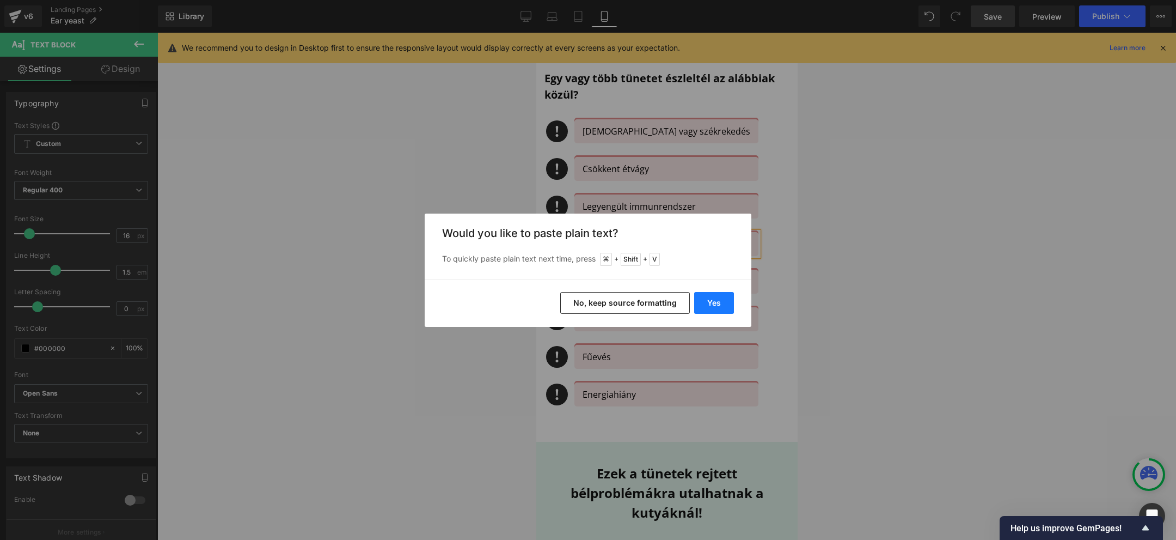
click at [713, 307] on button "Yes" at bounding box center [714, 303] width 40 height 22
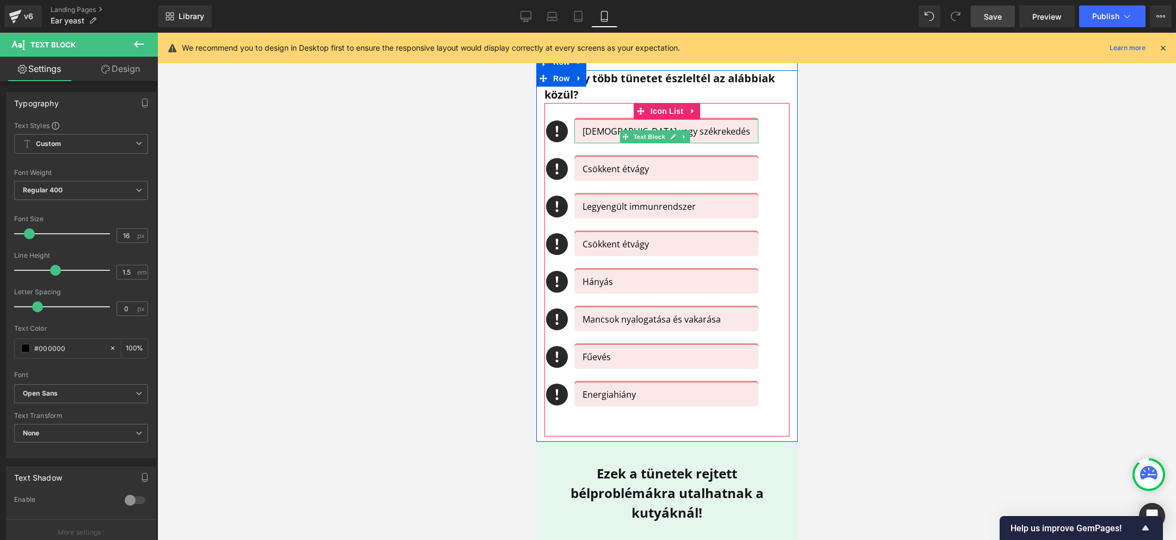
click at [588, 131] on p "[DEMOGRAPHIC_DATA] vagy székrekedés" at bounding box center [666, 131] width 168 height 13
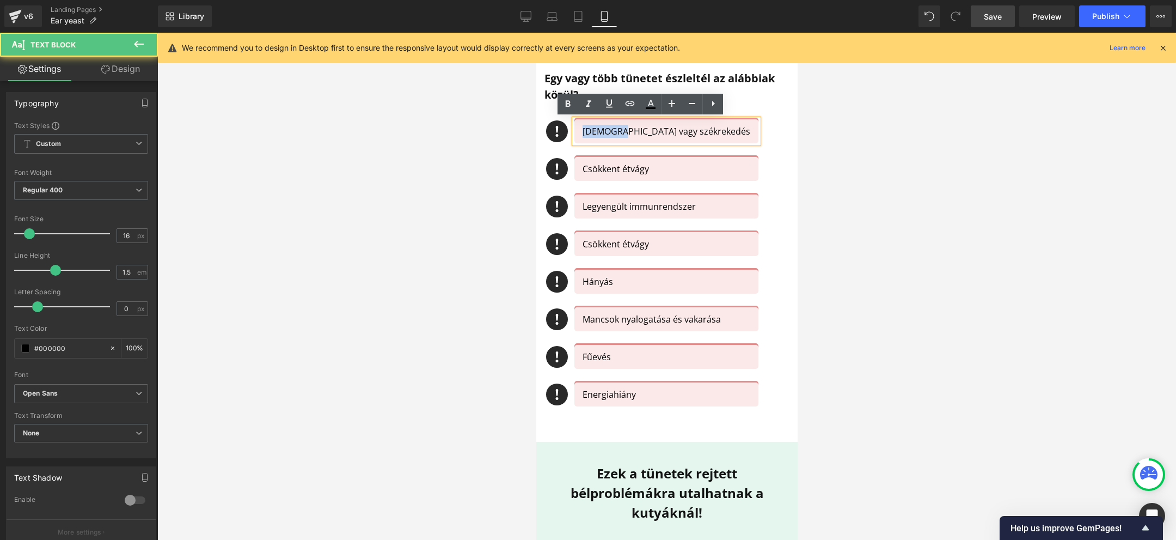
click at [588, 131] on p "[DEMOGRAPHIC_DATA] vagy székrekedés" at bounding box center [666, 131] width 168 height 13
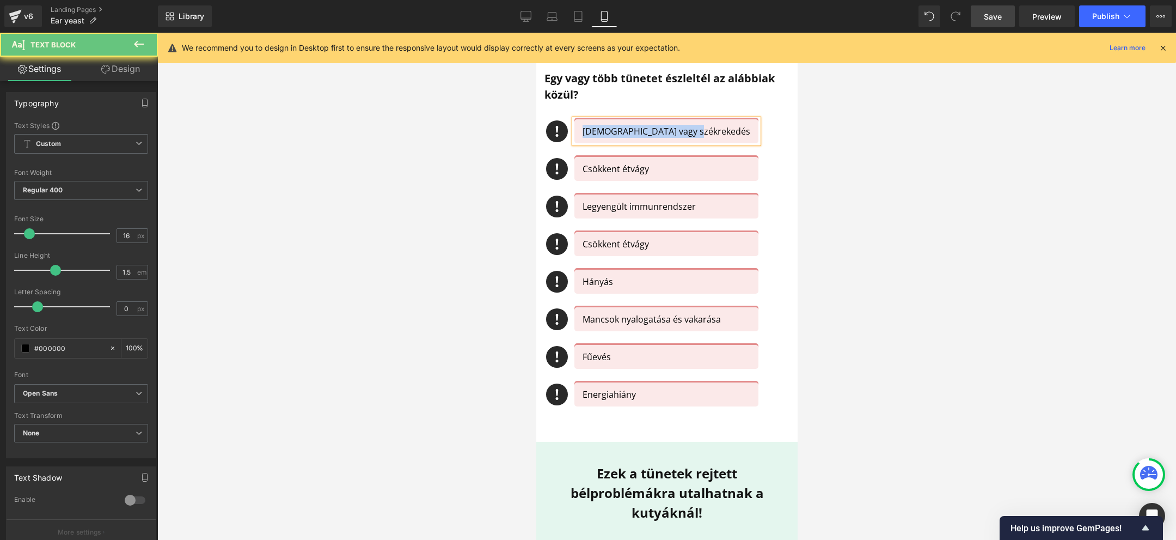
copy p "[DEMOGRAPHIC_DATA] vagy székrekedés"
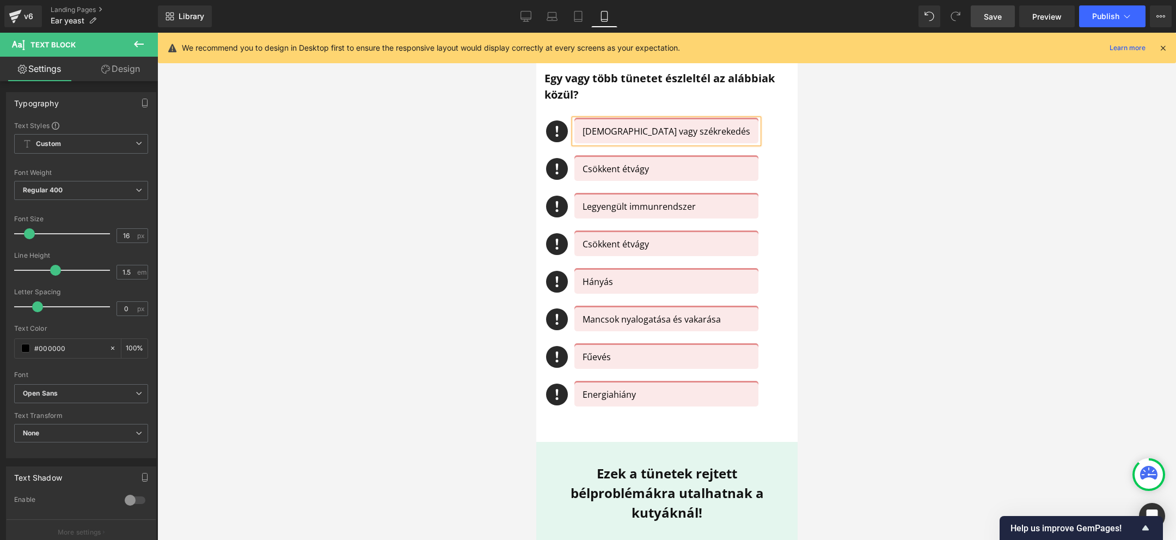
click at [784, 195] on div "Egy vagy több tünetet észleltél az alábbiak közül? Heading Icon Hasmenés vagy s…" at bounding box center [666, 253] width 261 height 366
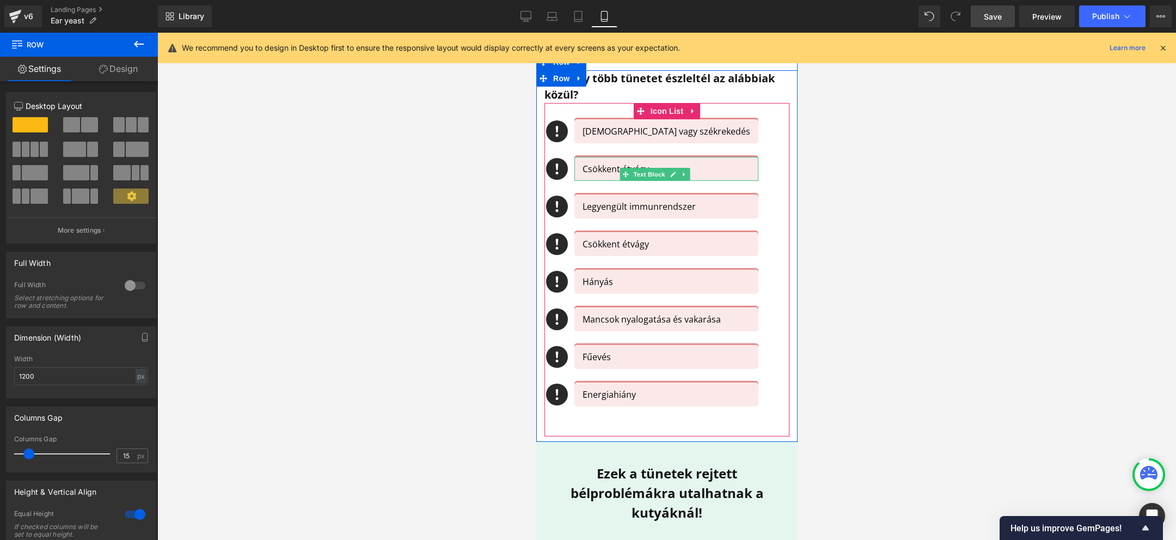
click at [603, 169] on p "Csökkent étvágy" at bounding box center [666, 168] width 168 height 13
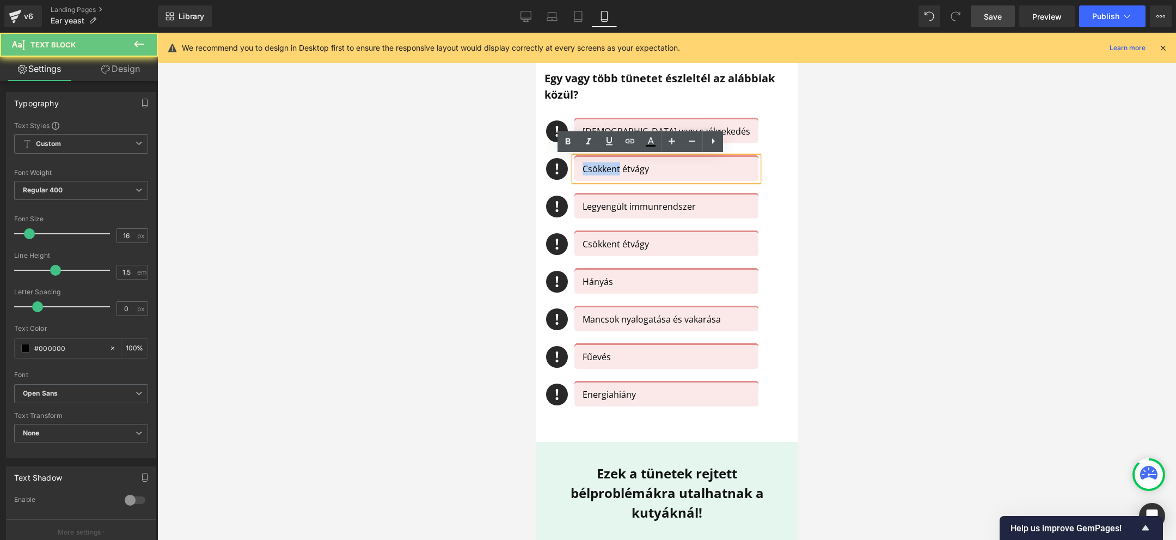
click at [603, 169] on p "Csökkent étvágy" at bounding box center [666, 168] width 168 height 13
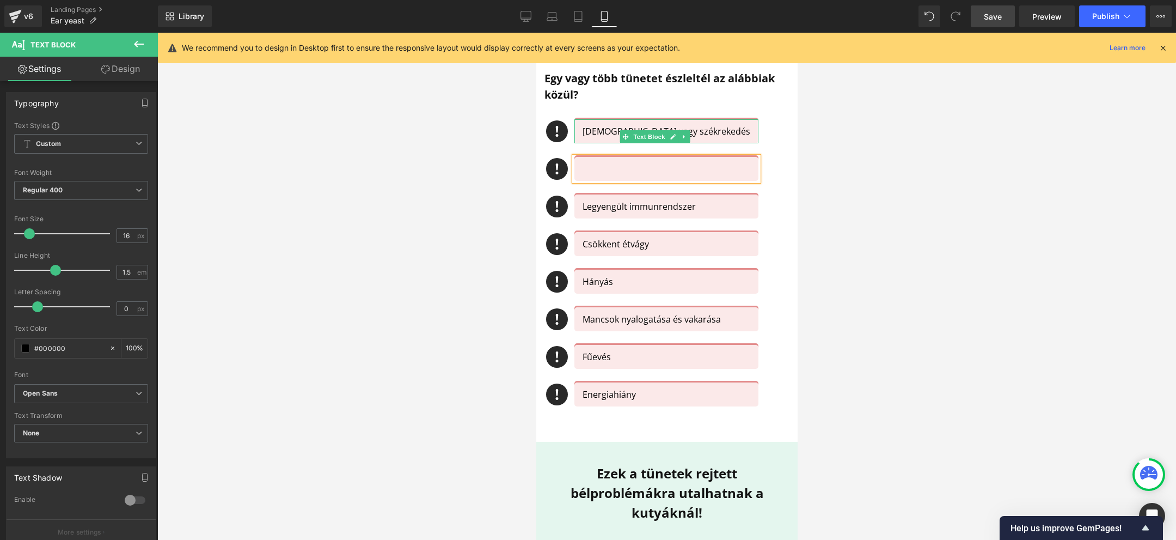
click at [601, 127] on p "[DEMOGRAPHIC_DATA] vagy székrekedés" at bounding box center [666, 131] width 168 height 13
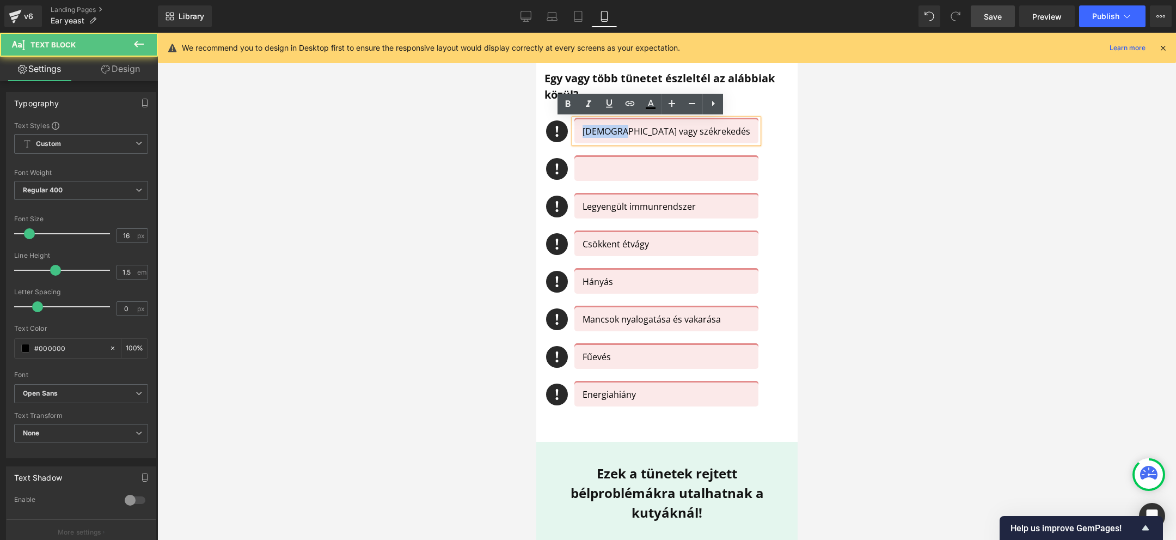
click at [601, 127] on p "[DEMOGRAPHIC_DATA] vagy székrekedés" at bounding box center [666, 131] width 168 height 13
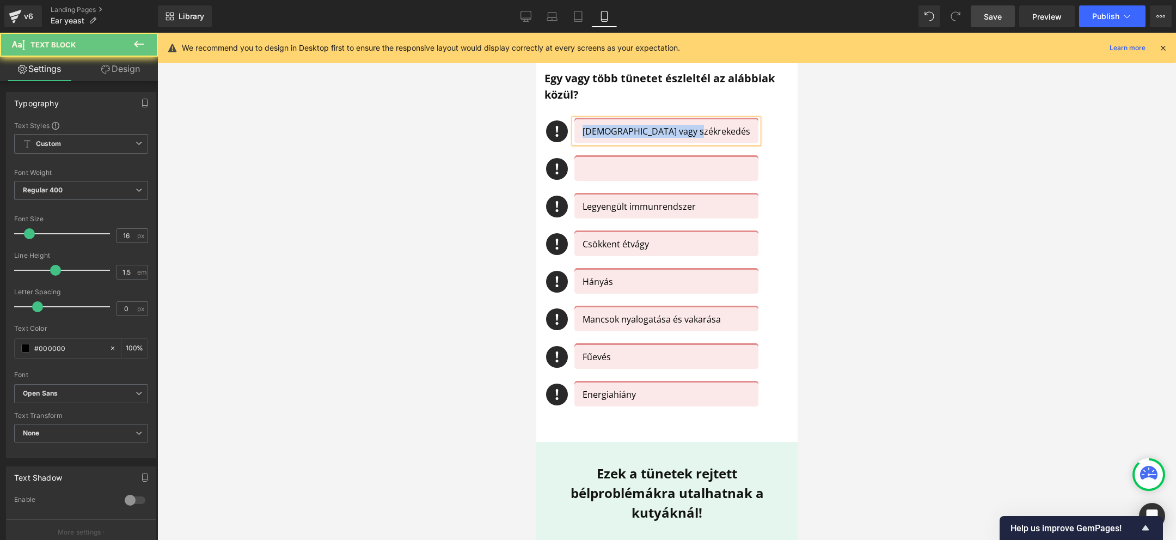
copy p "[DEMOGRAPHIC_DATA] vagy székrekedés"
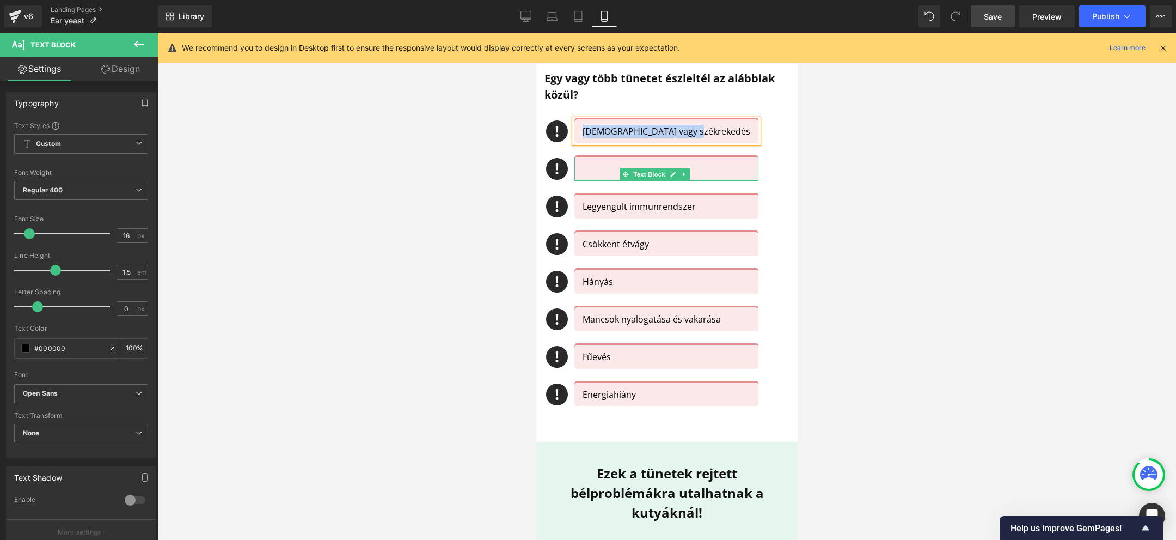
click at [591, 173] on p at bounding box center [666, 168] width 168 height 13
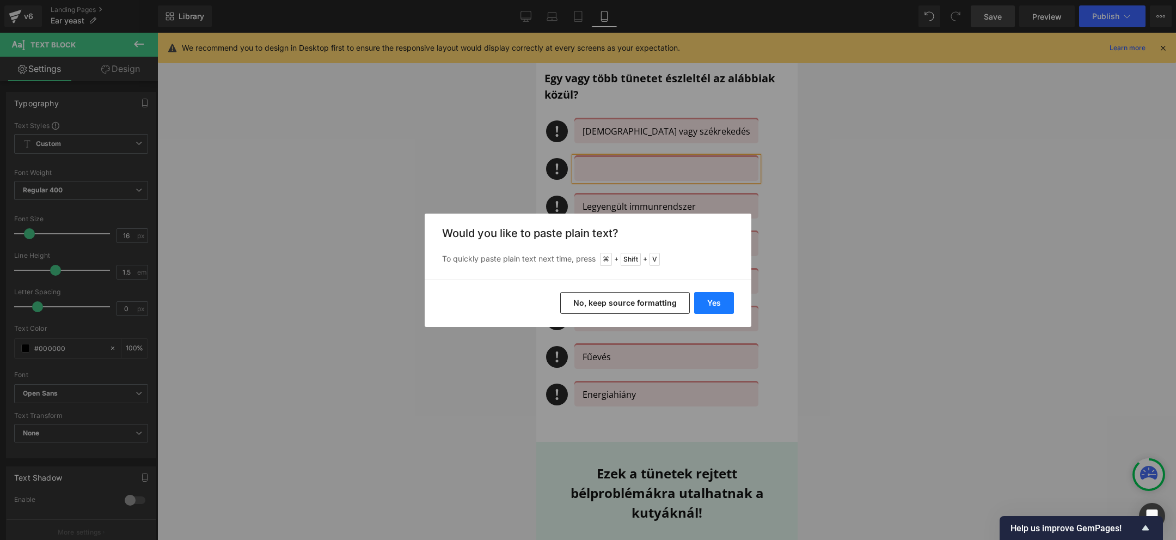
click at [715, 300] on button "Yes" at bounding box center [714, 303] width 40 height 22
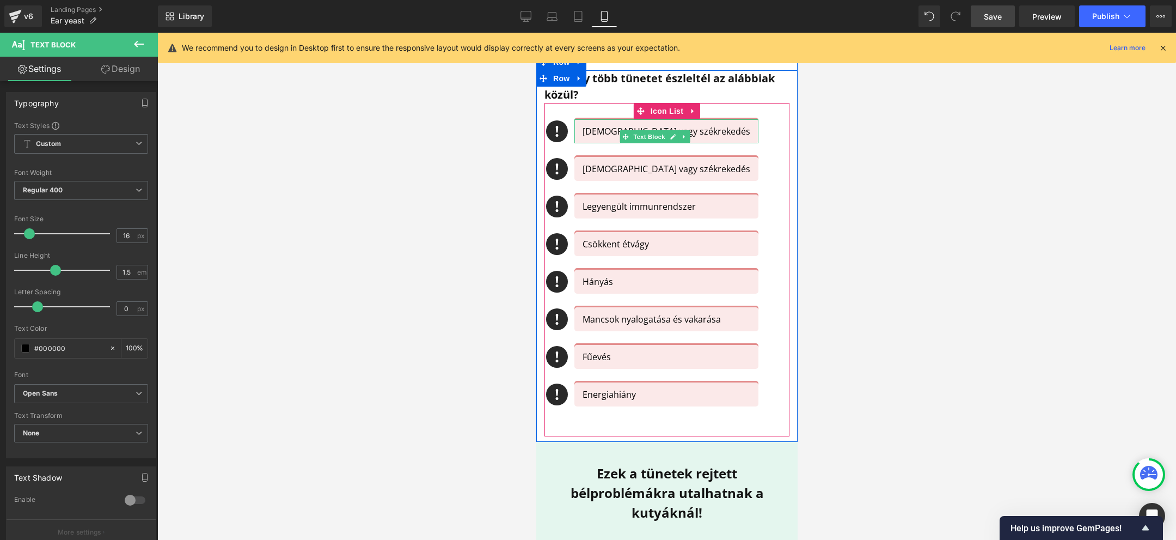
click at [597, 127] on p "[DEMOGRAPHIC_DATA] vagy székrekedés" at bounding box center [666, 131] width 168 height 13
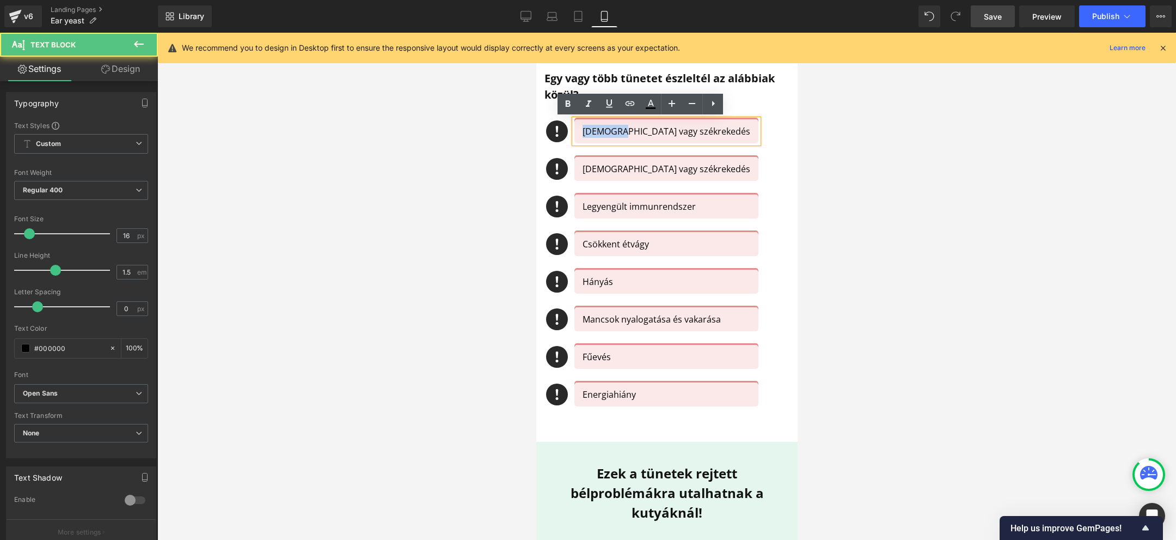
click at [597, 127] on p "[DEMOGRAPHIC_DATA] vagy székrekedés" at bounding box center [666, 131] width 168 height 13
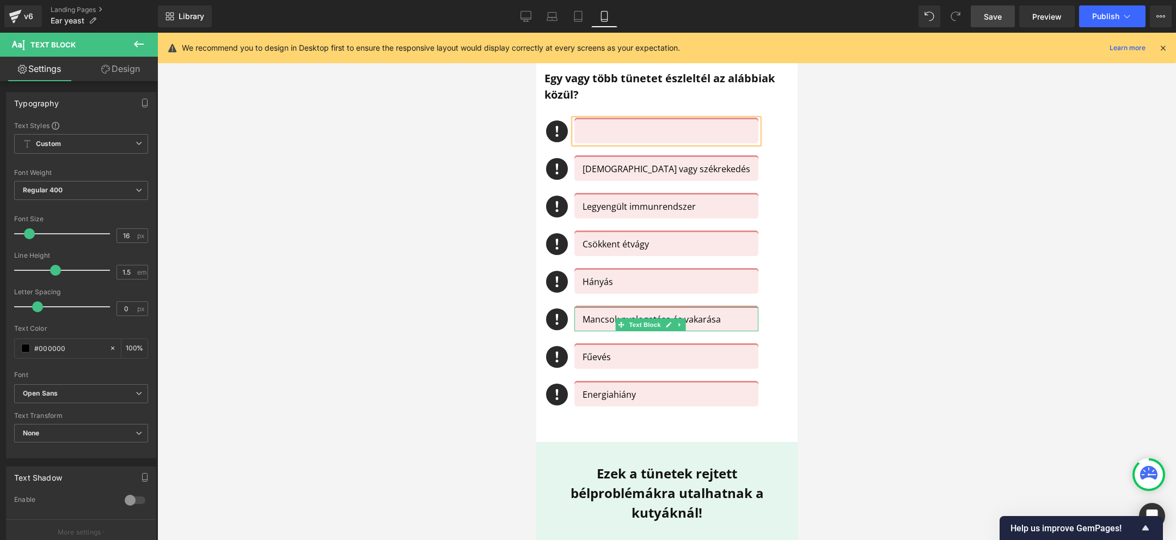
click at [597, 321] on p "Mancsok nyalogatása és vakarása" at bounding box center [670, 319] width 176 height 13
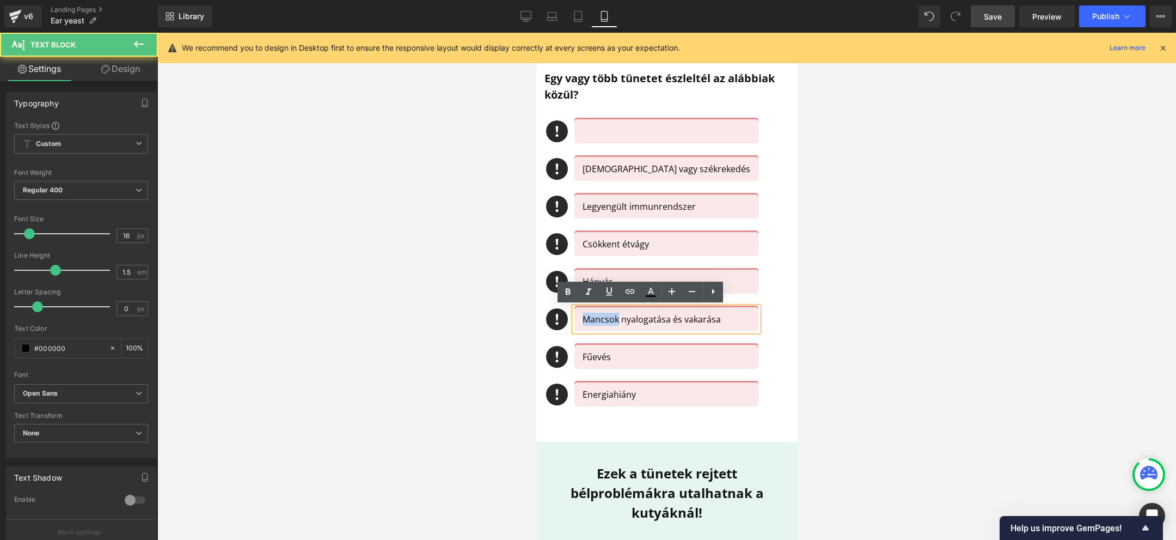
click at [597, 321] on p "Mancsok nyalogatása és vakarása" at bounding box center [670, 319] width 176 height 13
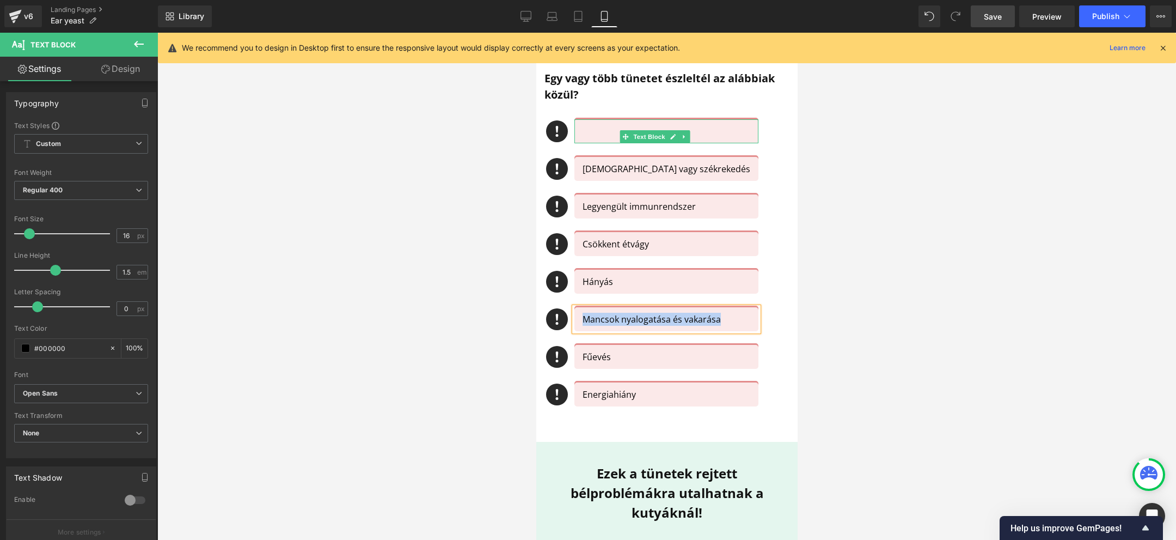
click at [589, 130] on p at bounding box center [666, 131] width 168 height 13
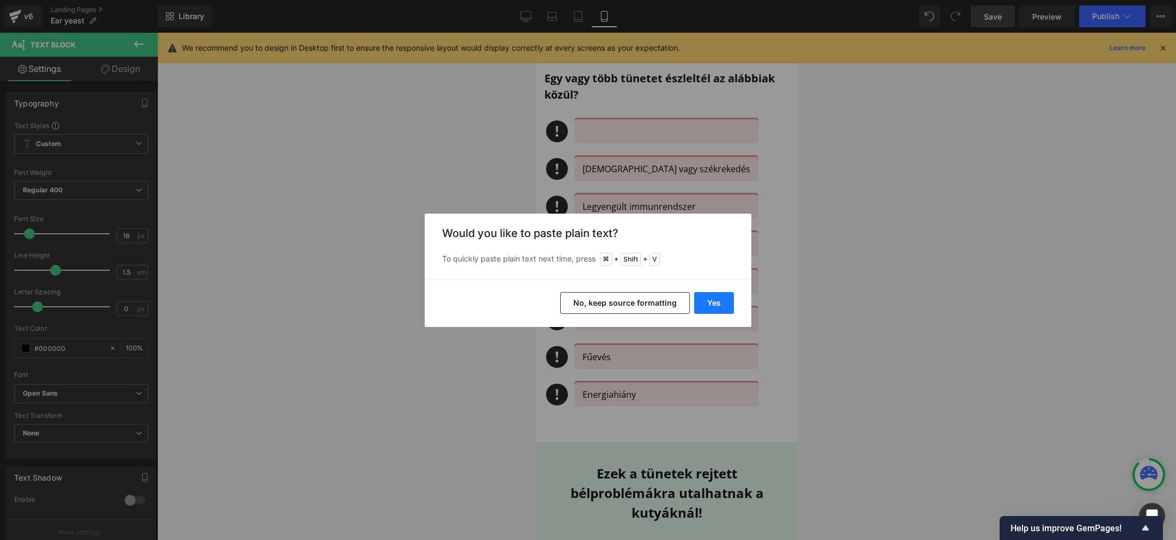
click at [711, 300] on button "Yes" at bounding box center [714, 303] width 40 height 22
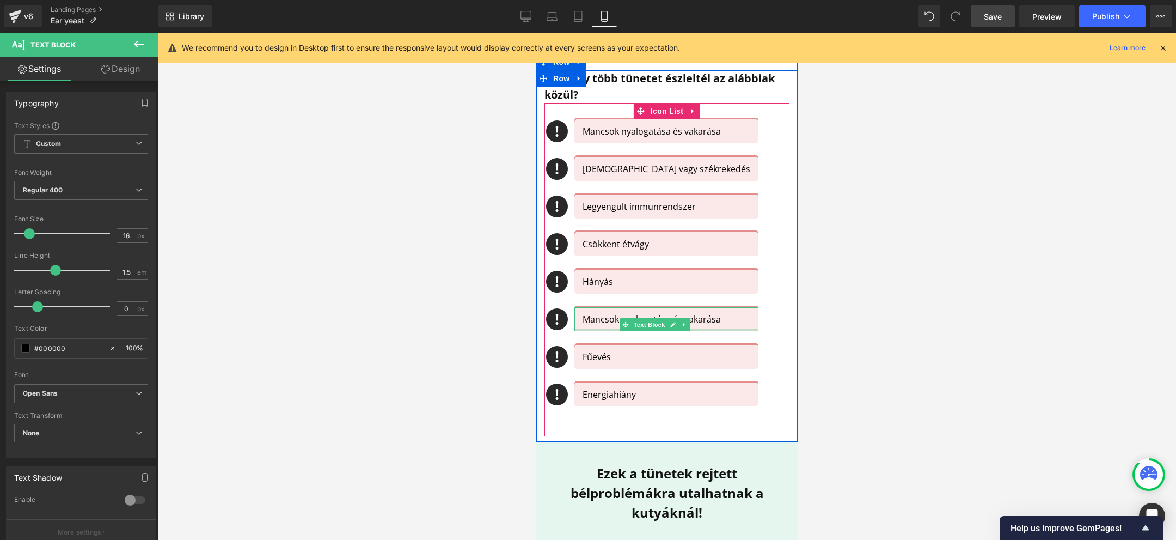
click at [589, 319] on p "Mancsok nyalogatása és vakarása" at bounding box center [670, 319] width 176 height 13
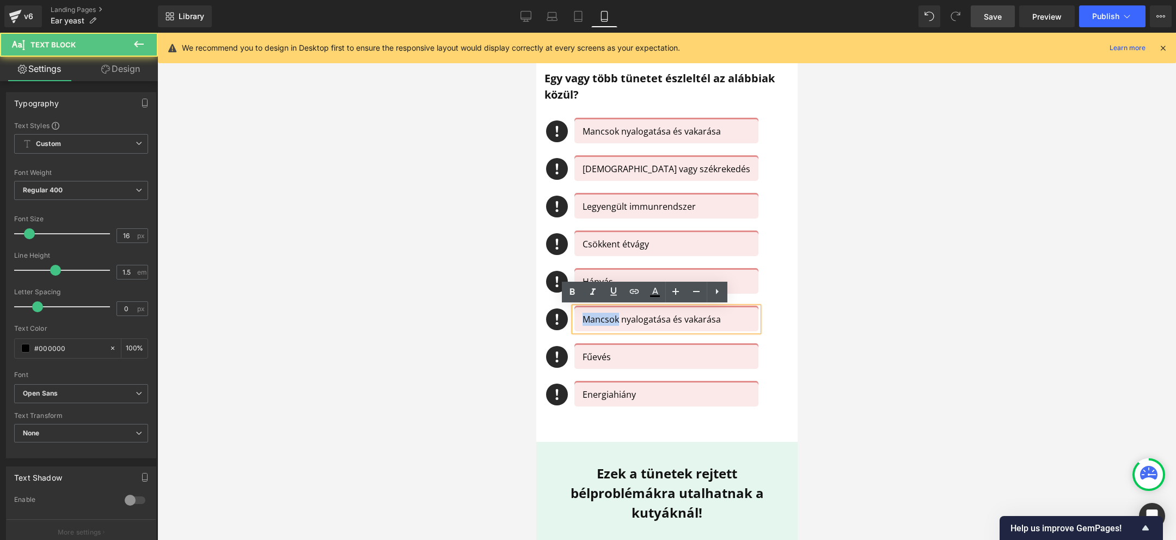
click at [589, 319] on p "Mancsok nyalogatása és vakarása" at bounding box center [670, 319] width 176 height 13
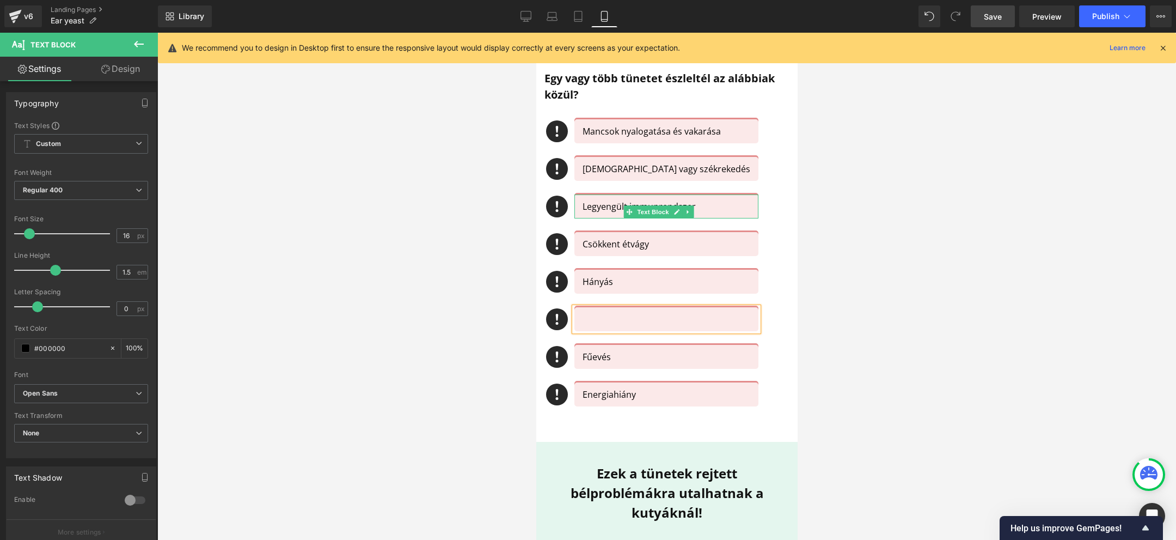
click at [594, 202] on p "Legyengült immunrendszer" at bounding box center [666, 206] width 168 height 13
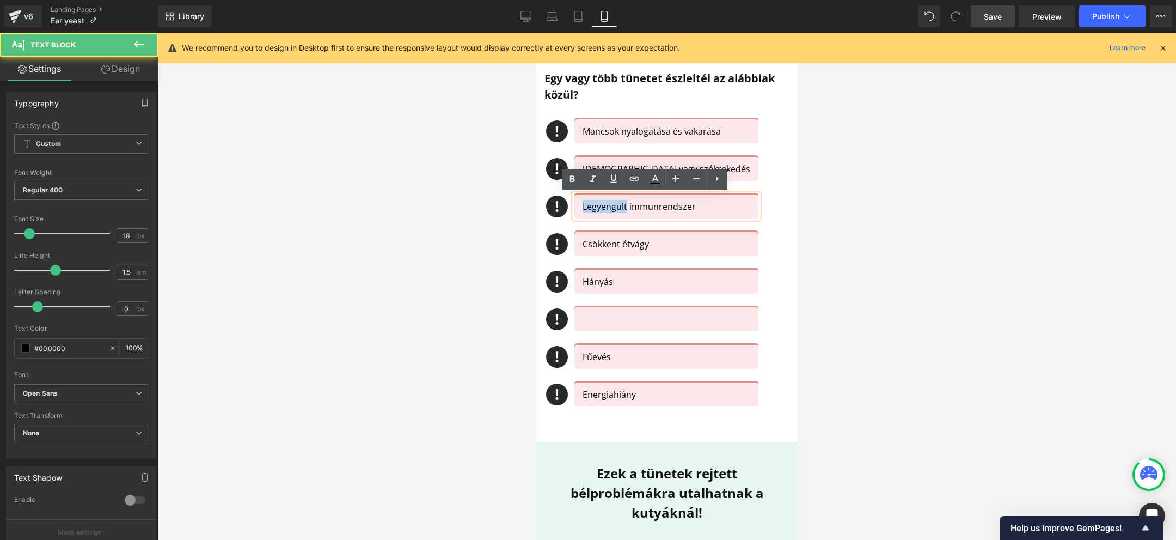
click at [594, 202] on p "Legyengült immunrendszer" at bounding box center [666, 206] width 168 height 13
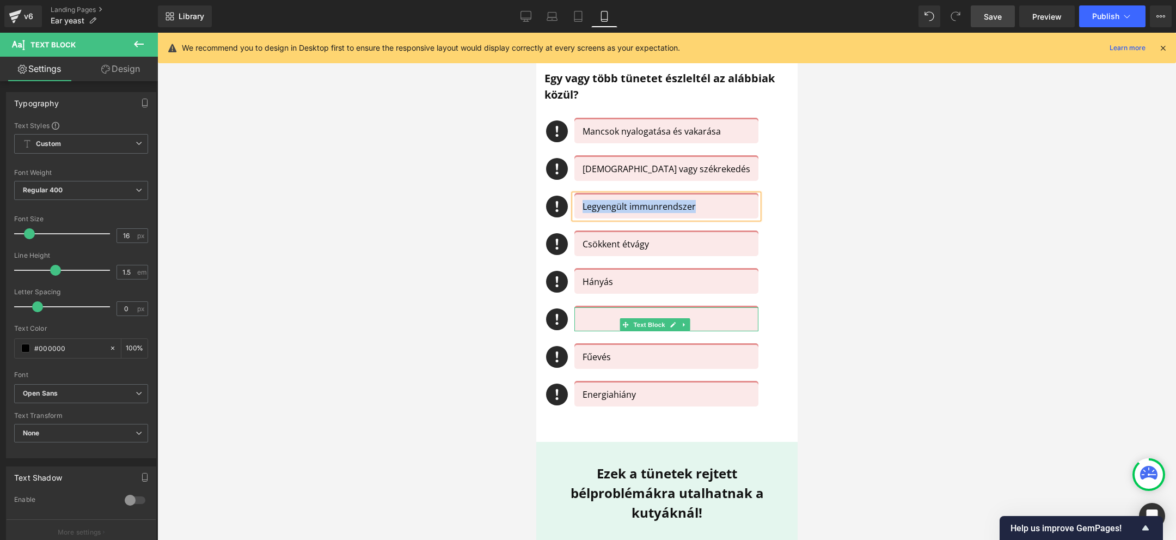
click at [588, 320] on p at bounding box center [670, 319] width 176 height 13
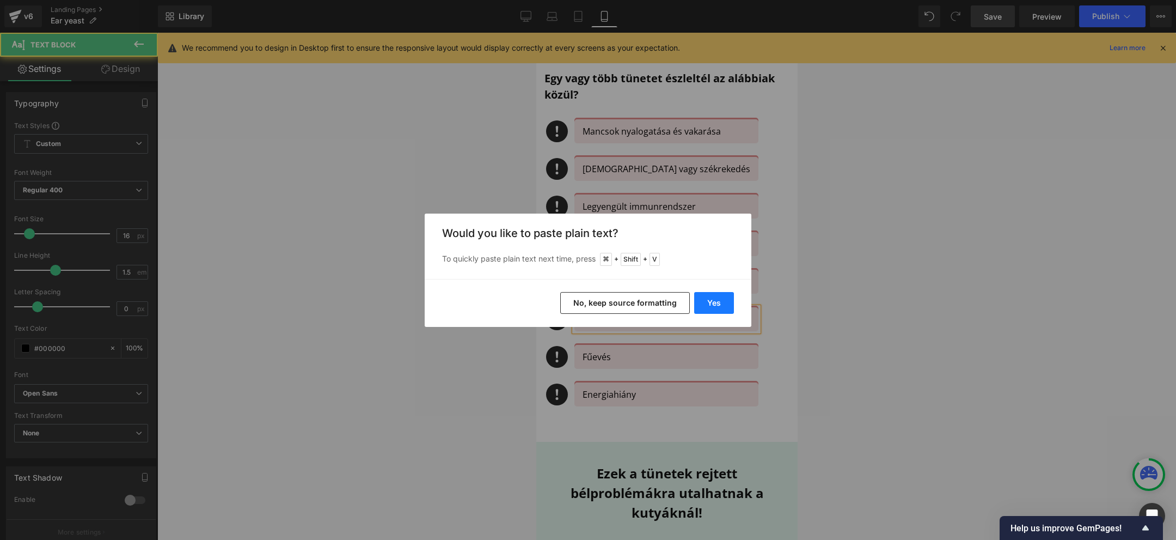
click at [709, 301] on button "Yes" at bounding box center [714, 303] width 40 height 22
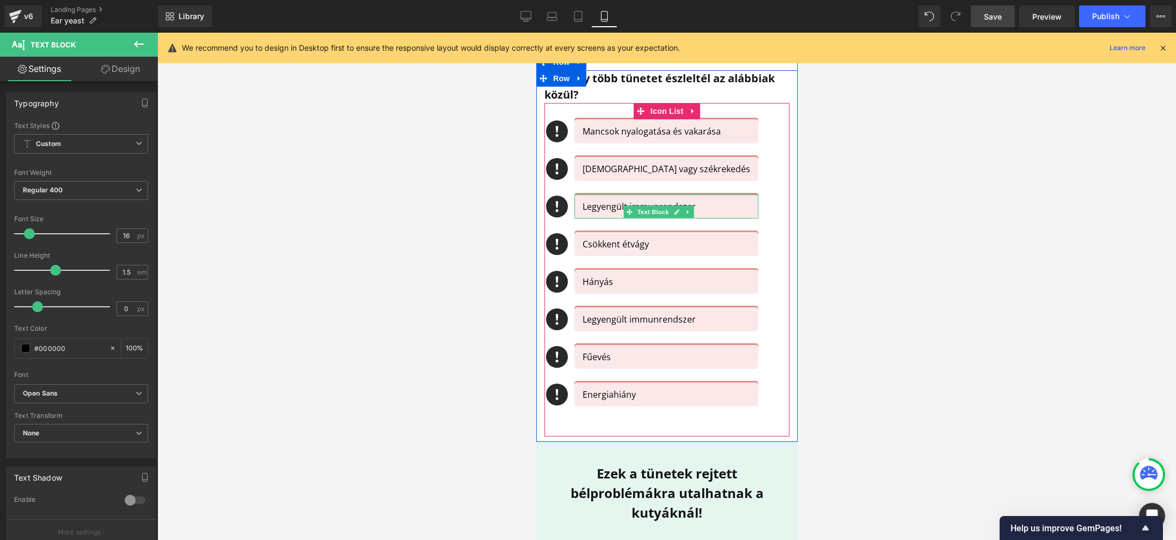
click at [593, 202] on p "Legyengült immunrendszer" at bounding box center [666, 206] width 168 height 13
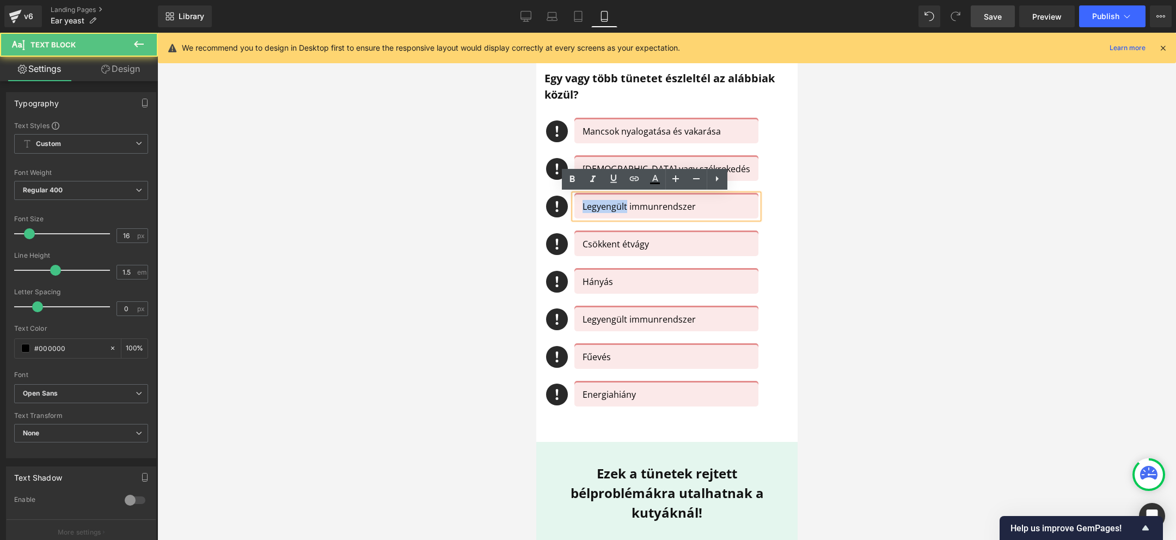
click at [593, 202] on p "Legyengült immunrendszer" at bounding box center [666, 206] width 168 height 13
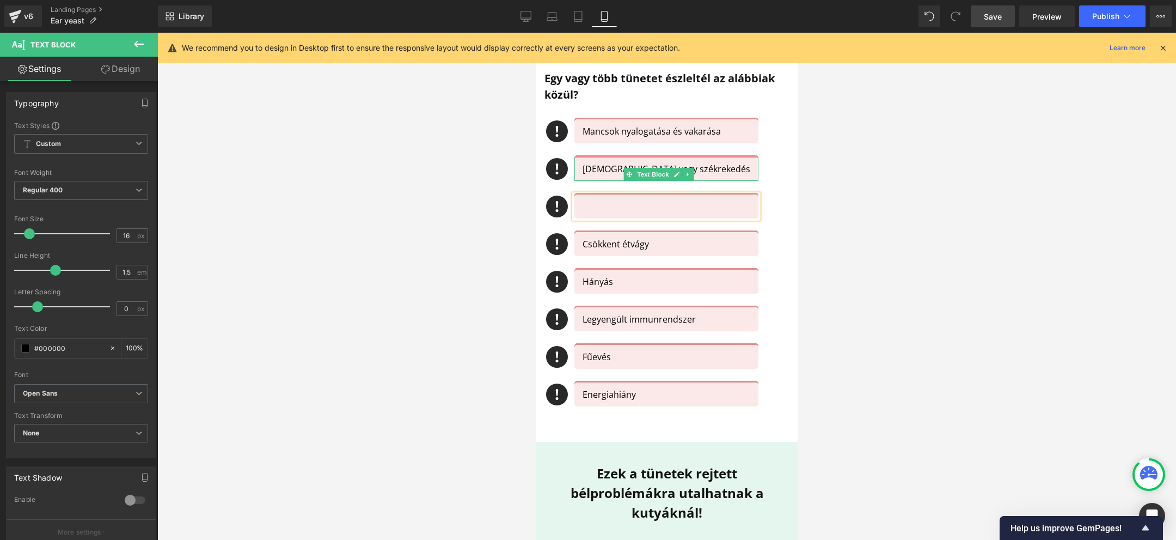
click at [584, 167] on p "[DEMOGRAPHIC_DATA] vagy székrekedés" at bounding box center [666, 168] width 168 height 13
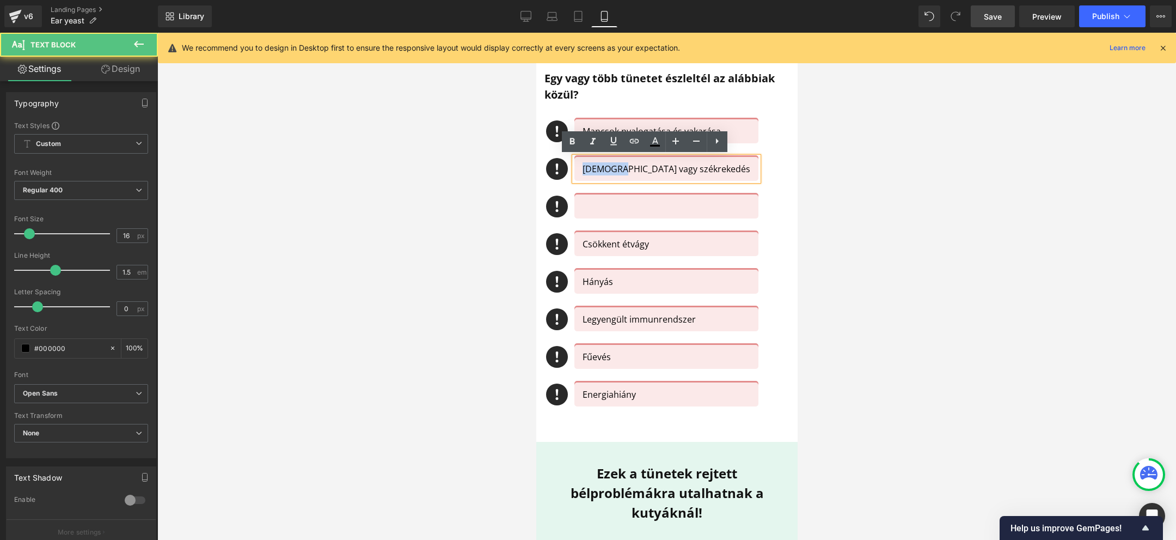
click at [584, 167] on p "[DEMOGRAPHIC_DATA] vagy székrekedés" at bounding box center [666, 168] width 168 height 13
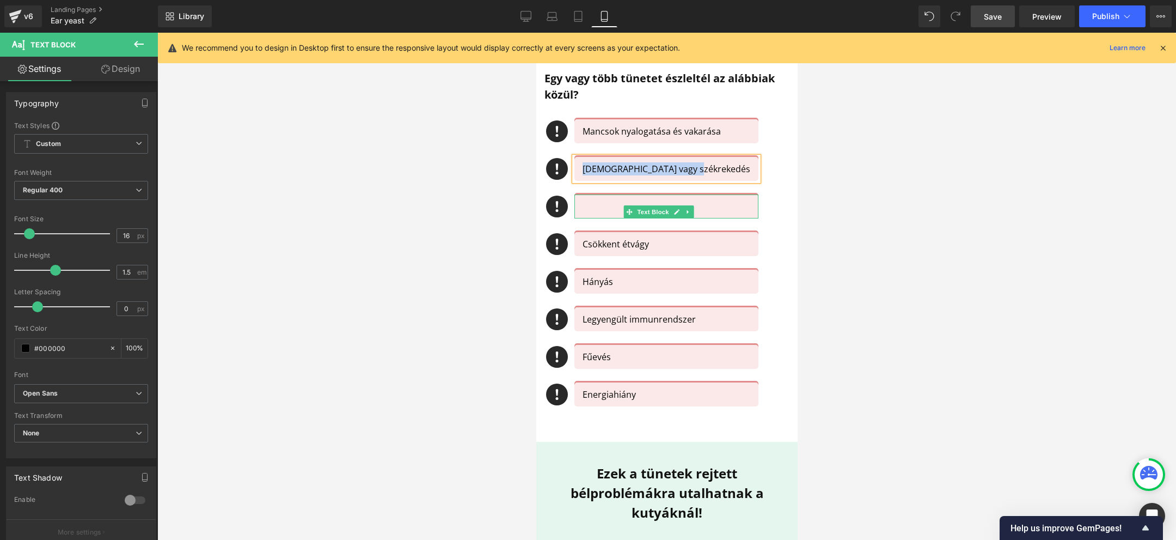
click at [591, 211] on p at bounding box center [666, 206] width 168 height 13
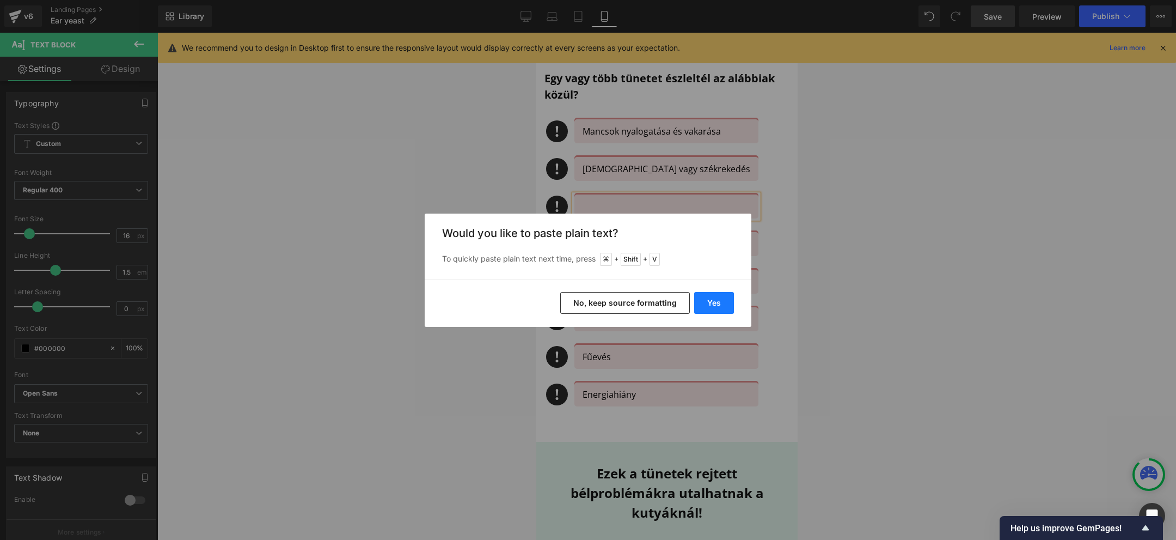
click at [712, 299] on button "Yes" at bounding box center [714, 303] width 40 height 22
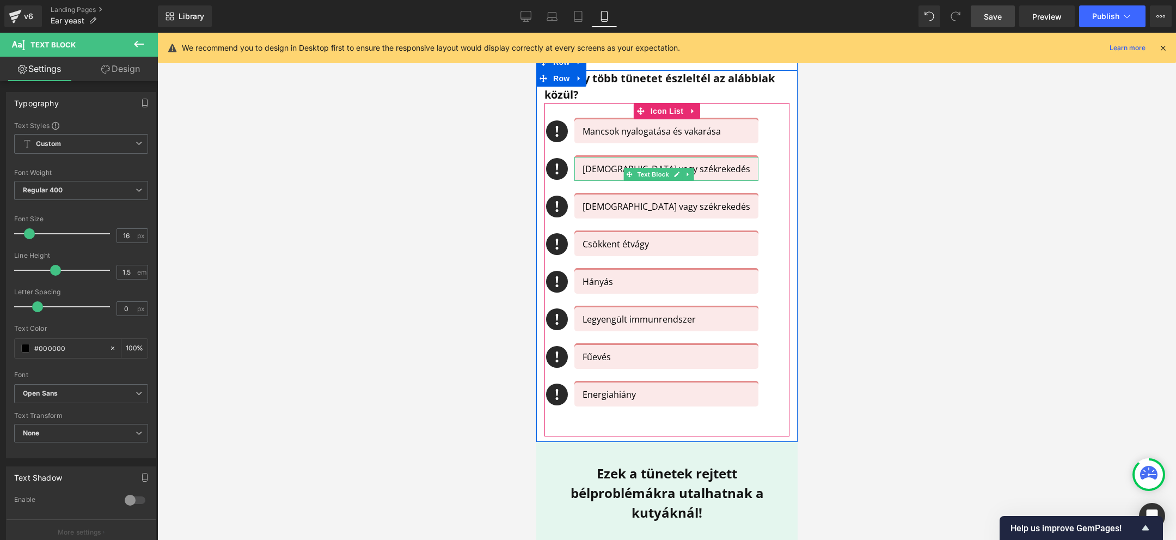
click at [591, 165] on p "[DEMOGRAPHIC_DATA] vagy székrekedés" at bounding box center [666, 168] width 168 height 13
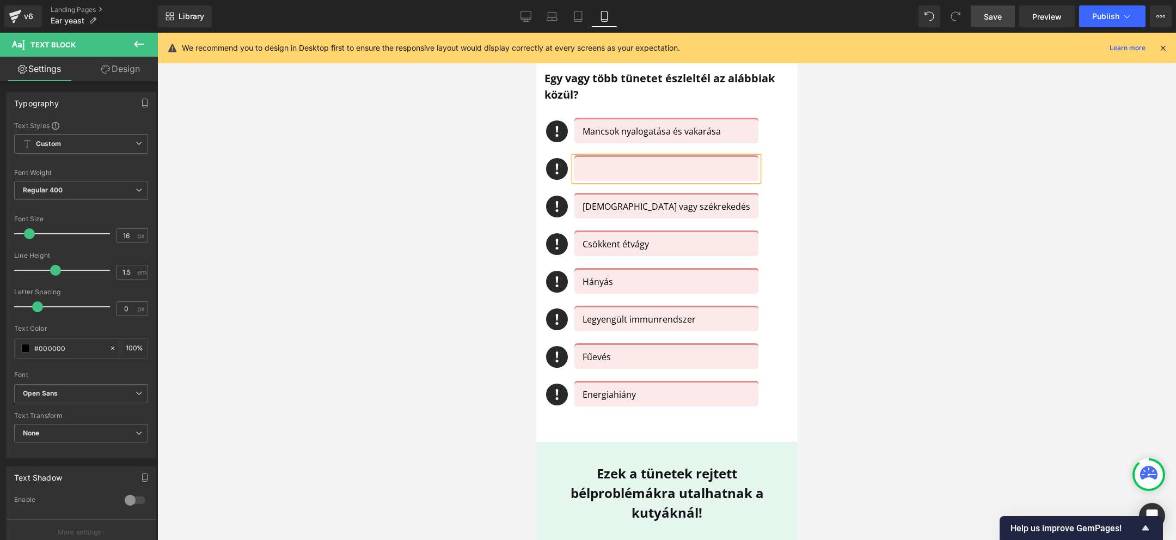
click at [597, 162] on p at bounding box center [666, 168] width 168 height 13
click at [613, 173] on p at bounding box center [666, 168] width 168 height 13
click at [594, 129] on p "Mancsok nyalogatása és vakarása" at bounding box center [666, 131] width 168 height 13
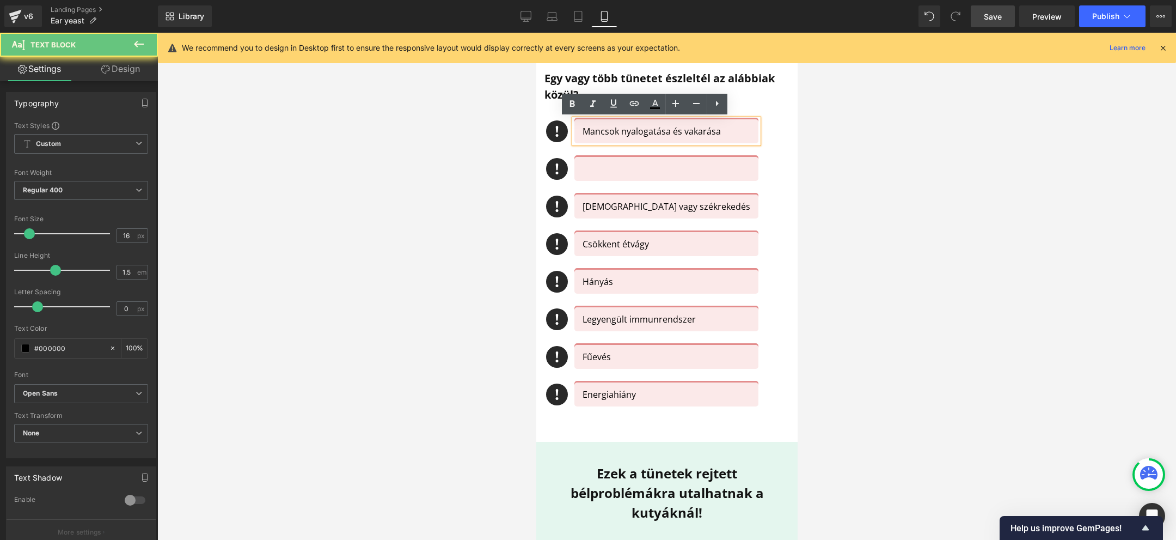
click at [594, 129] on p "Mancsok nyalogatása és vakarása" at bounding box center [666, 131] width 168 height 13
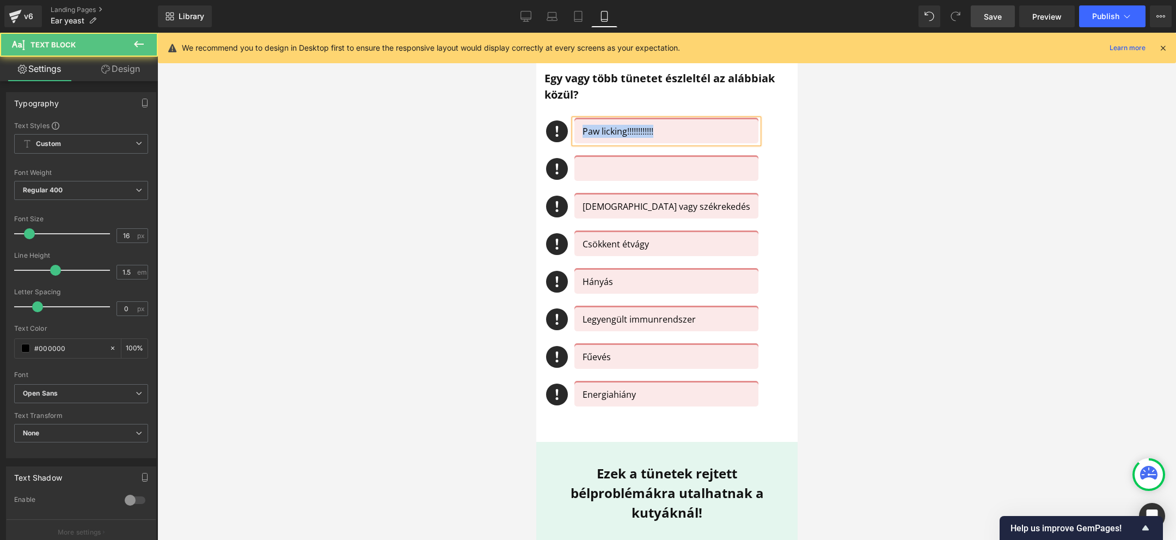
drag, startPoint x: 665, startPoint y: 129, endPoint x: 574, endPoint y: 129, distance: 91.5
click at [574, 129] on div "Paw licking!!!!!!!!!!!!" at bounding box center [666, 131] width 184 height 24
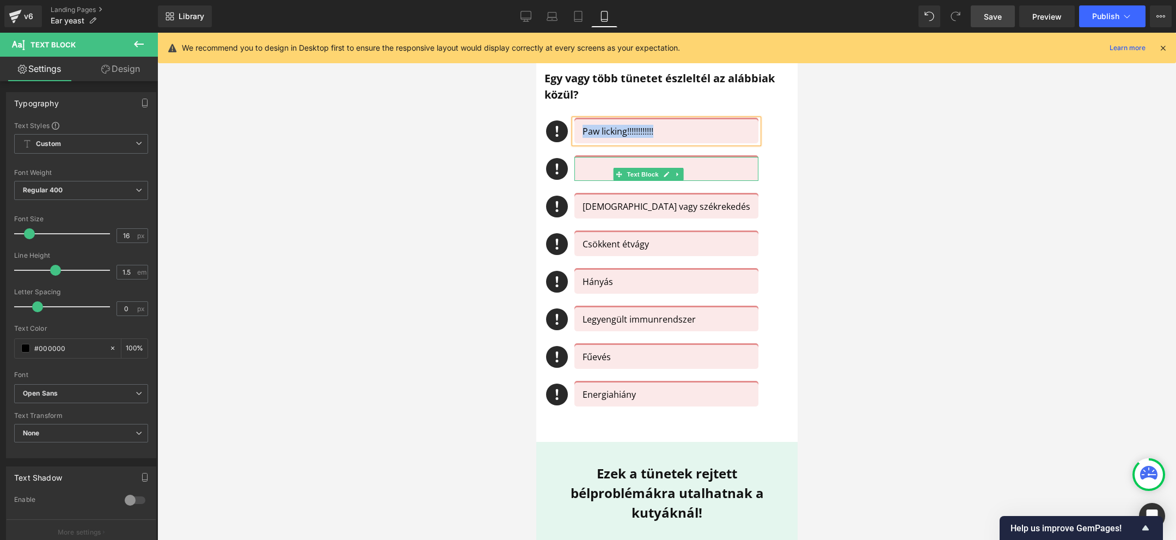
click at [596, 173] on p at bounding box center [666, 168] width 168 height 13
click at [961, 137] on div at bounding box center [666, 286] width 1019 height 507
click at [954, 137] on div at bounding box center [666, 286] width 1019 height 507
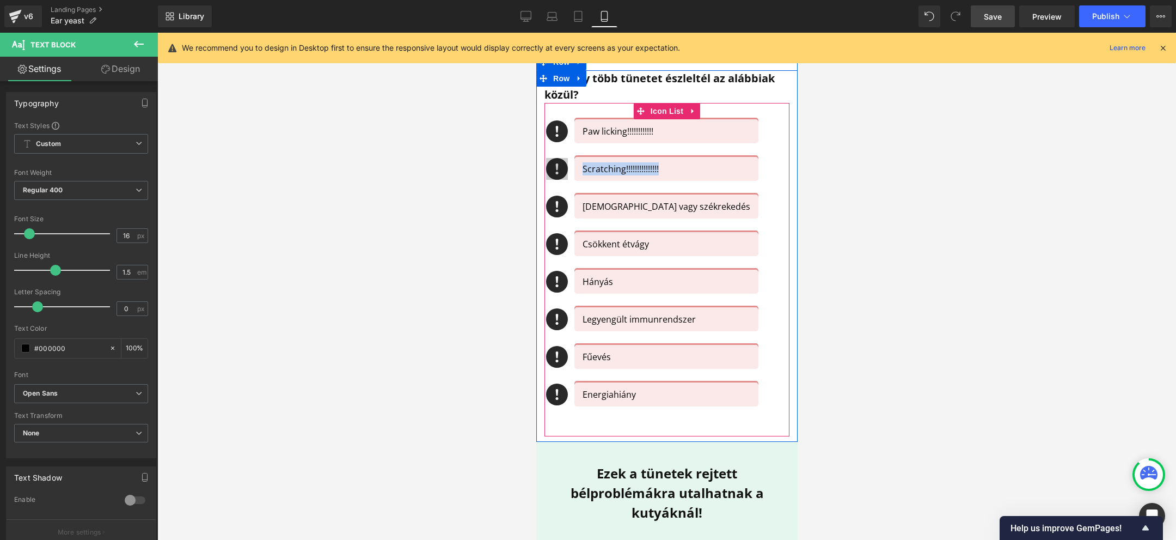
click at [546, 163] on icon at bounding box center [557, 169] width 22 height 22
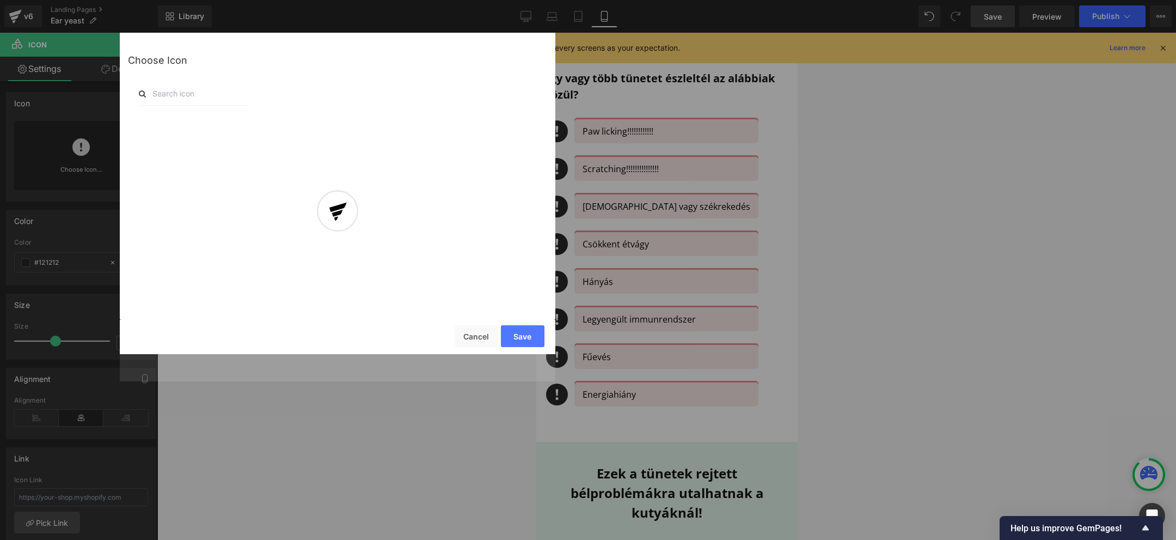
click at [474, 344] on div at bounding box center [338, 220] width 436 height 321
click at [473, 335] on div at bounding box center [338, 220] width 436 height 321
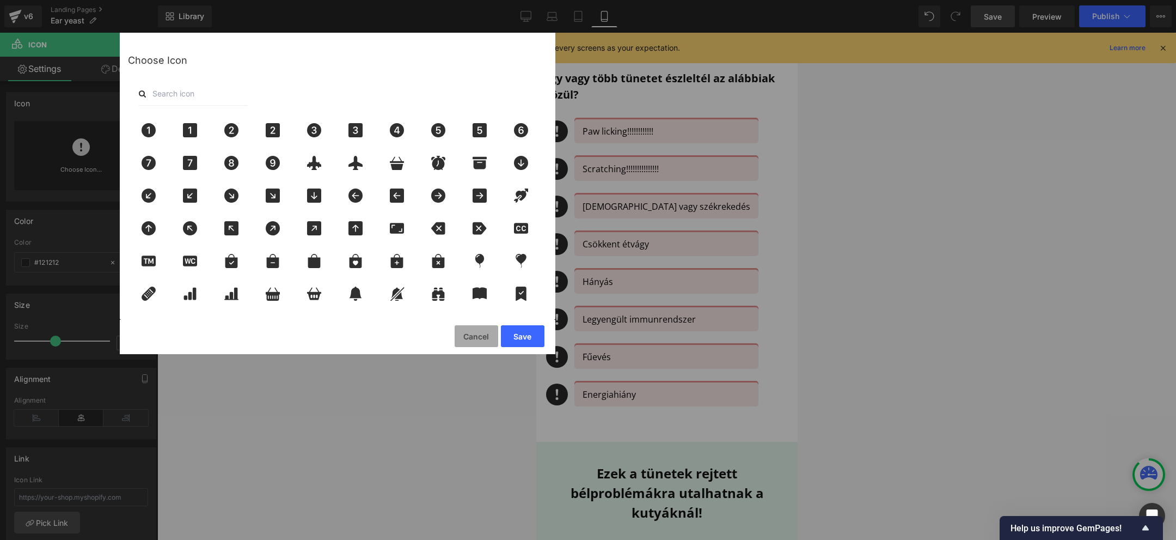
click at [468, 334] on button "Cancel" at bounding box center [477, 336] width 44 height 22
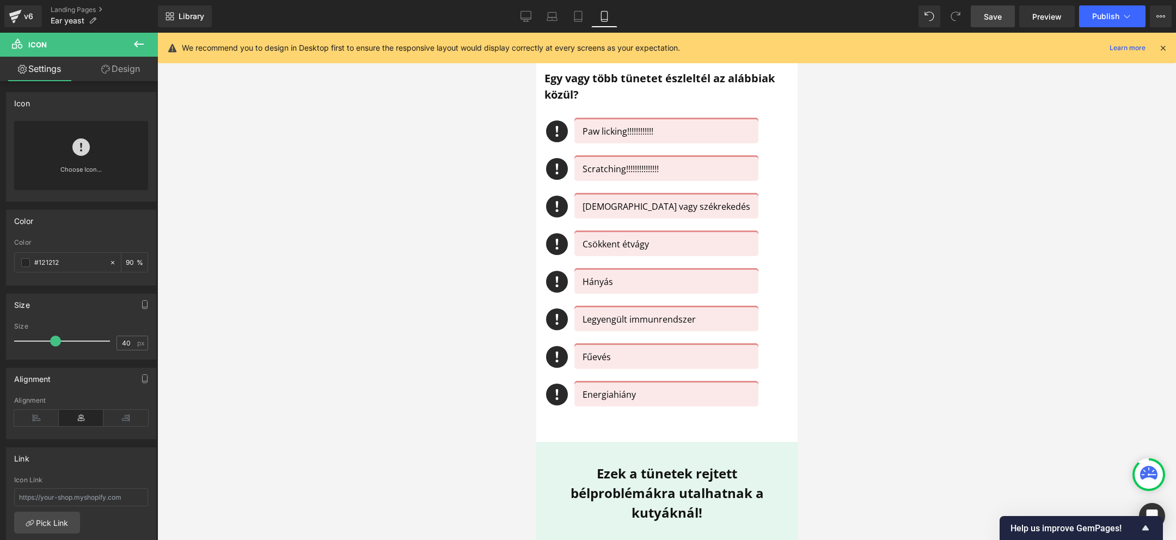
click at [986, 287] on div at bounding box center [666, 286] width 1019 height 507
click at [995, 16] on span "Save" at bounding box center [993, 16] width 18 height 11
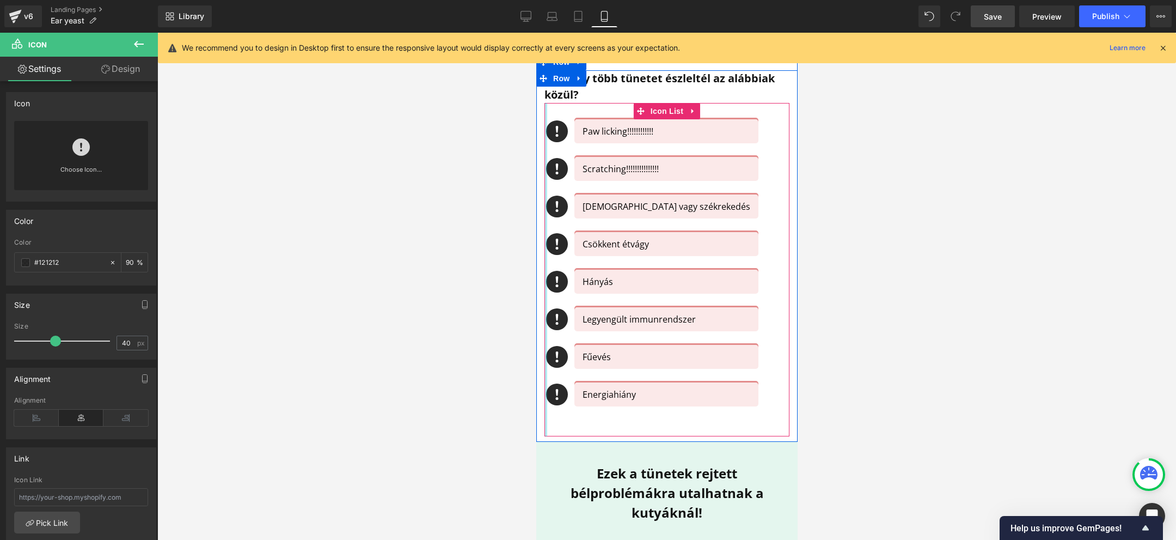
scroll to position [0, 0]
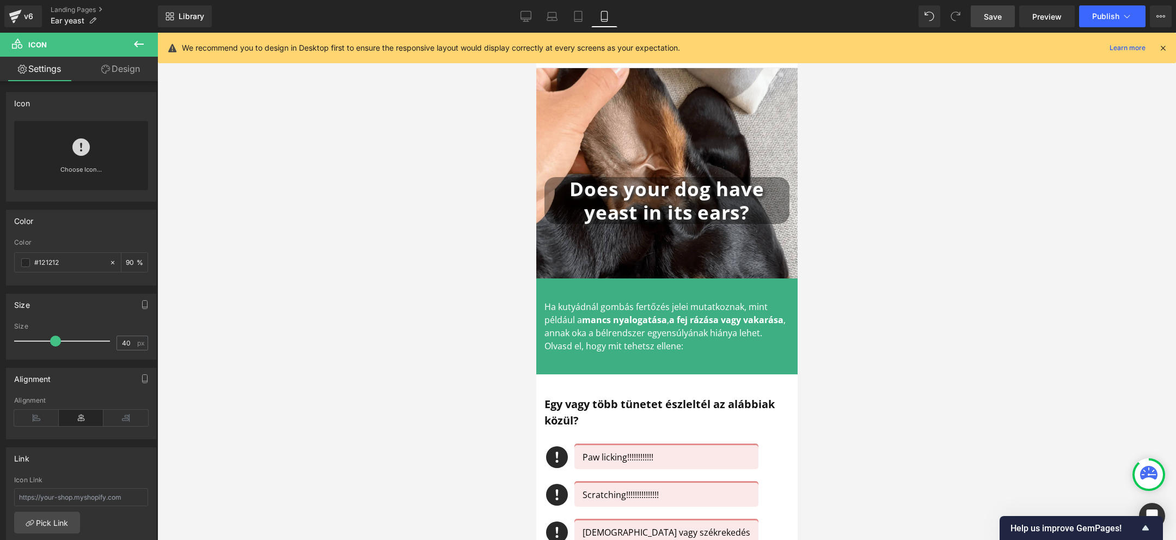
click at [925, 274] on div at bounding box center [666, 286] width 1019 height 507
click at [1123, 13] on icon at bounding box center [1127, 16] width 11 height 11
